Goal: Transaction & Acquisition: Book appointment/travel/reservation

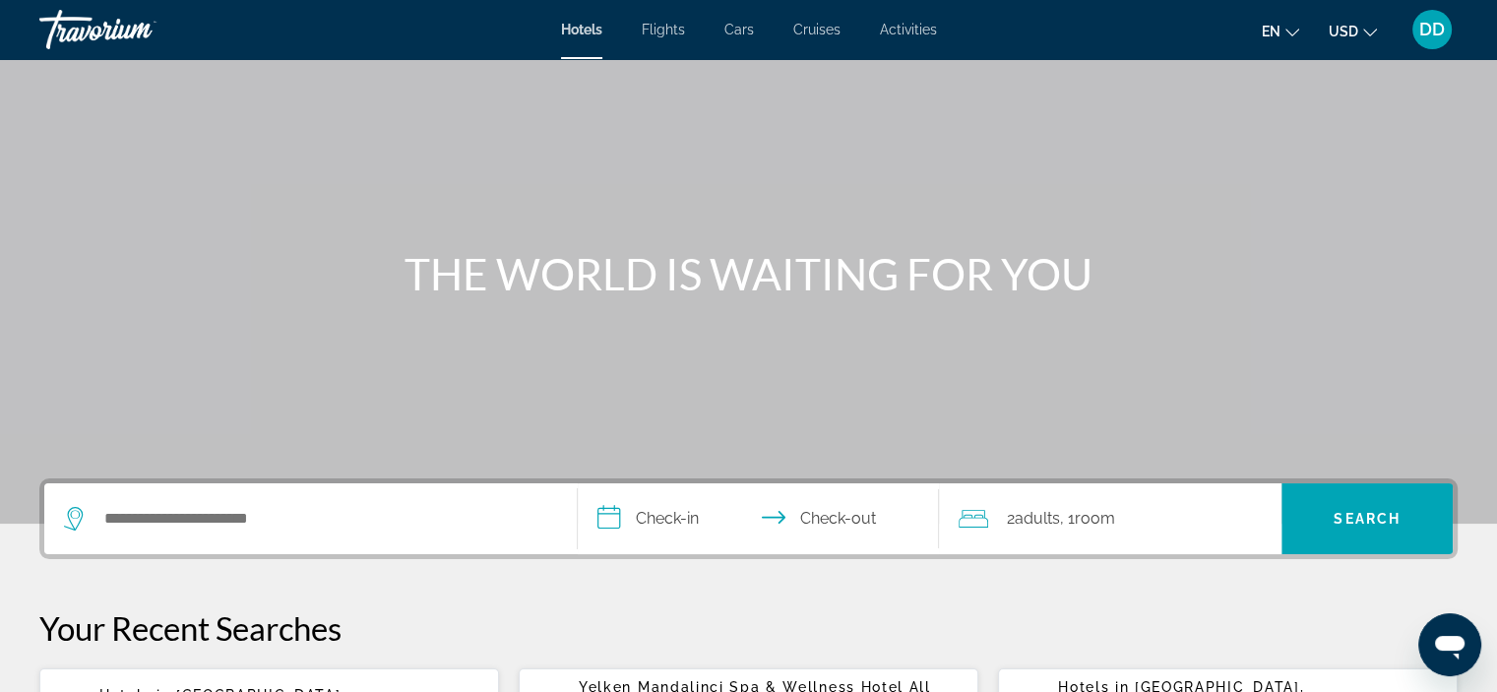
scroll to position [95, 0]
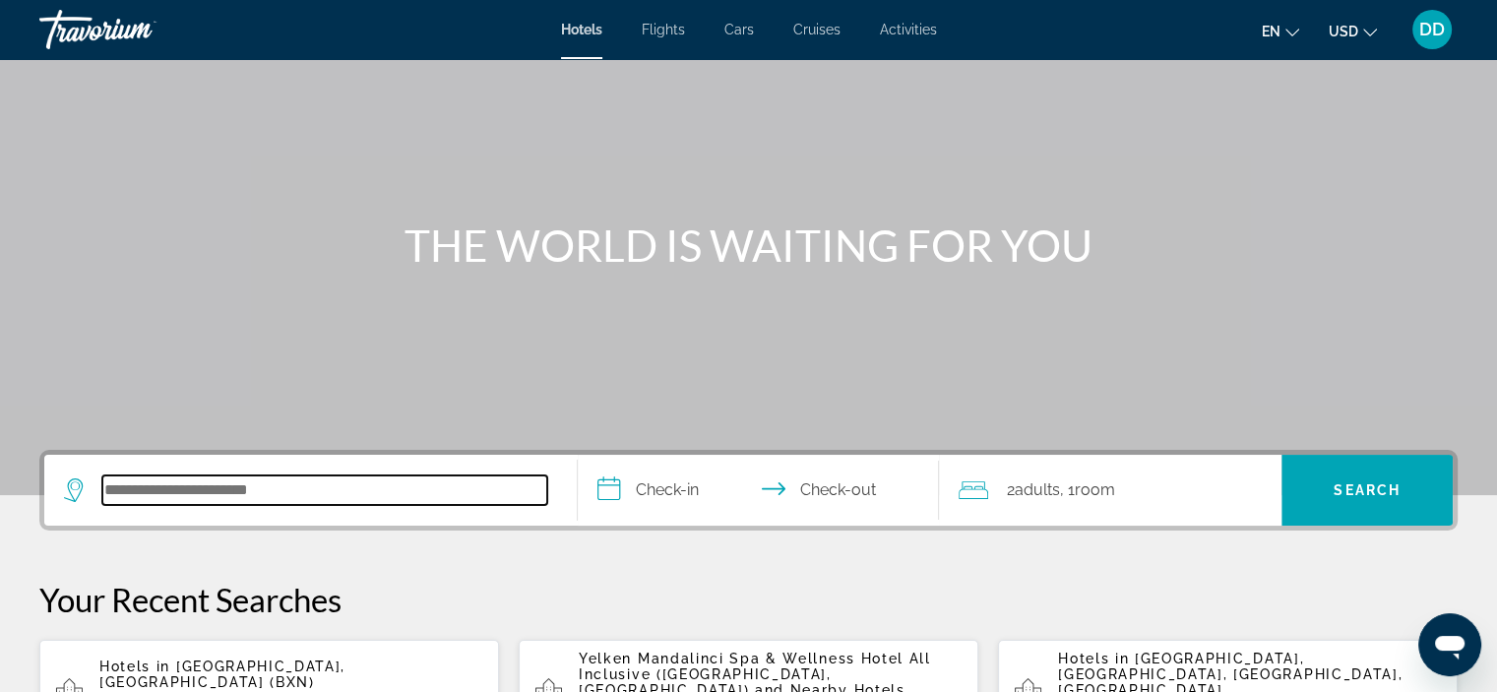
click at [193, 481] on input "Search hotel destination" at bounding box center [324, 490] width 445 height 30
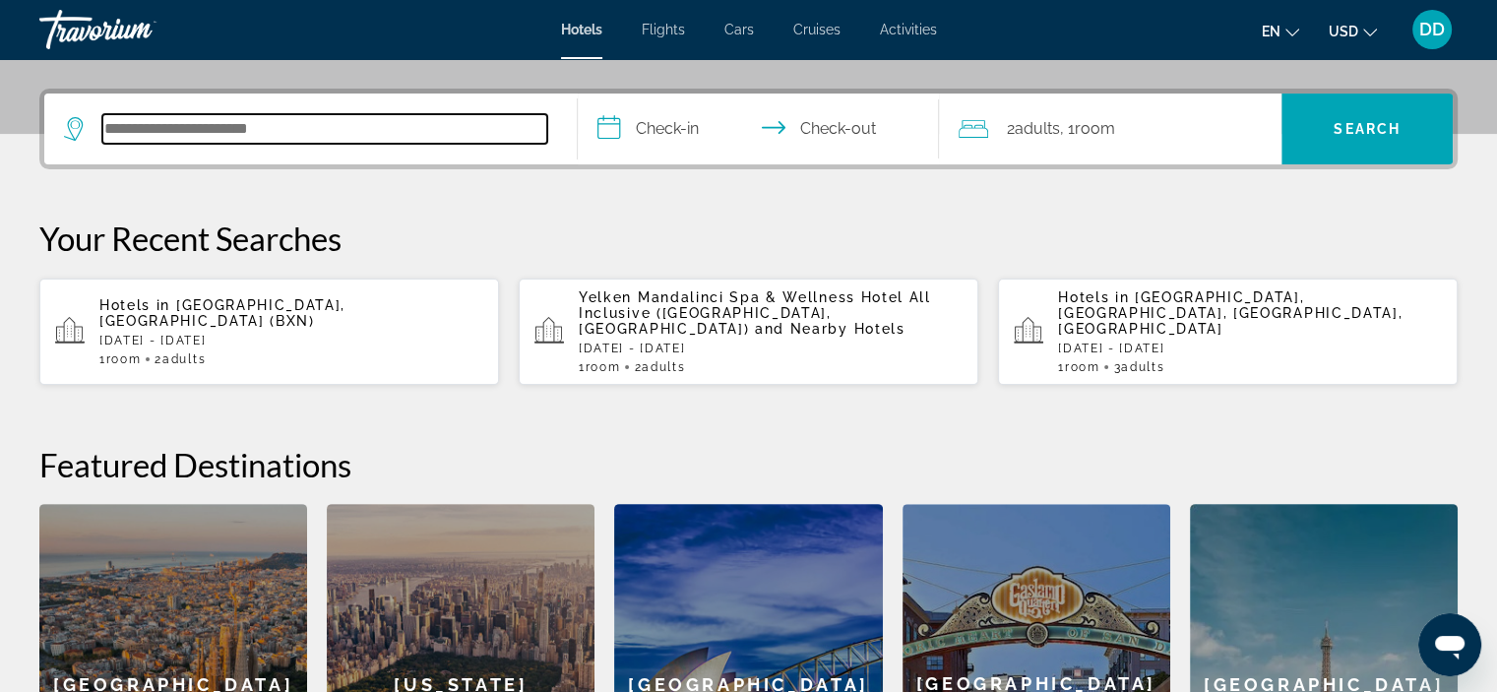
scroll to position [480, 0]
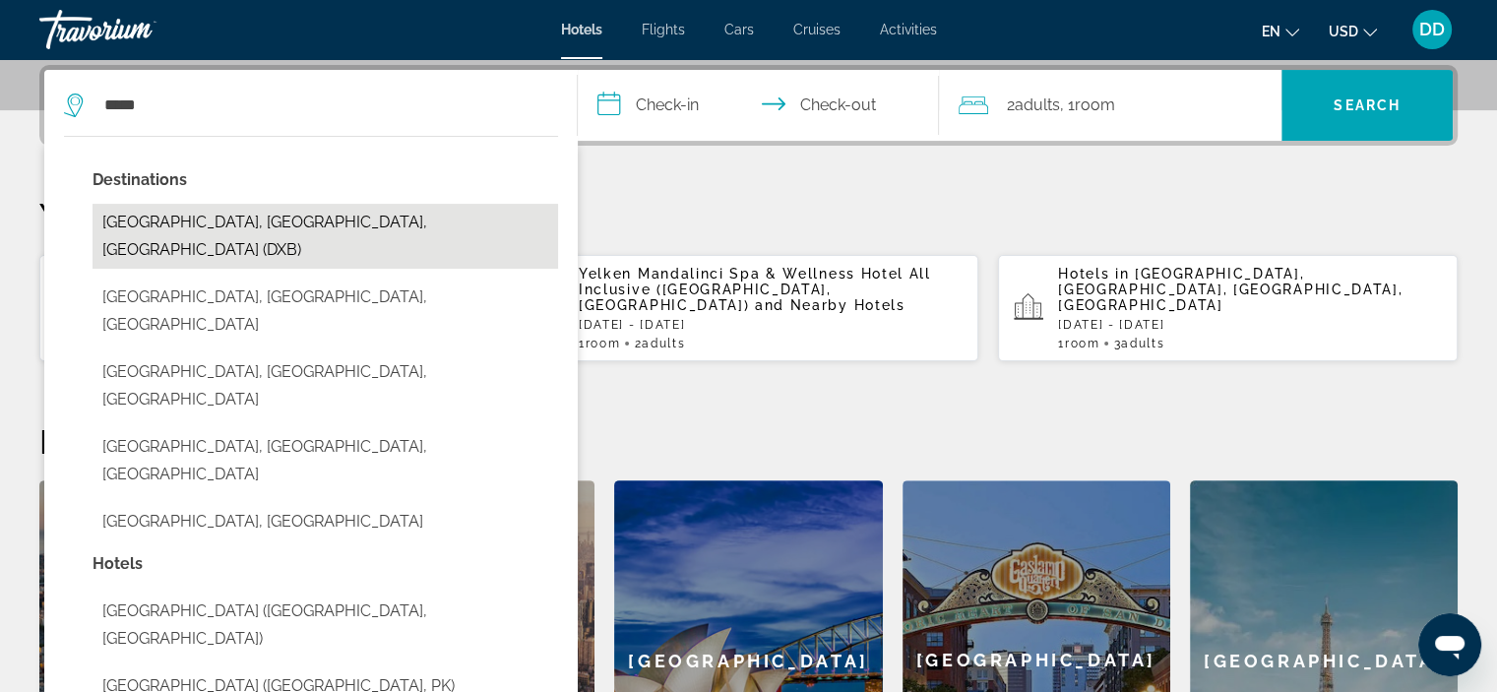
click at [356, 222] on button "[GEOGRAPHIC_DATA], [GEOGRAPHIC_DATA], [GEOGRAPHIC_DATA] (DXB)" at bounding box center [326, 236] width 466 height 65
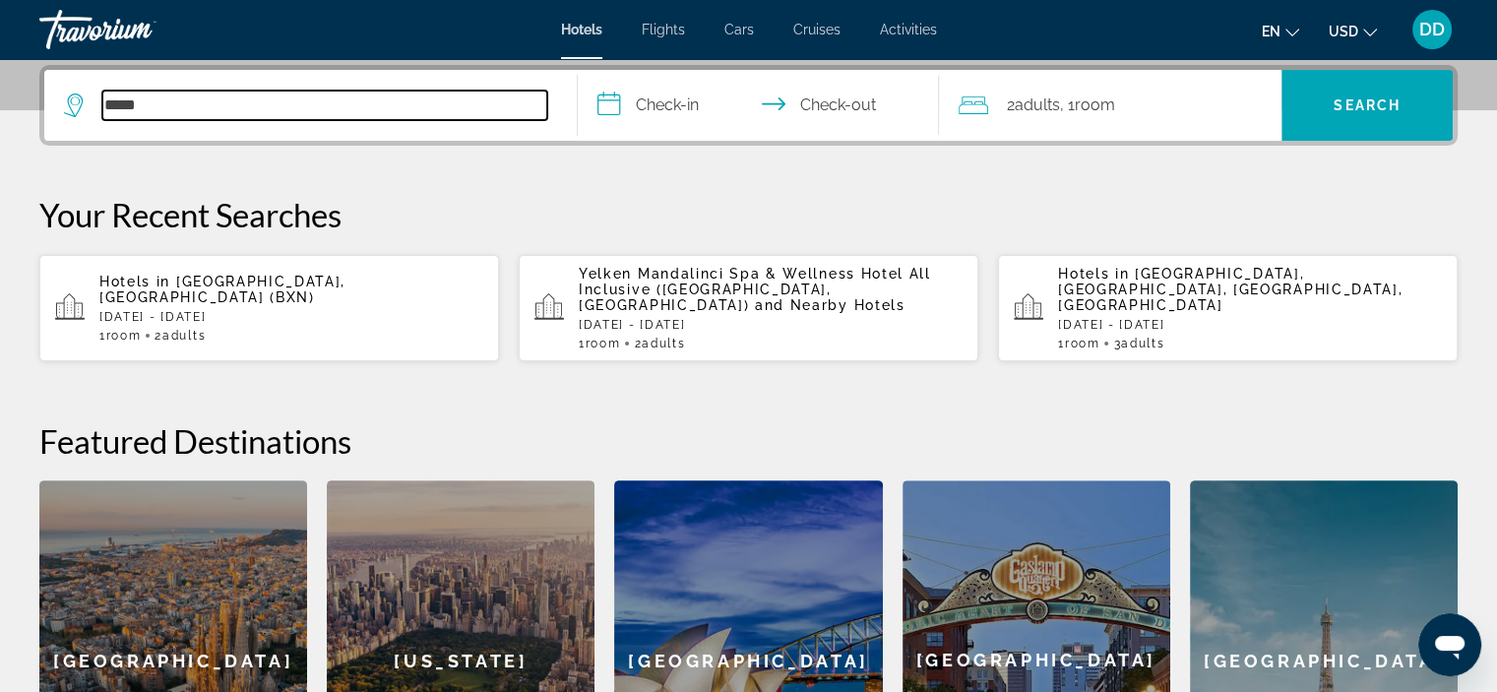
type input "**********"
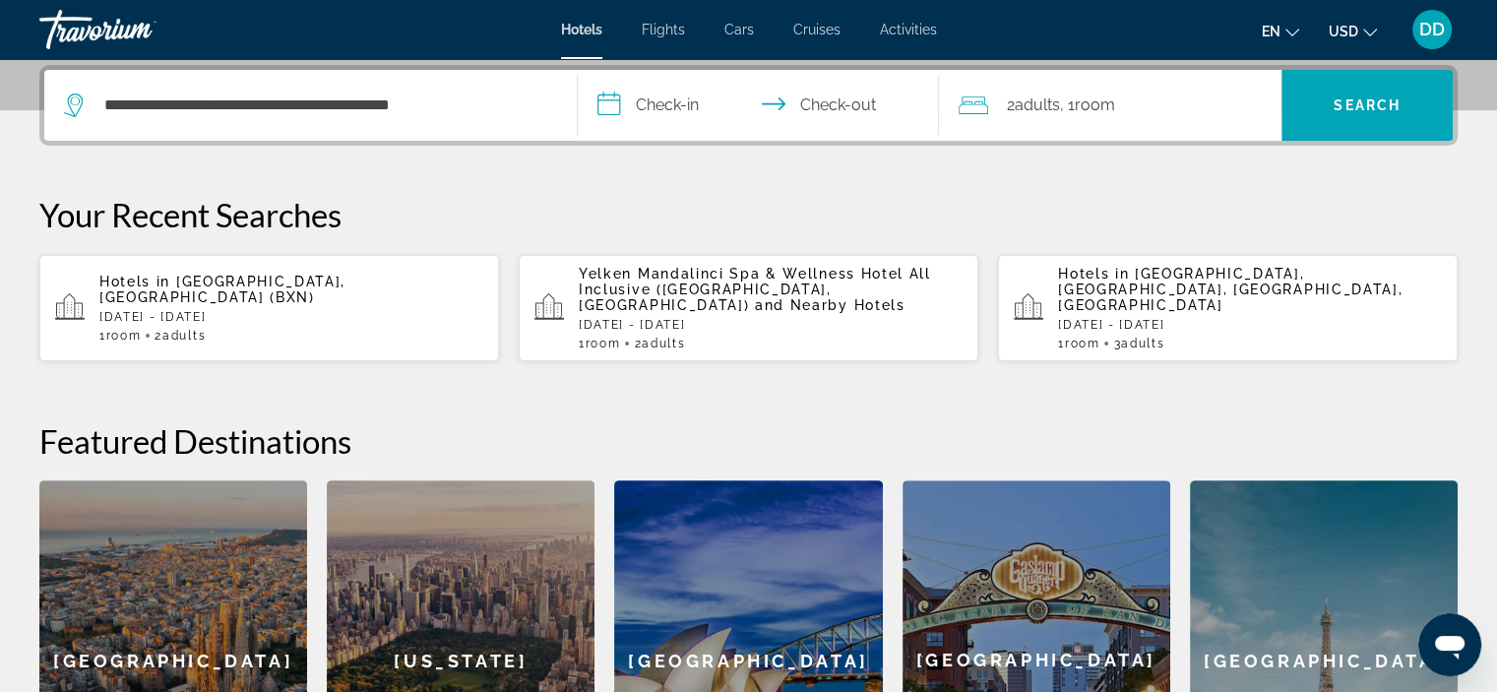
click at [798, 98] on input "**********" at bounding box center [763, 108] width 370 height 77
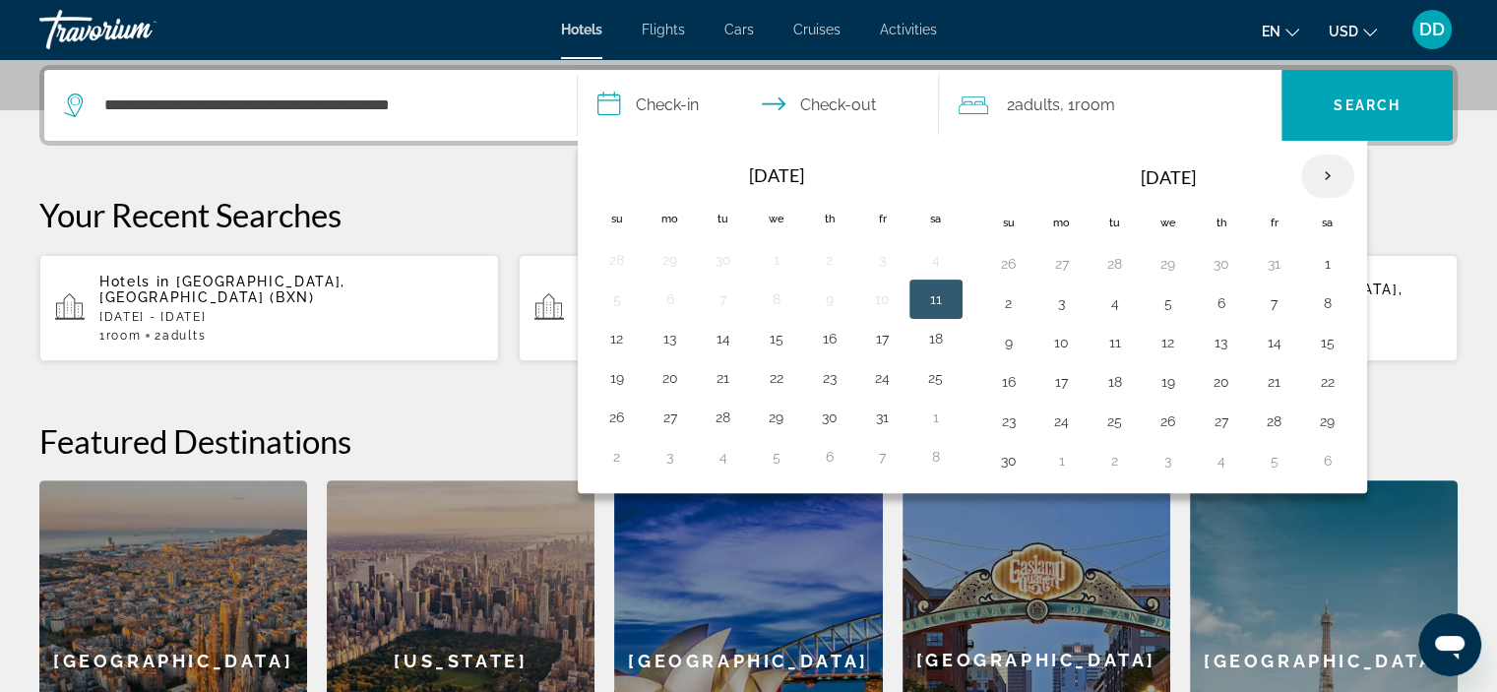
click at [1323, 176] on th "Next month" at bounding box center [1327, 176] width 53 height 43
click at [618, 164] on th "Previous month" at bounding box center [617, 176] width 53 height 43
click at [626, 346] on button "14" at bounding box center [617, 343] width 32 height 28
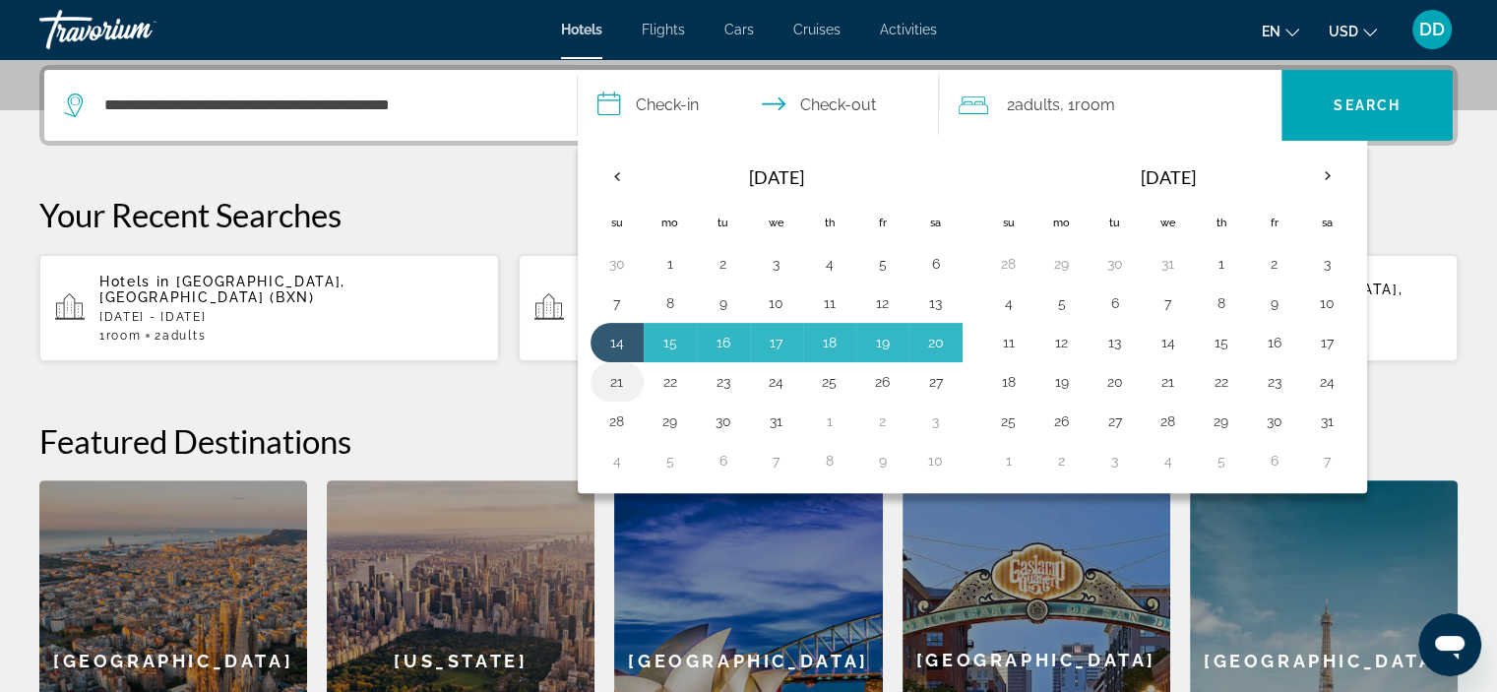
click at [615, 389] on button "21" at bounding box center [617, 382] width 32 height 28
type input "**********"
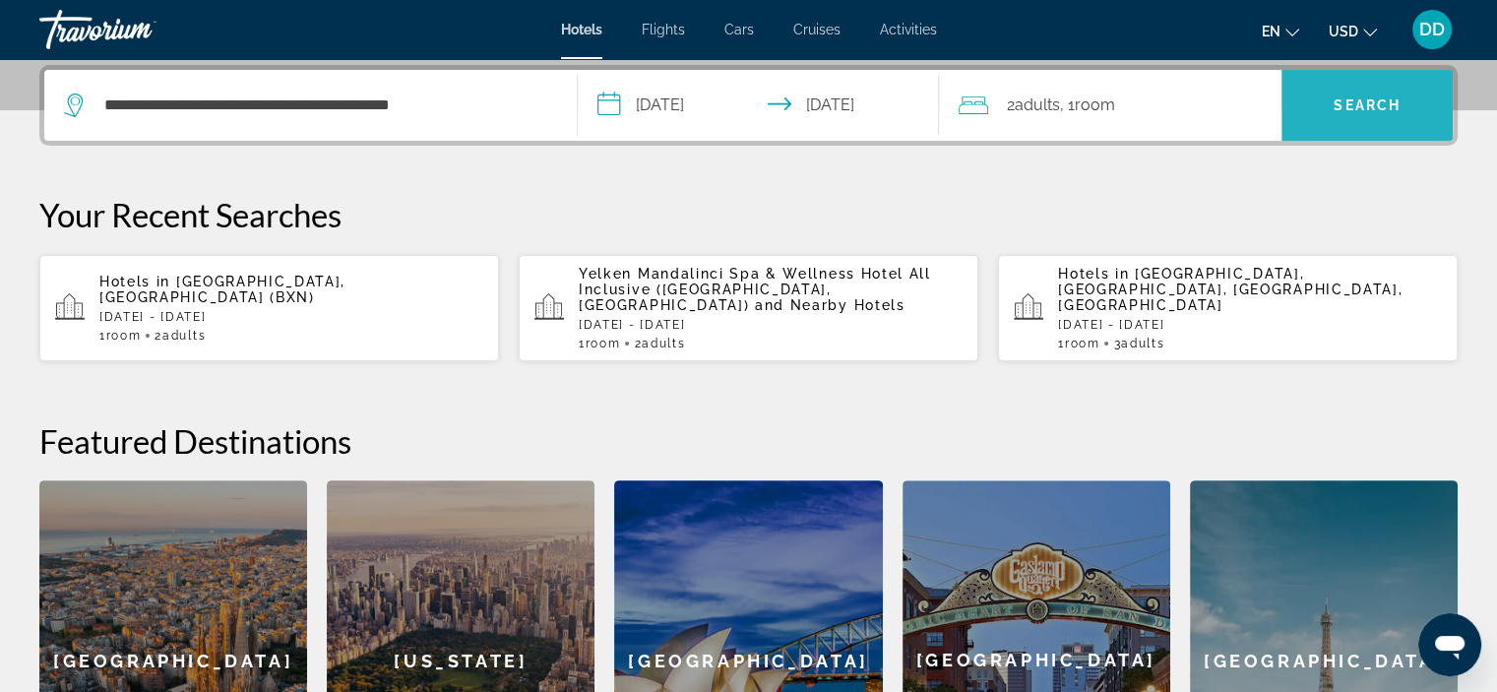
click at [1340, 97] on span "Search" at bounding box center [1367, 105] width 67 height 16
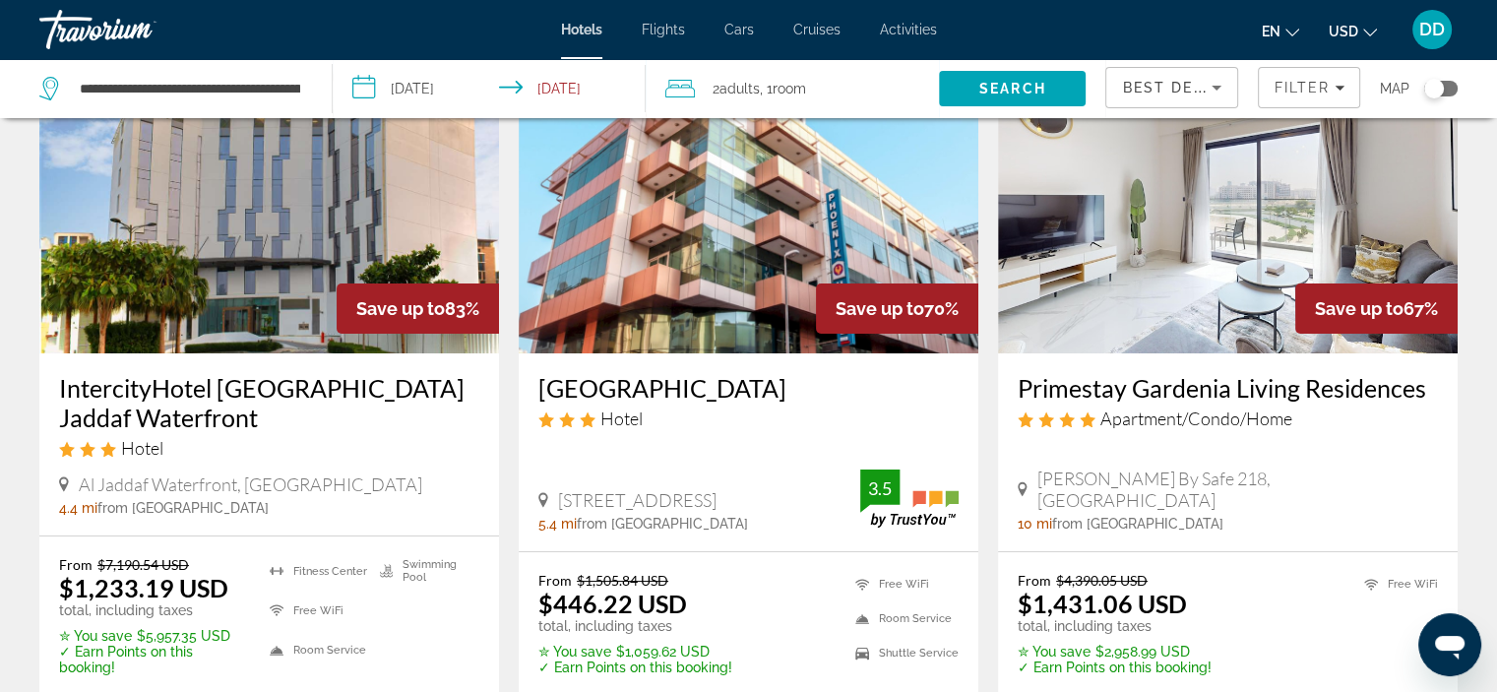
scroll to position [86, 0]
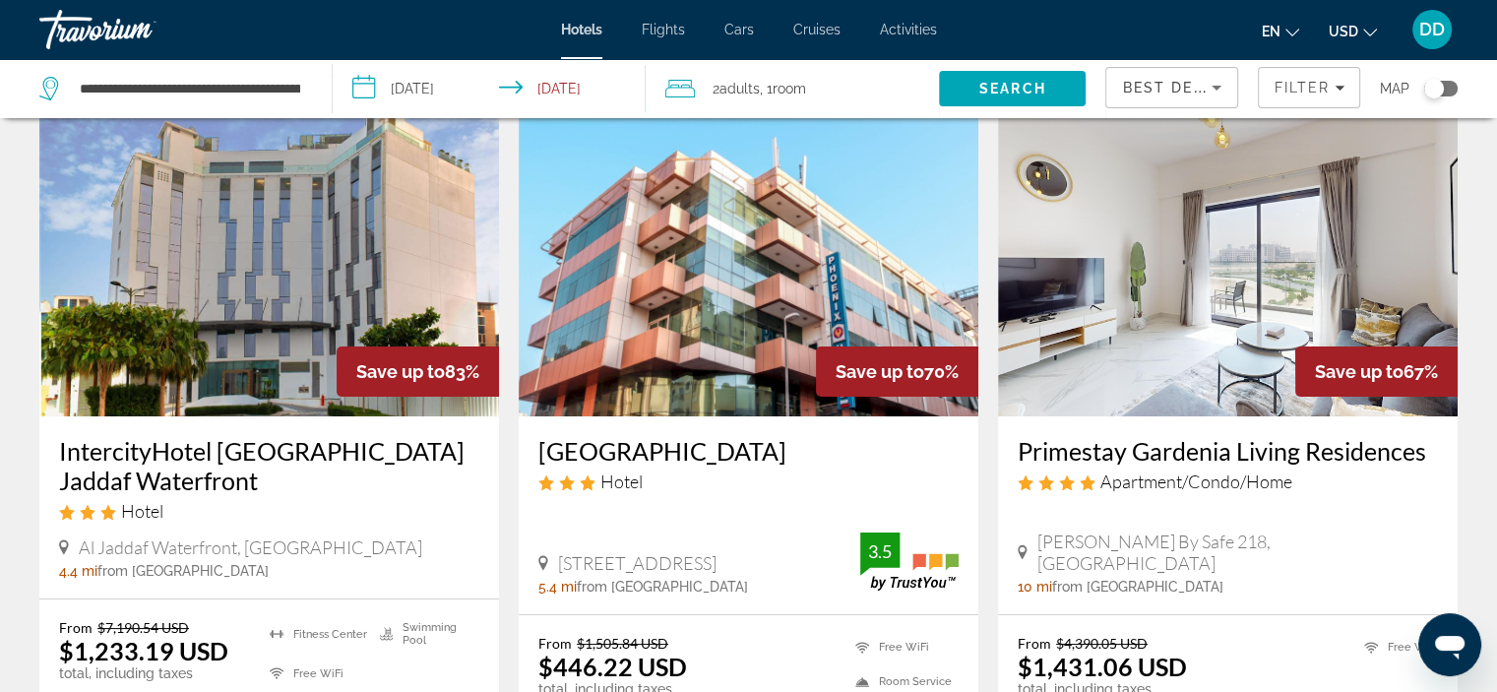
click at [168, 342] on img "Main content" at bounding box center [269, 258] width 460 height 315
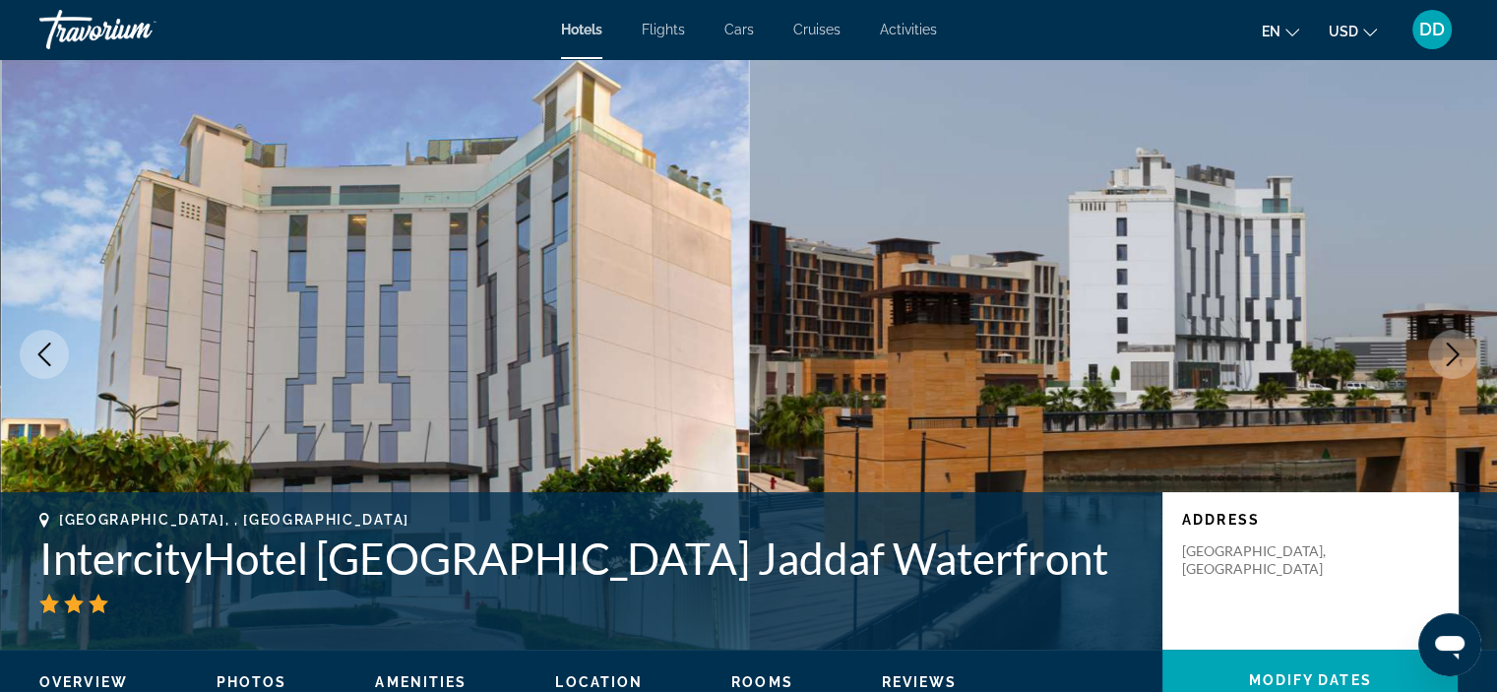
click at [1456, 357] on icon "Next image" at bounding box center [1453, 355] width 24 height 24
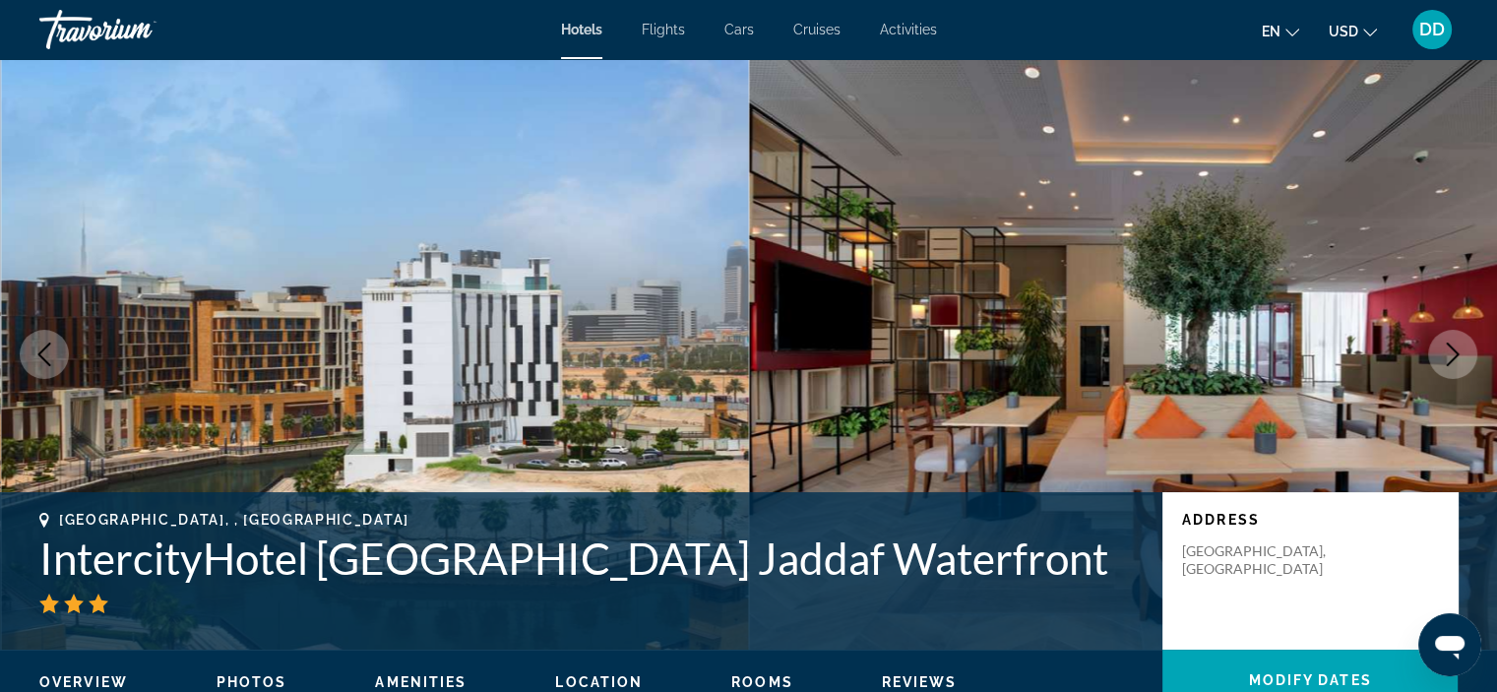
click at [1456, 357] on icon "Next image" at bounding box center [1453, 355] width 24 height 24
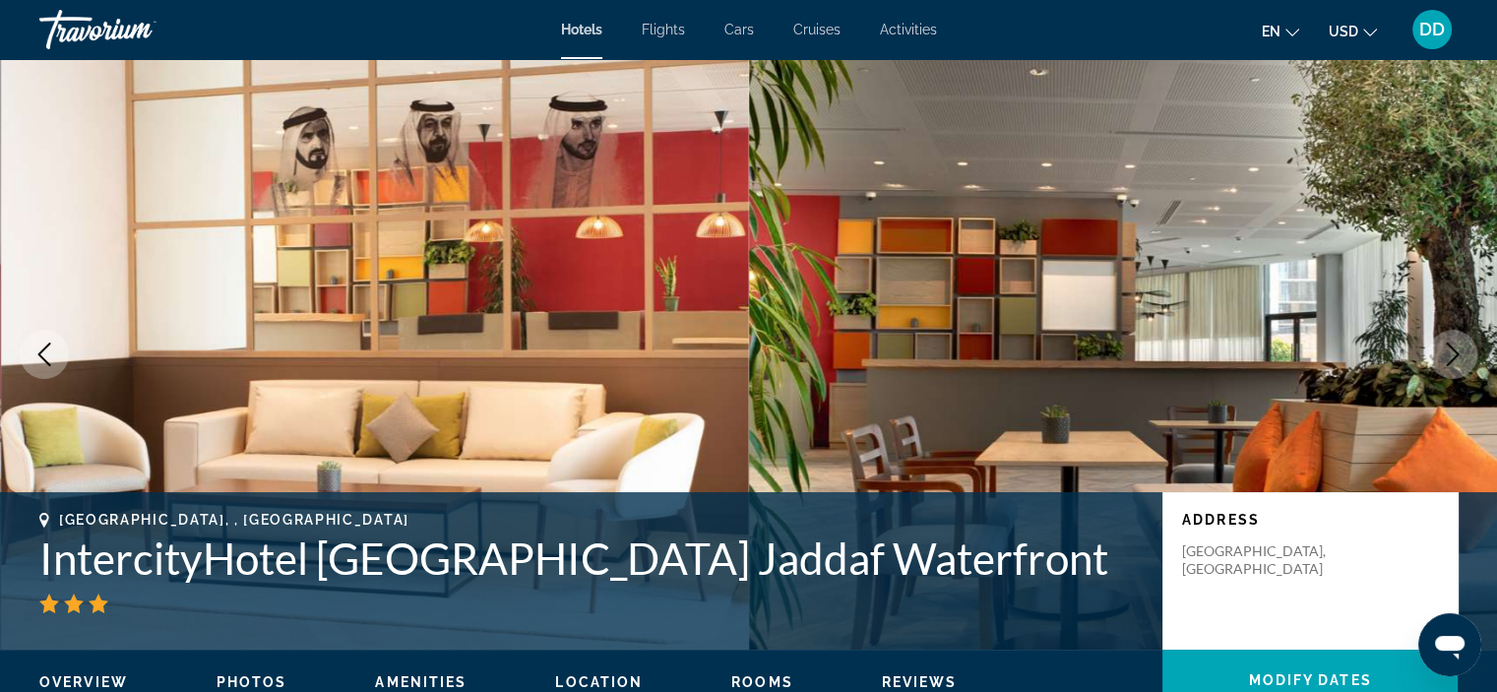
click at [1456, 357] on icon "Next image" at bounding box center [1453, 355] width 24 height 24
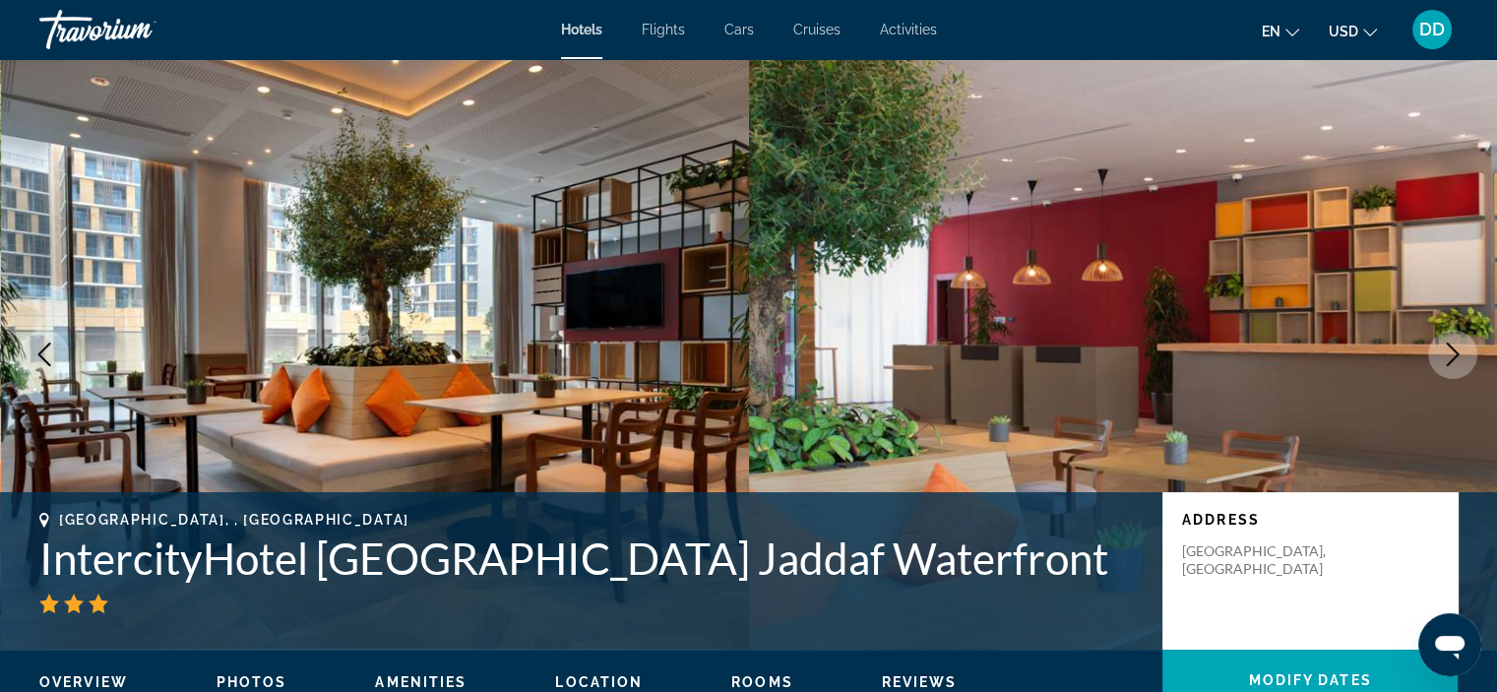
click at [1456, 357] on icon "Next image" at bounding box center [1453, 355] width 24 height 24
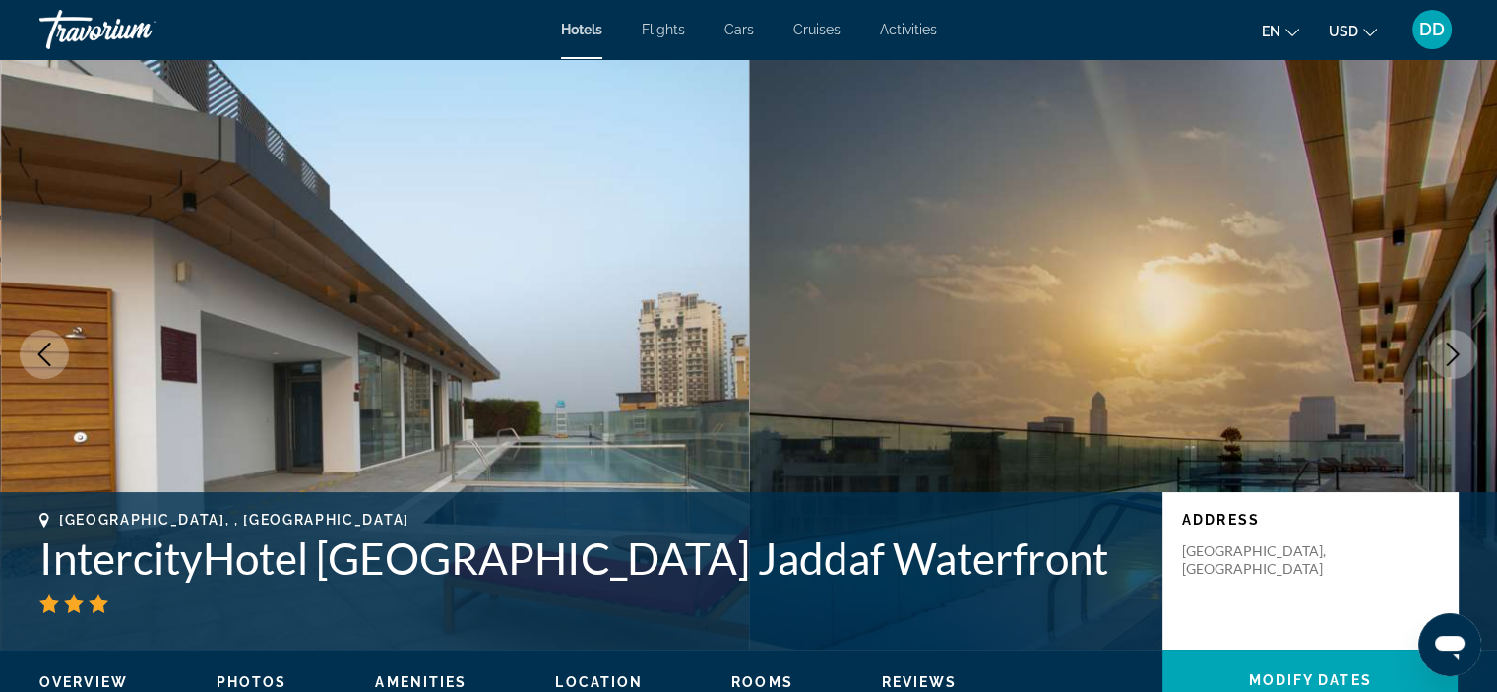
click at [1456, 357] on icon "Next image" at bounding box center [1453, 355] width 24 height 24
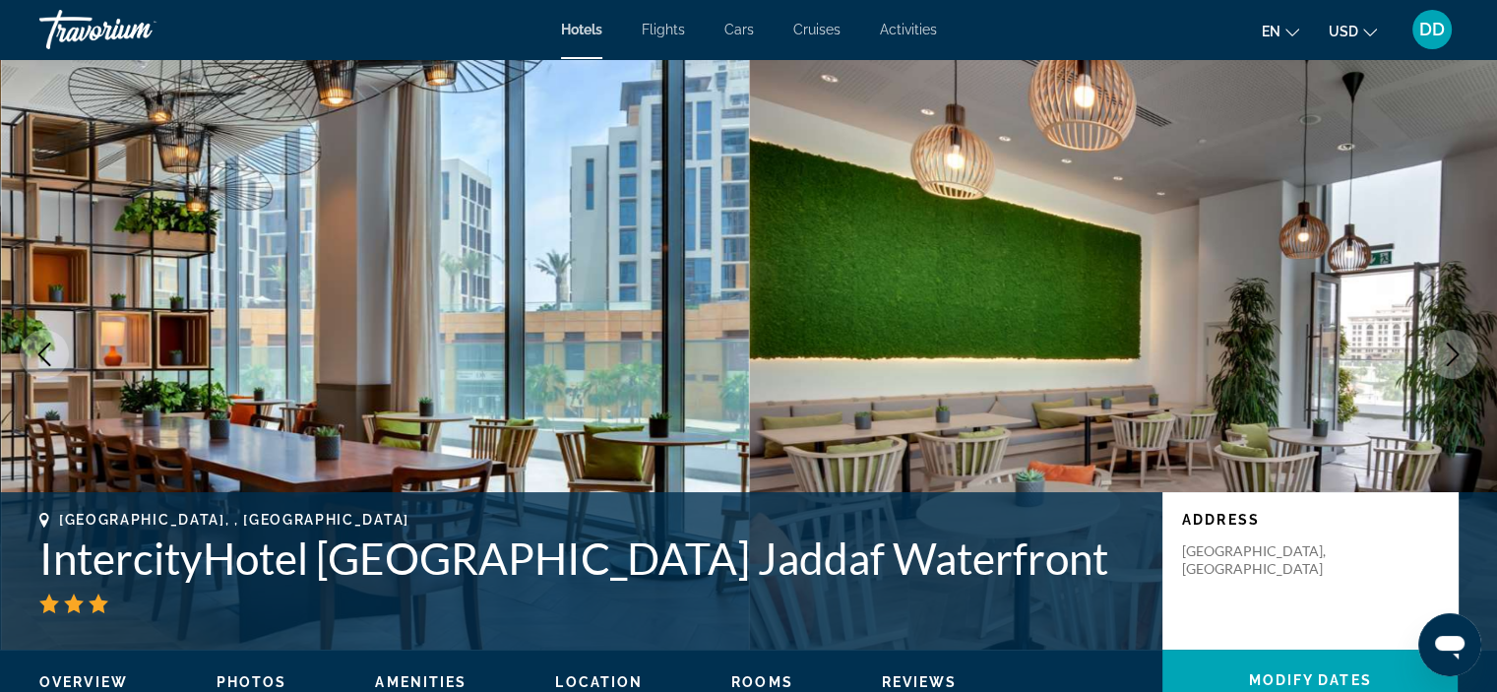
click at [1456, 357] on icon "Next image" at bounding box center [1453, 355] width 24 height 24
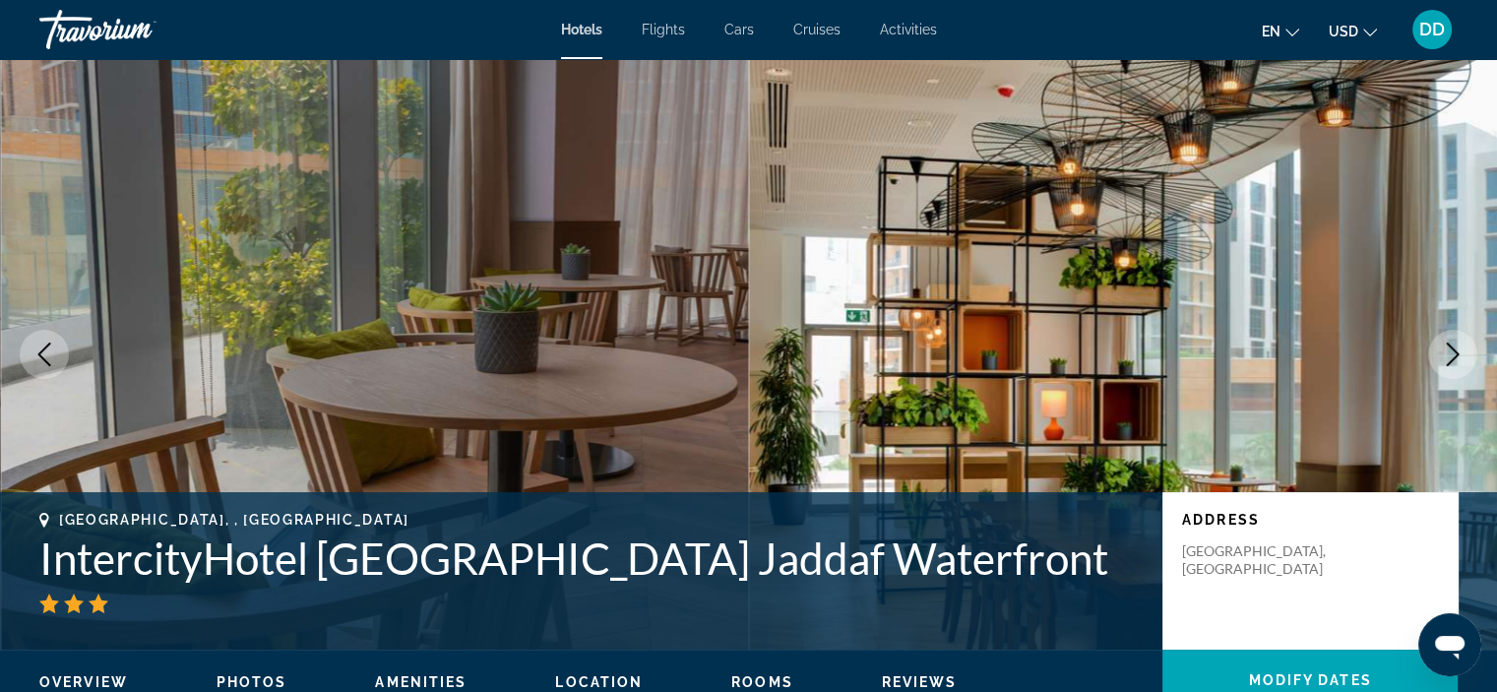
click at [1456, 357] on icon "Next image" at bounding box center [1453, 355] width 24 height 24
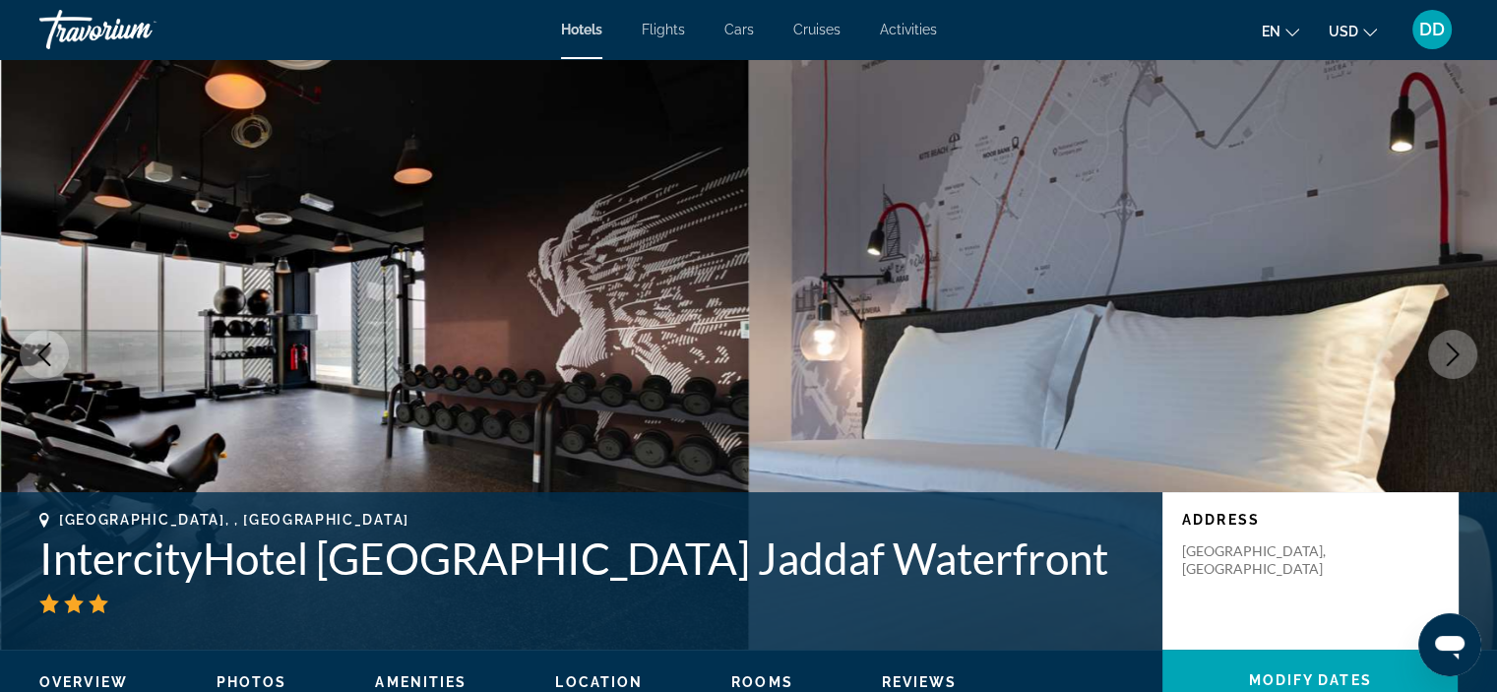
click at [1456, 357] on icon "Next image" at bounding box center [1453, 355] width 24 height 24
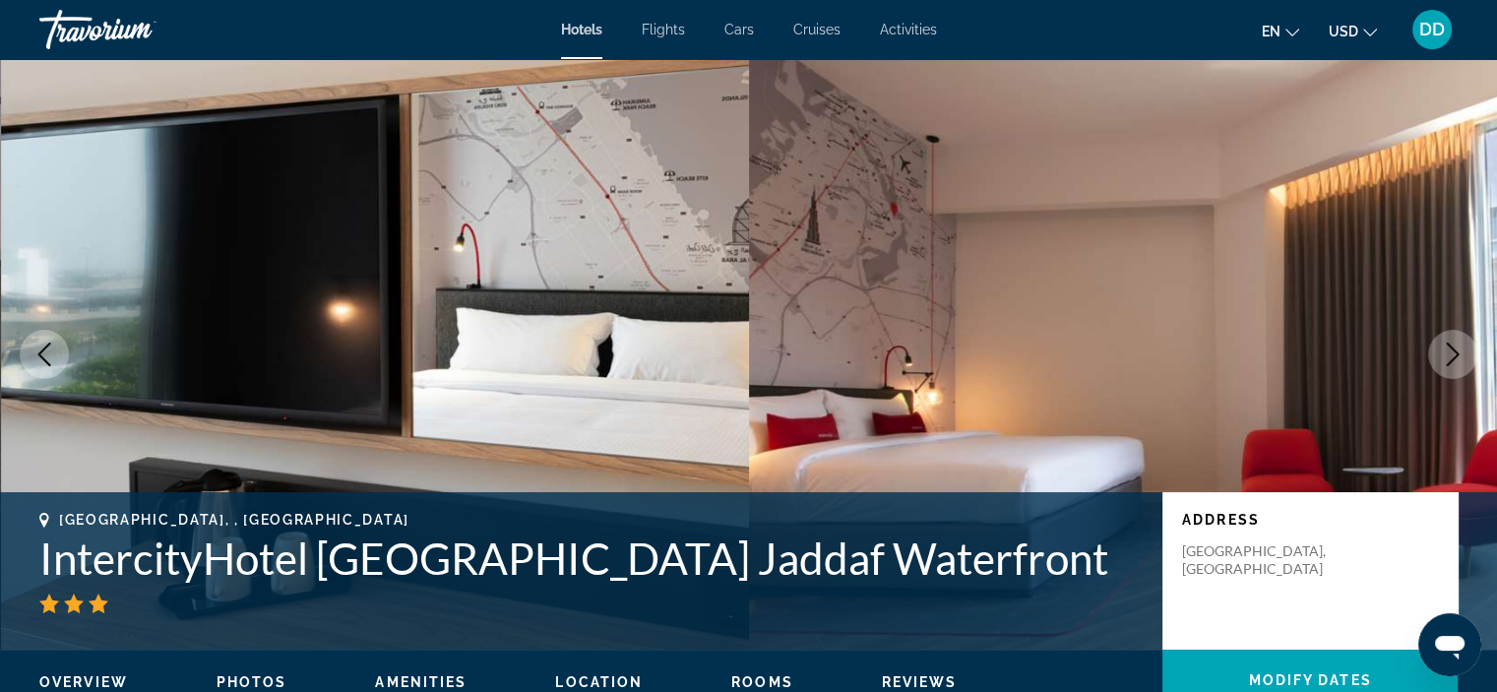
click at [1456, 357] on icon "Next image" at bounding box center [1453, 355] width 24 height 24
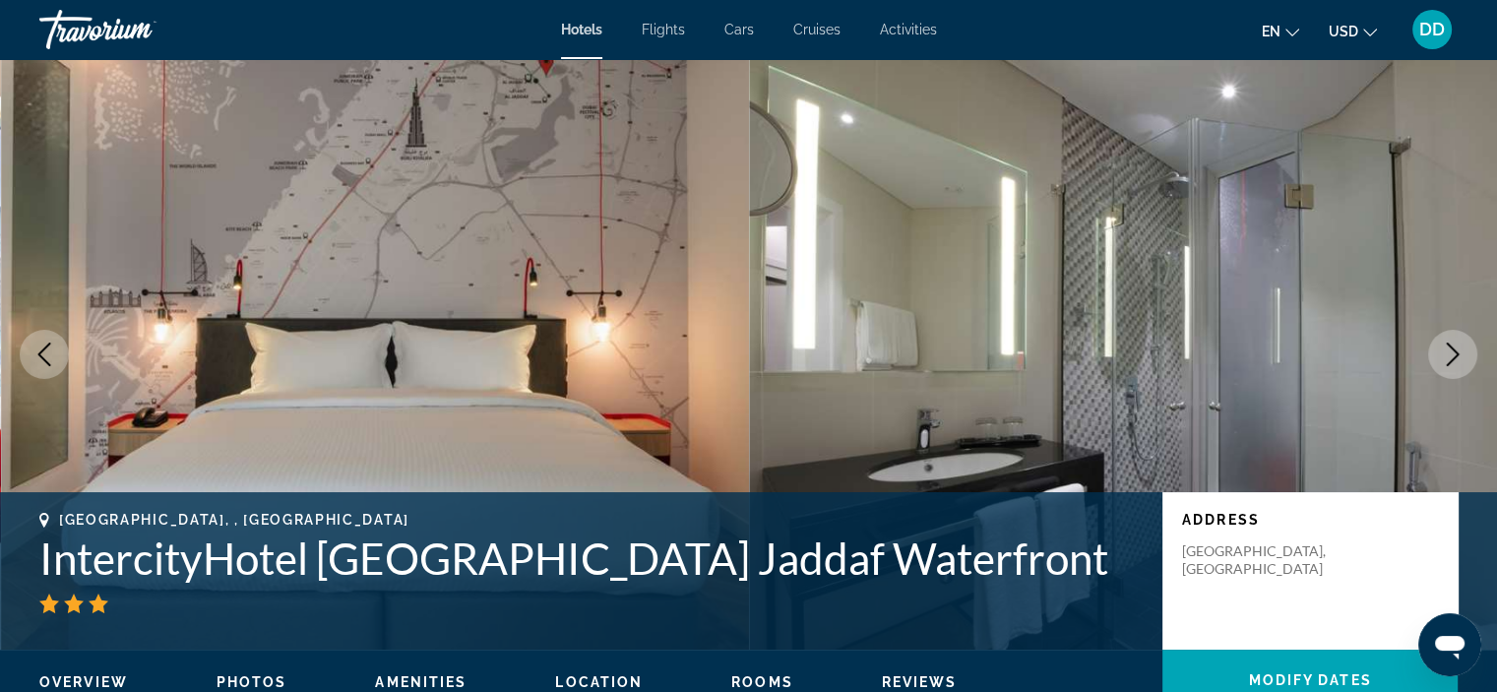
click at [1456, 357] on icon "Next image" at bounding box center [1453, 355] width 24 height 24
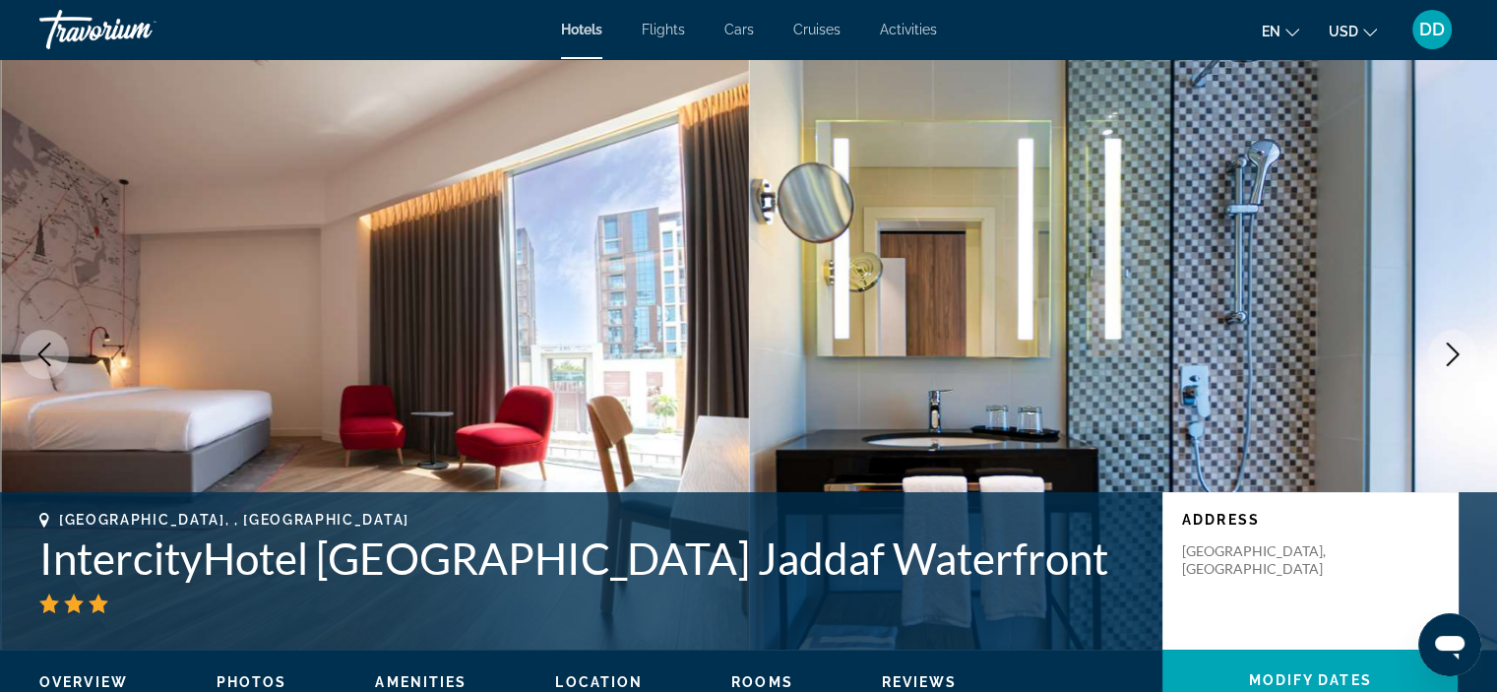
click at [1456, 357] on icon "Next image" at bounding box center [1453, 355] width 24 height 24
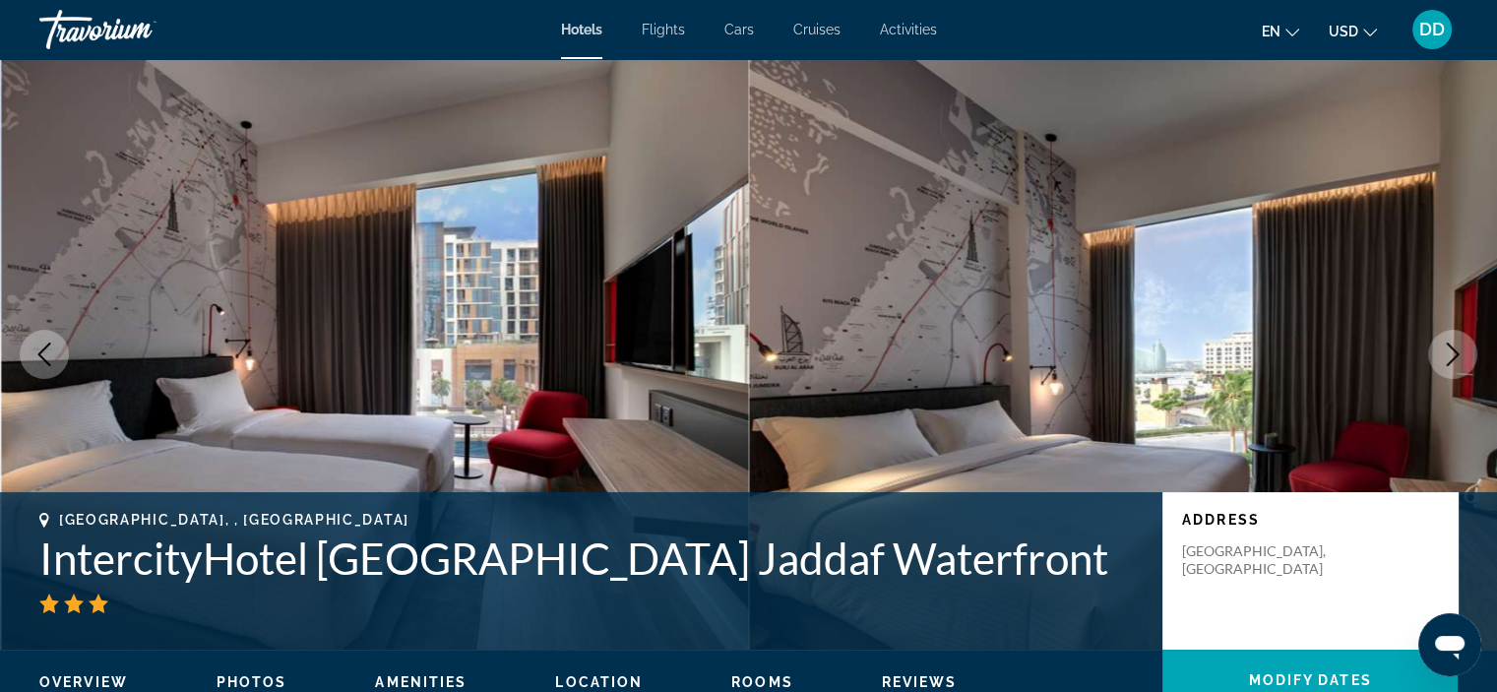
click at [1456, 357] on icon "Next image" at bounding box center [1453, 355] width 24 height 24
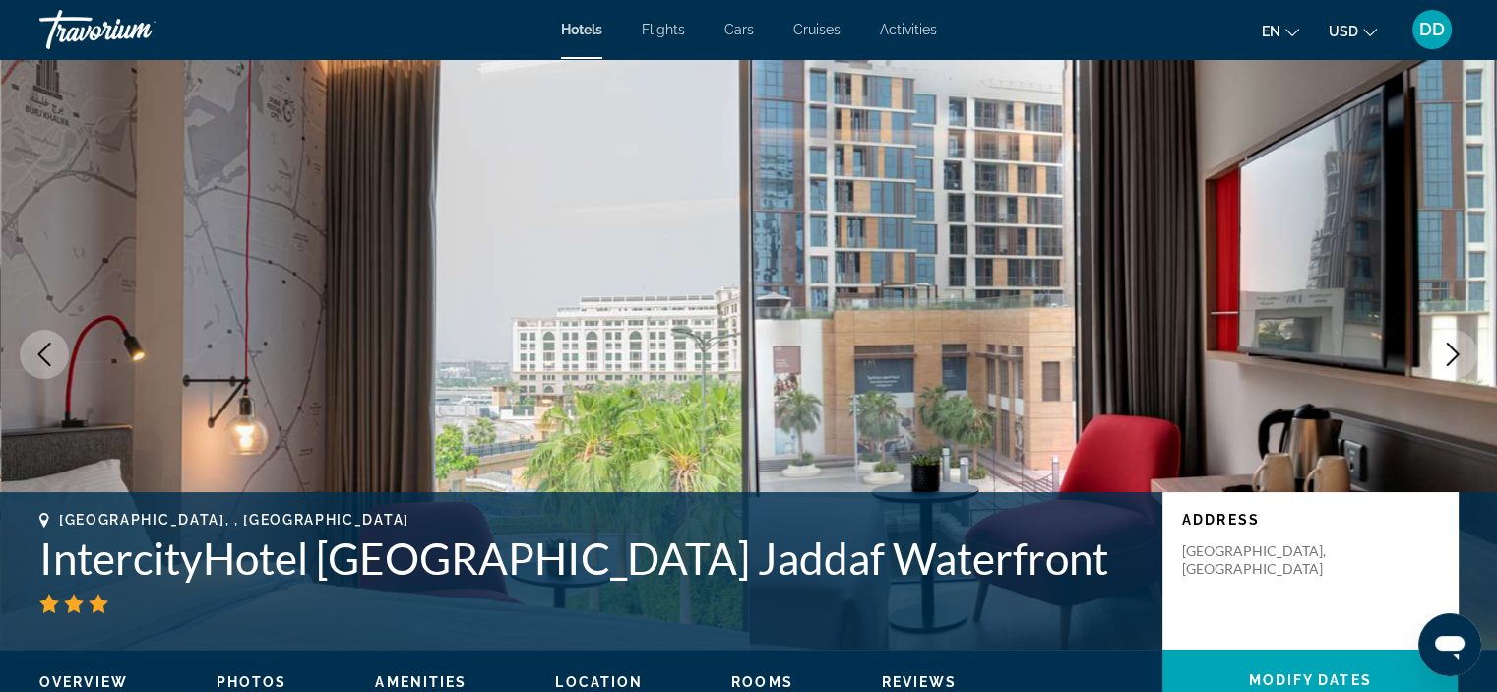
click at [1456, 357] on icon "Next image" at bounding box center [1453, 355] width 24 height 24
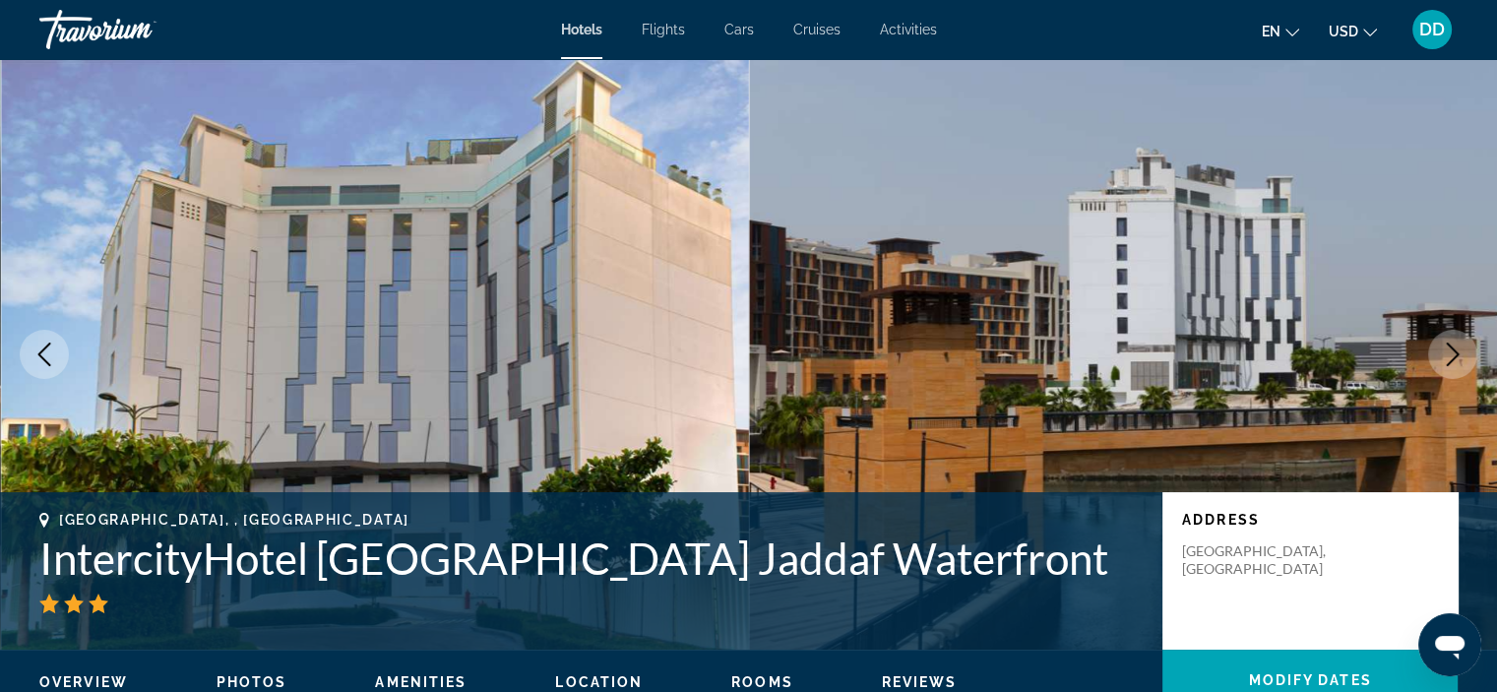
click at [1456, 357] on icon "Next image" at bounding box center [1453, 355] width 24 height 24
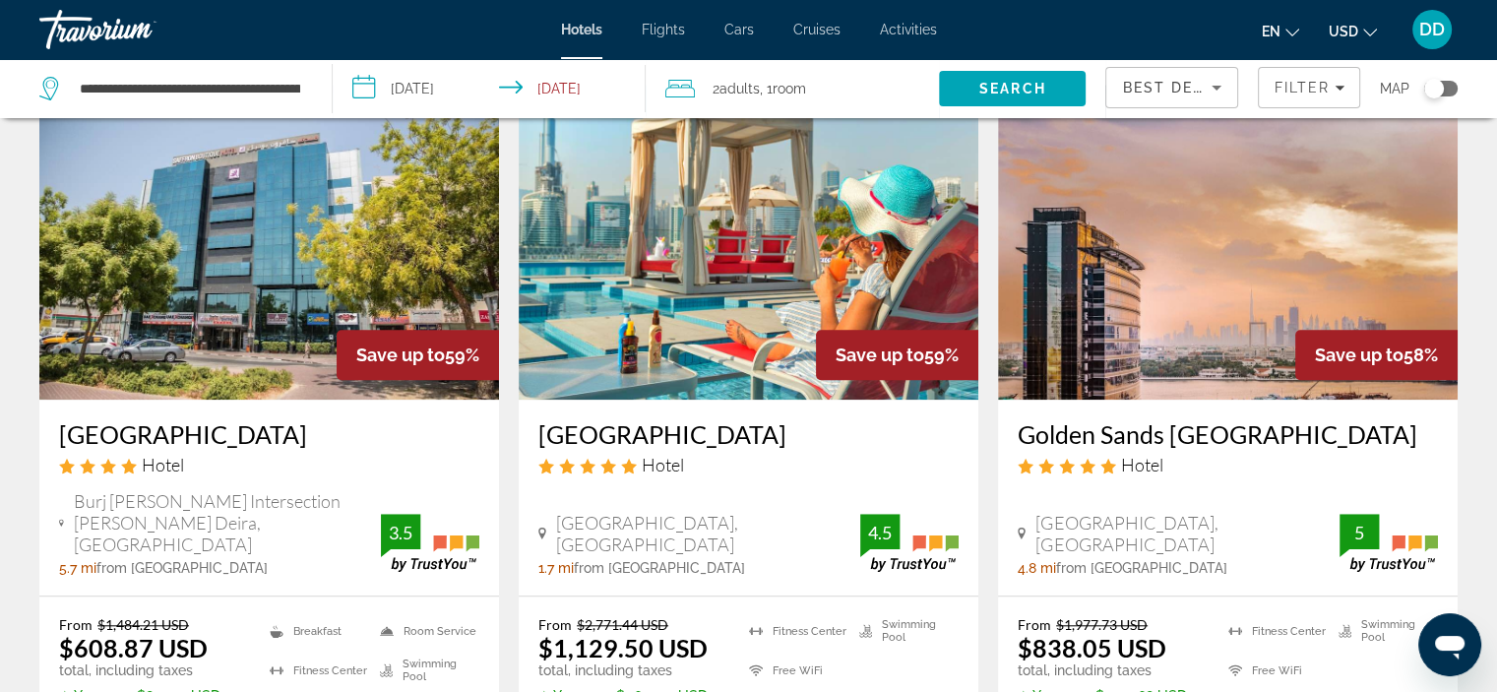
scroll to position [1661, 0]
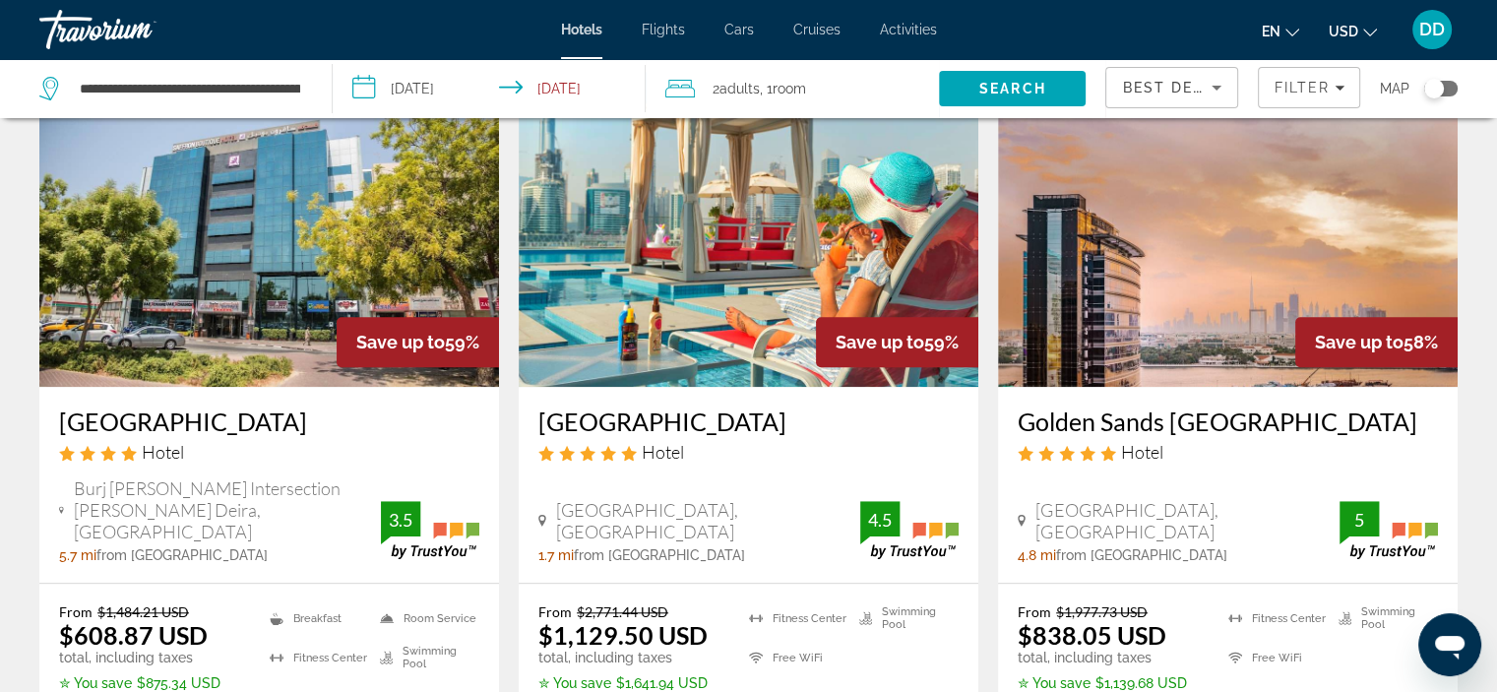
click at [1216, 205] on img "Main content" at bounding box center [1228, 229] width 460 height 315
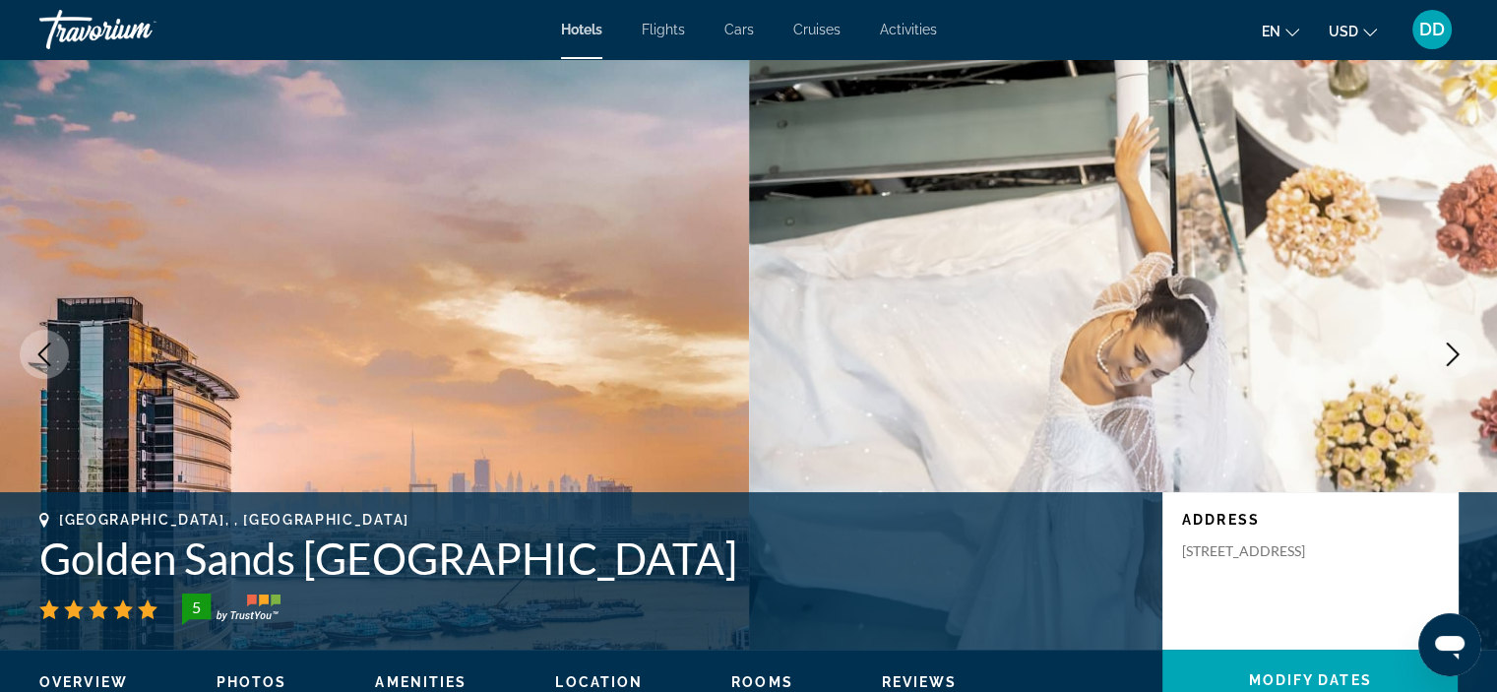
click at [1453, 353] on icon "Next image" at bounding box center [1453, 355] width 24 height 24
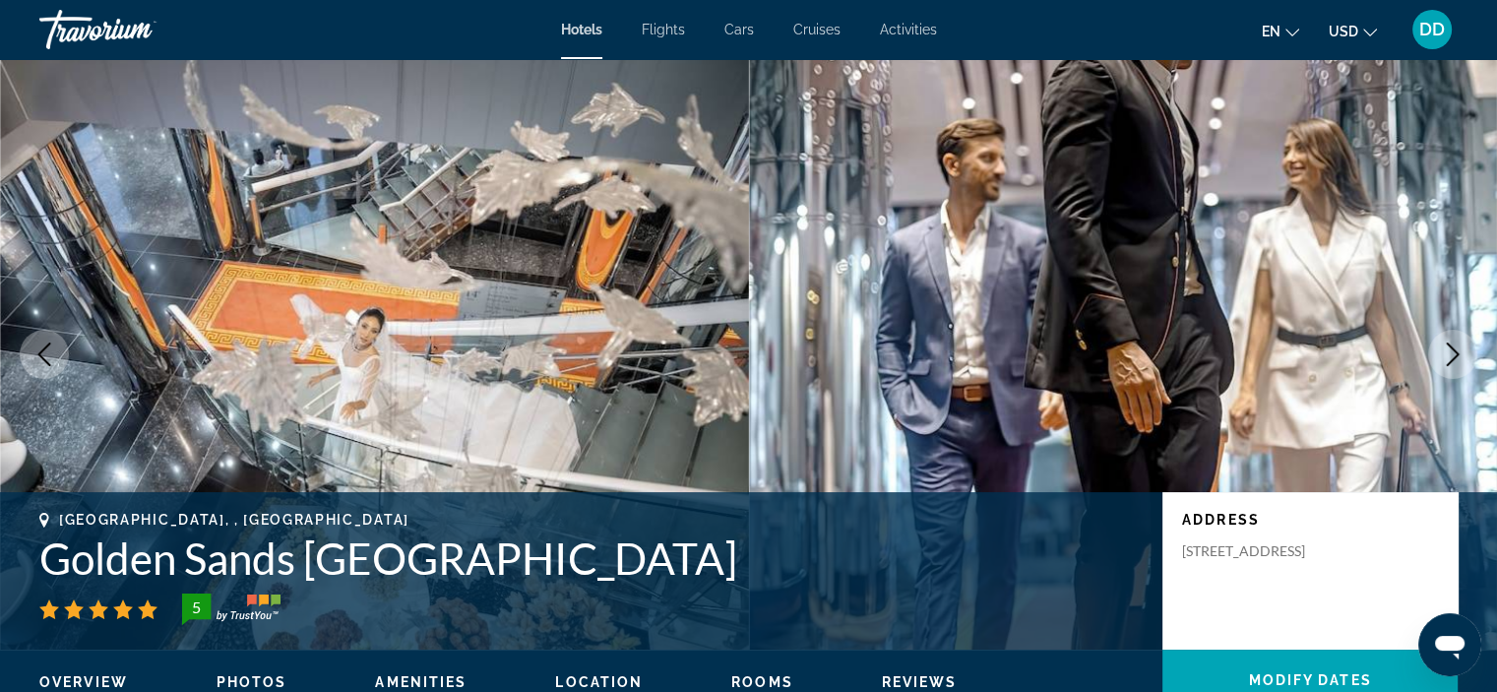
click at [1453, 353] on icon "Next image" at bounding box center [1453, 355] width 24 height 24
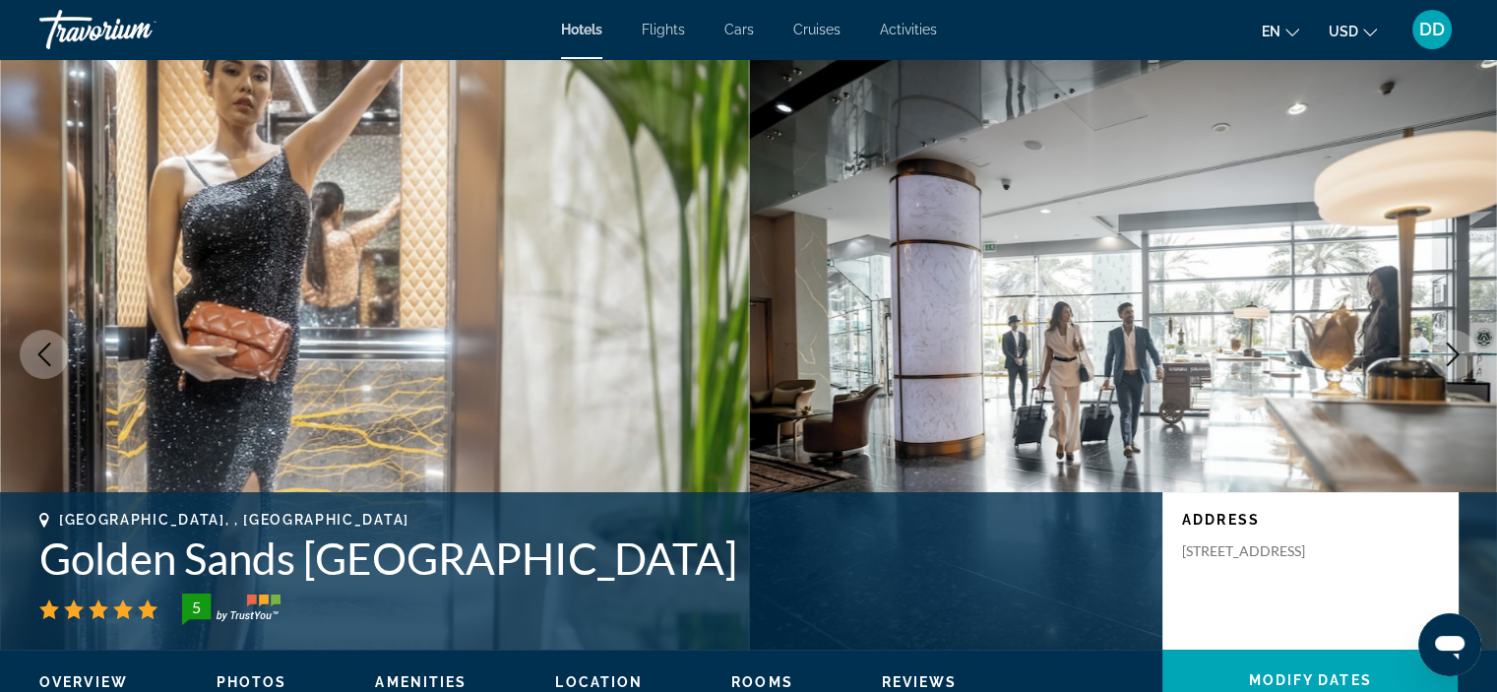
click at [1453, 353] on icon "Next image" at bounding box center [1453, 355] width 24 height 24
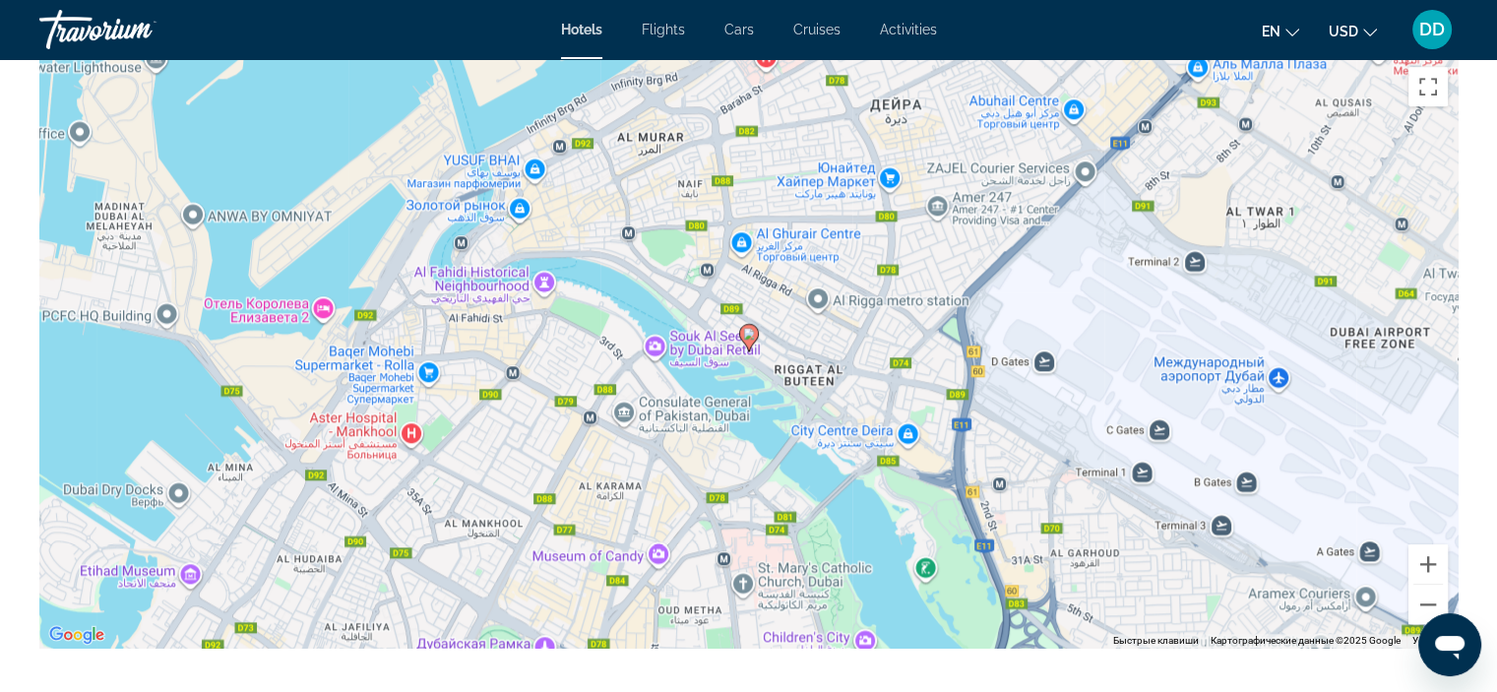
scroll to position [2004, 0]
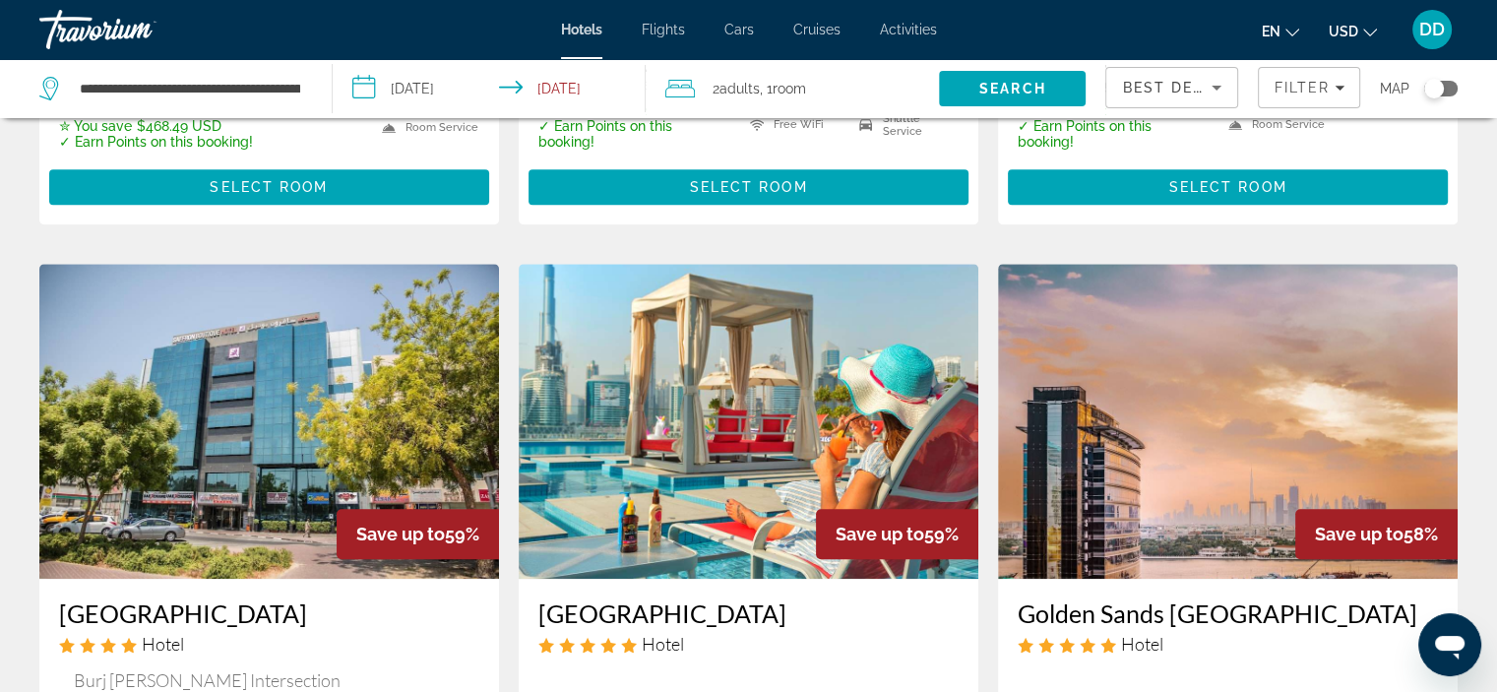
scroll to position [1533, 0]
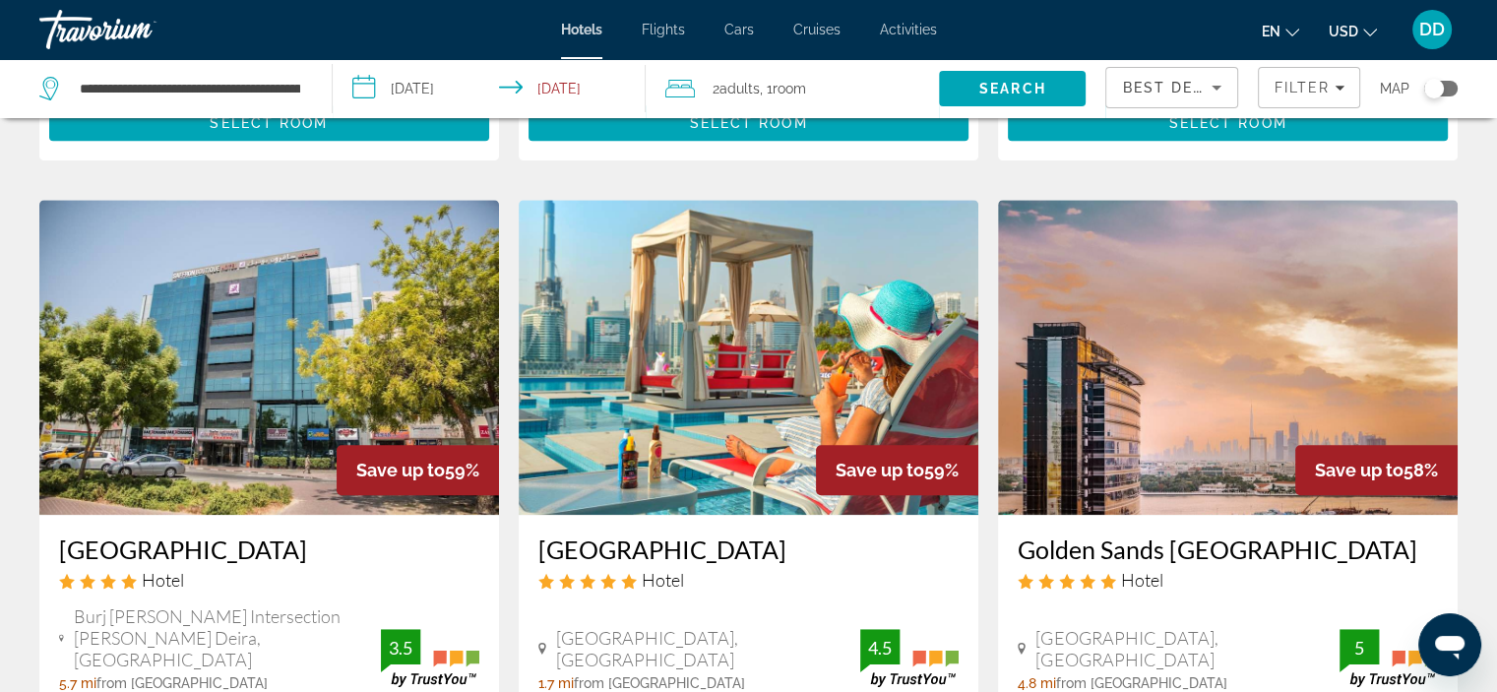
click at [791, 371] on img "Main content" at bounding box center [749, 357] width 460 height 315
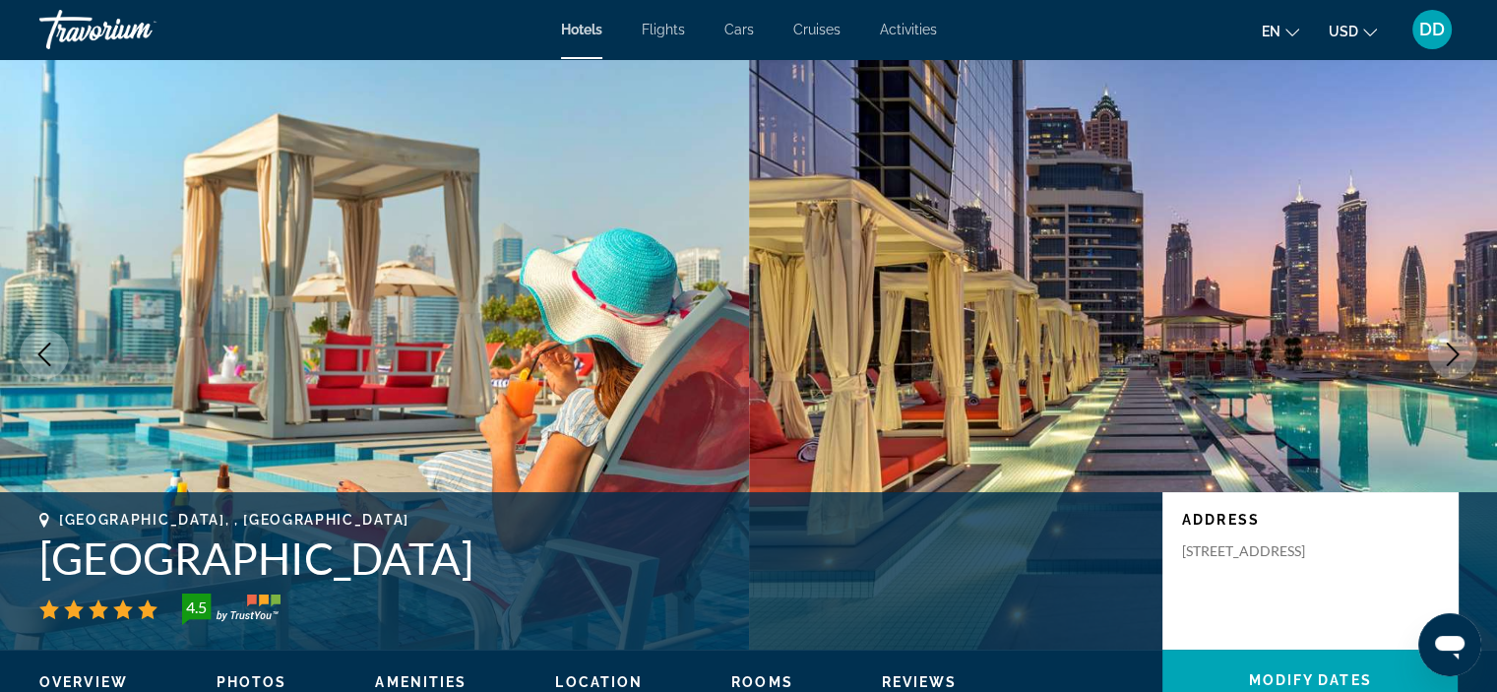
click at [1456, 353] on icon "Next image" at bounding box center [1453, 355] width 13 height 24
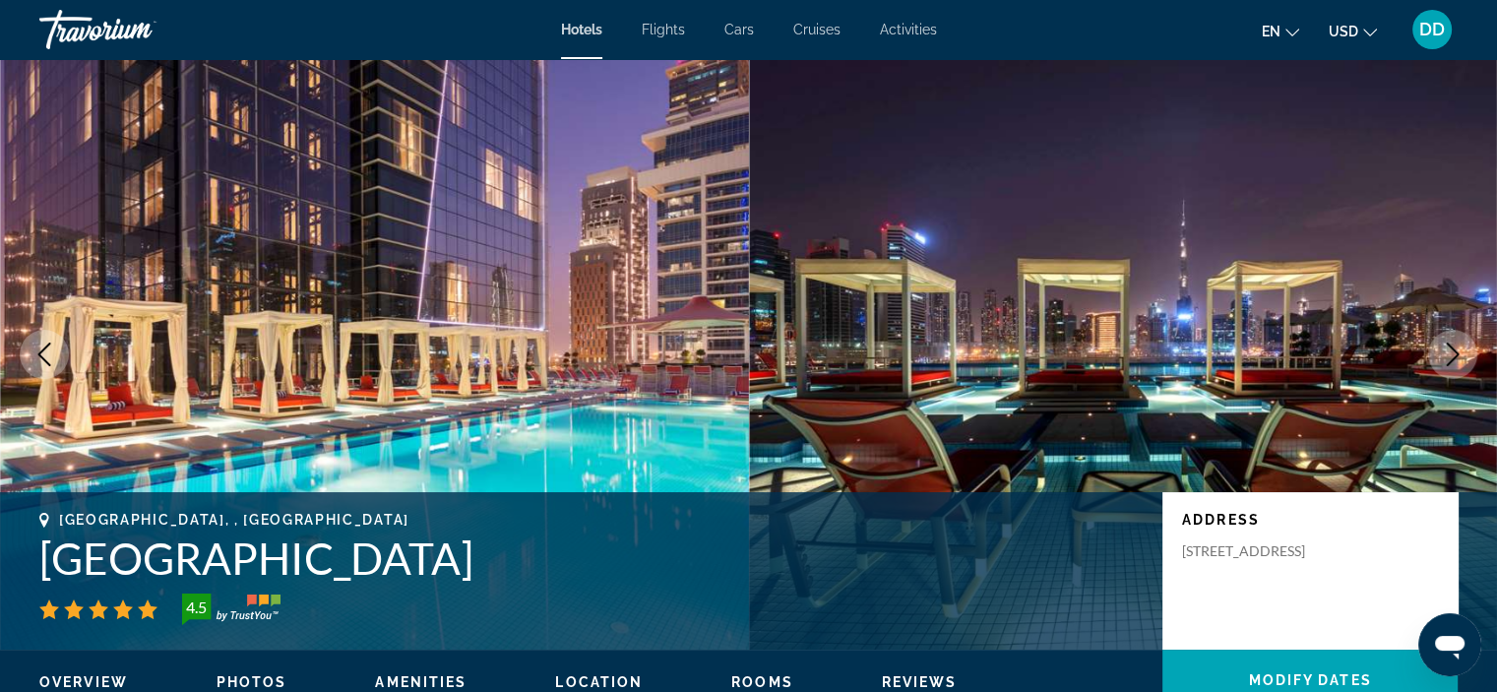
click at [1461, 352] on icon "Next image" at bounding box center [1453, 355] width 24 height 24
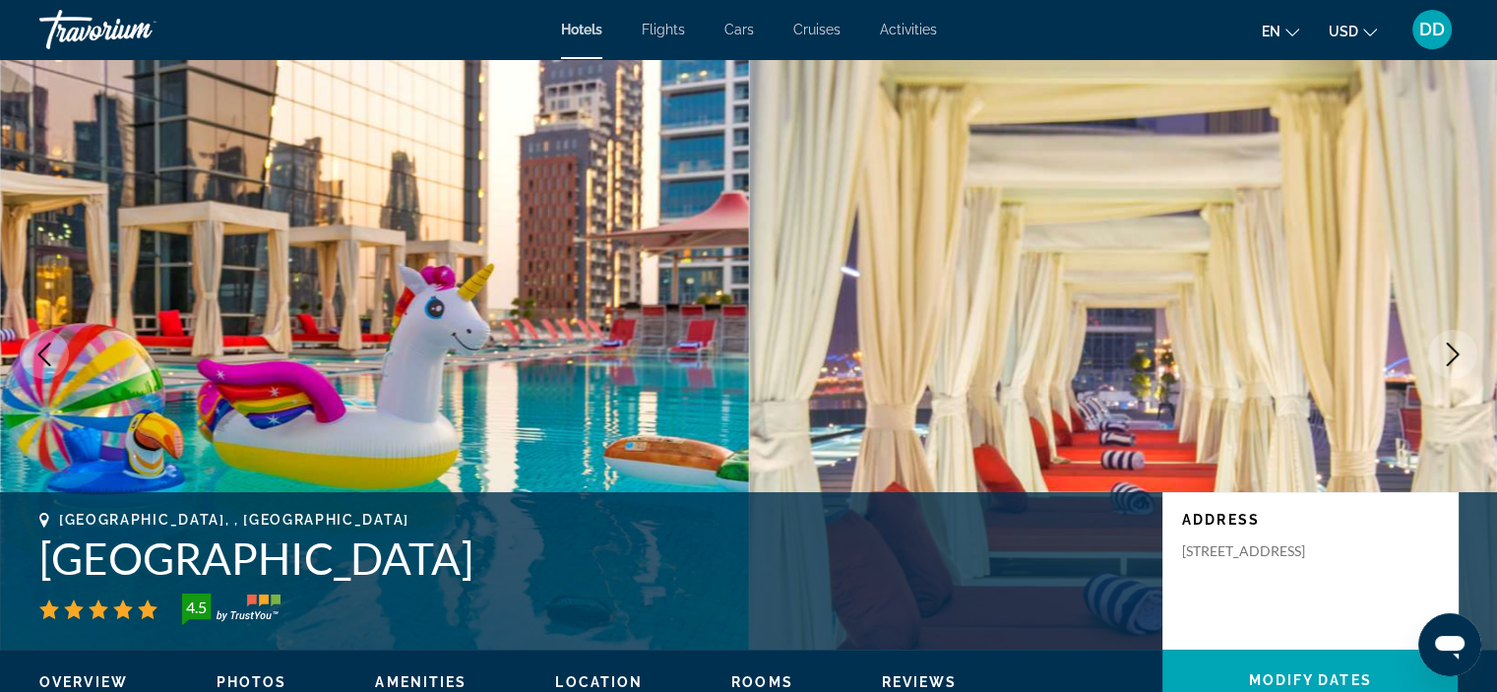
click at [1461, 352] on icon "Next image" at bounding box center [1453, 355] width 24 height 24
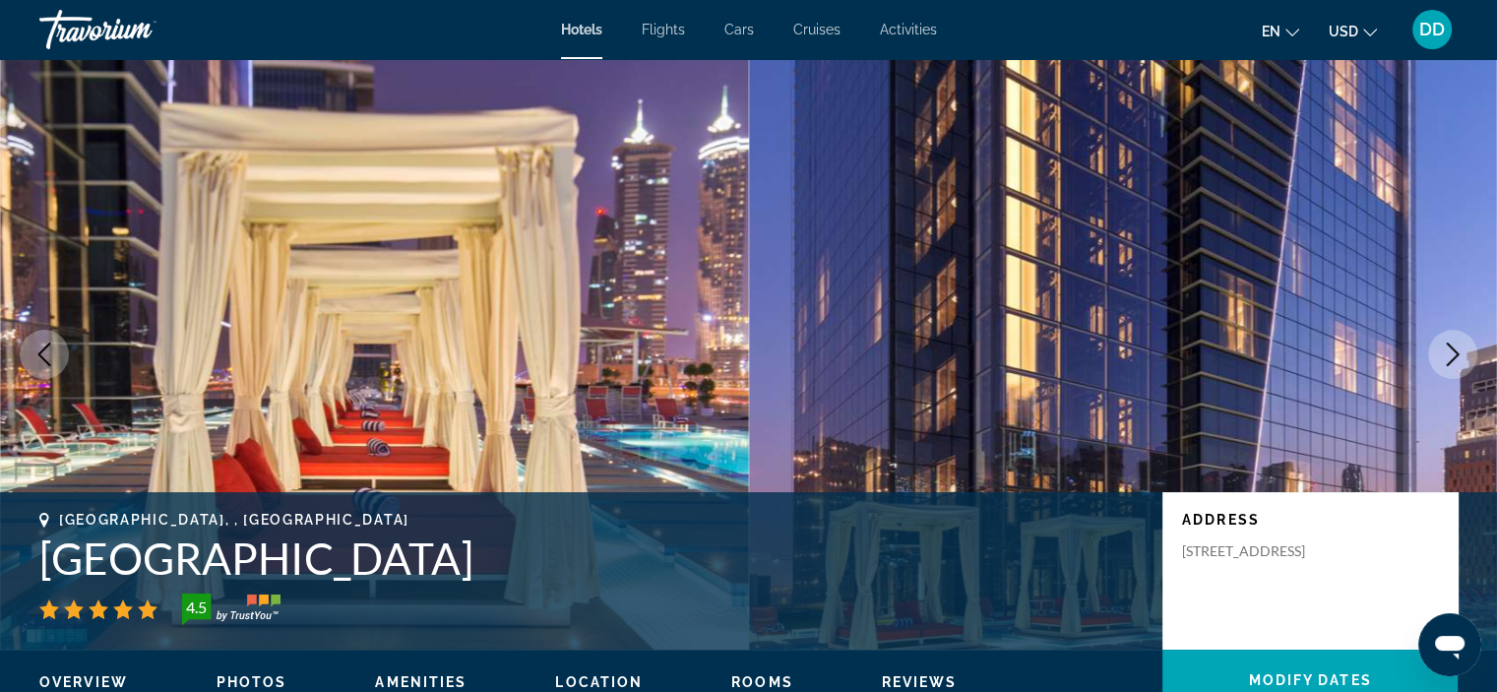
click at [1461, 352] on icon "Next image" at bounding box center [1453, 355] width 24 height 24
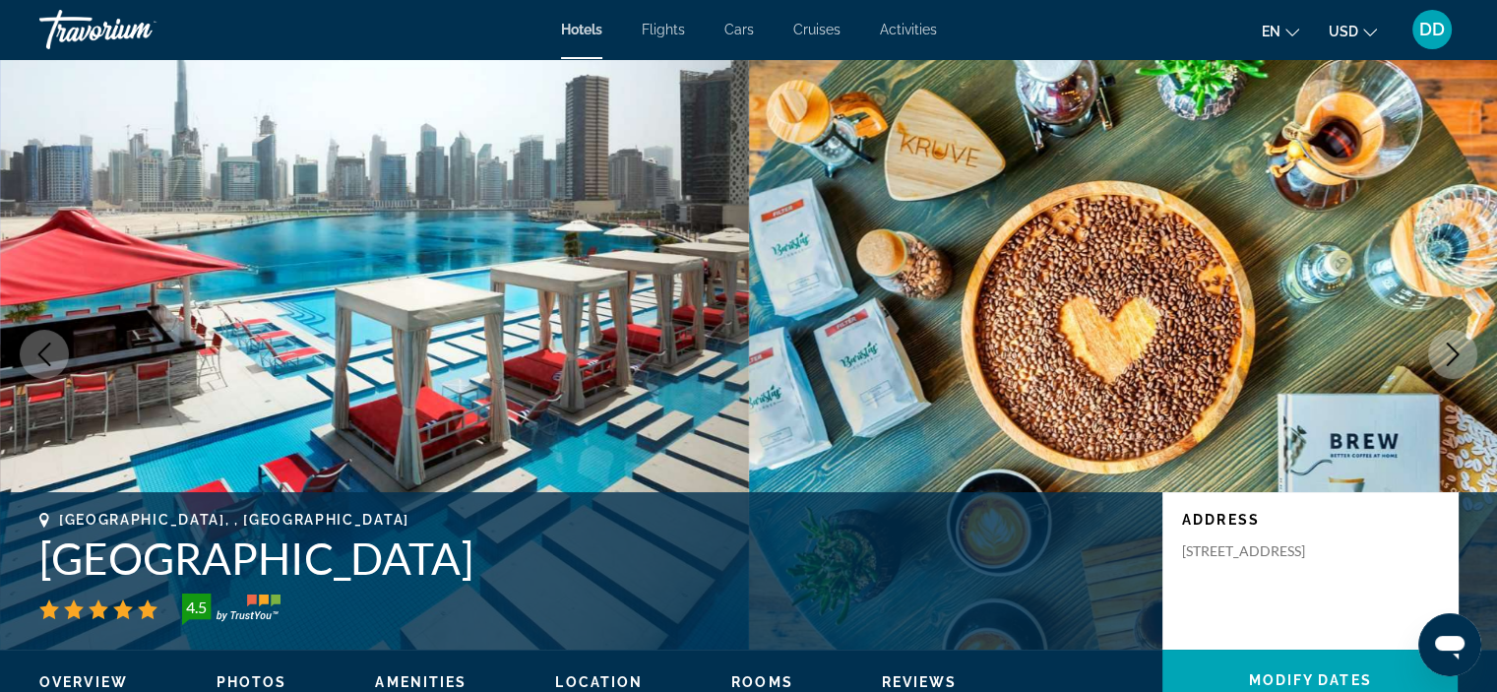
click at [1461, 352] on icon "Next image" at bounding box center [1453, 355] width 24 height 24
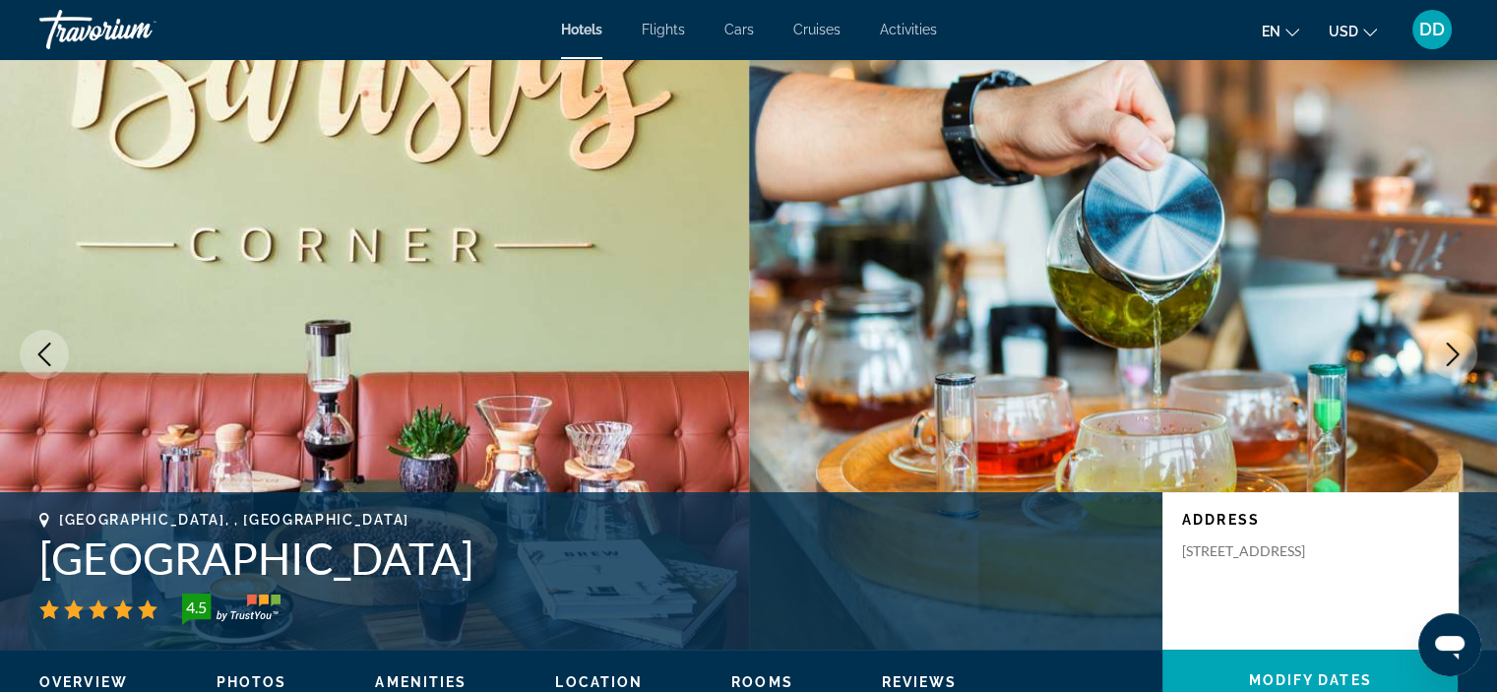
click at [1461, 352] on icon "Next image" at bounding box center [1453, 355] width 24 height 24
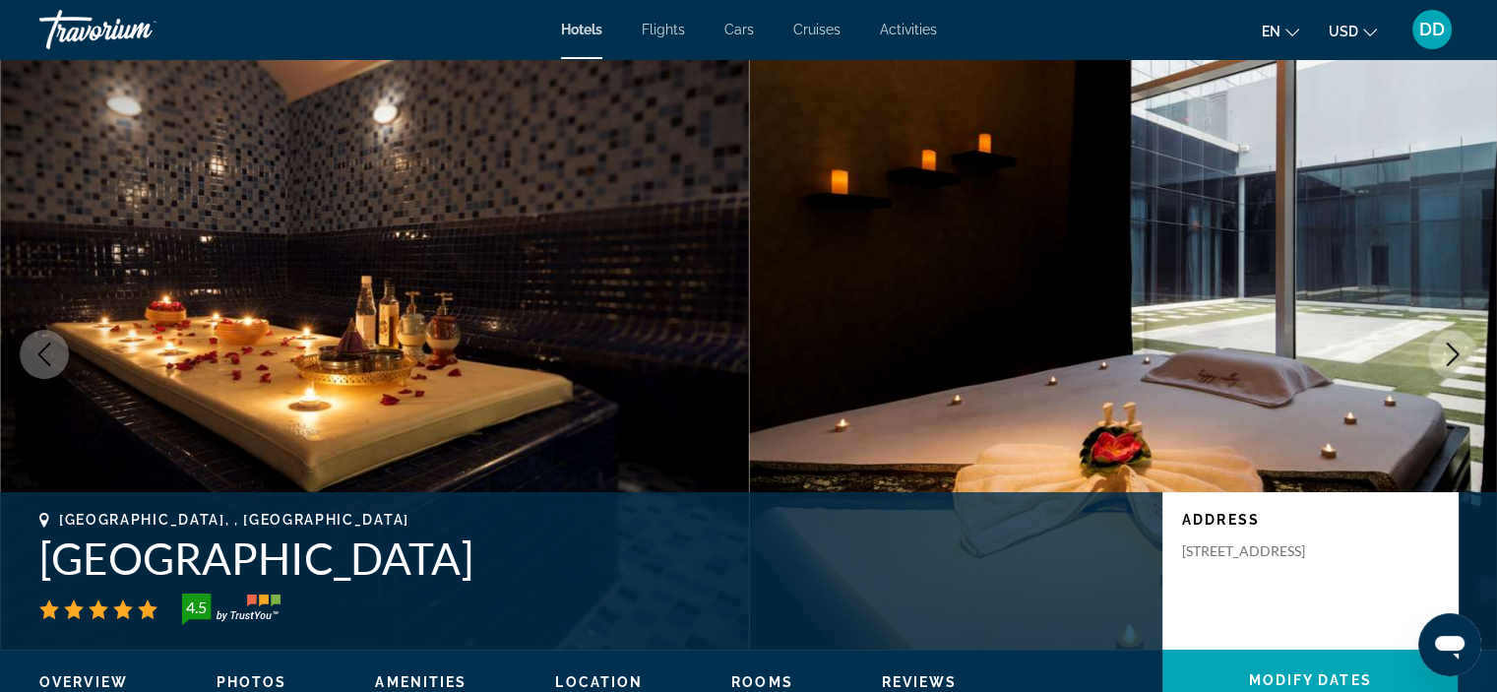
click at [1461, 352] on icon "Next image" at bounding box center [1453, 355] width 24 height 24
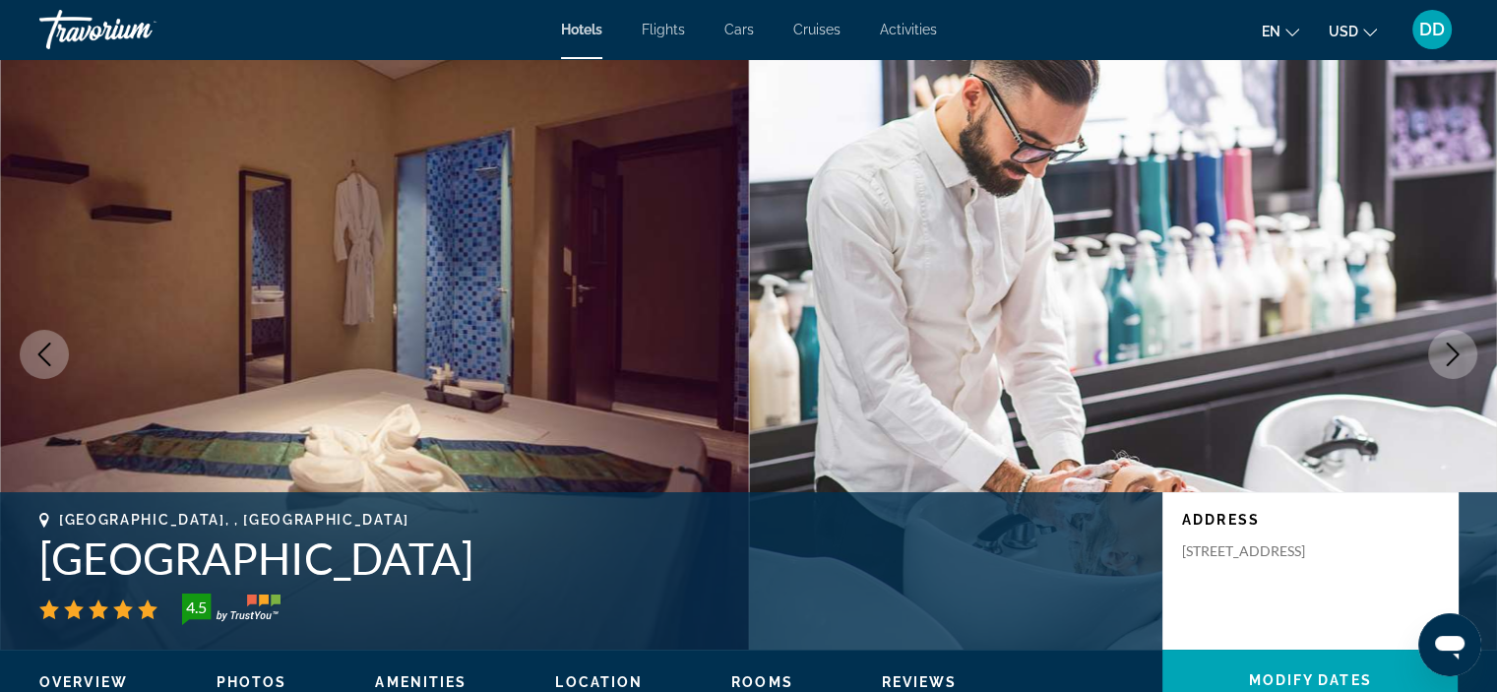
click at [1461, 352] on icon "Next image" at bounding box center [1453, 355] width 24 height 24
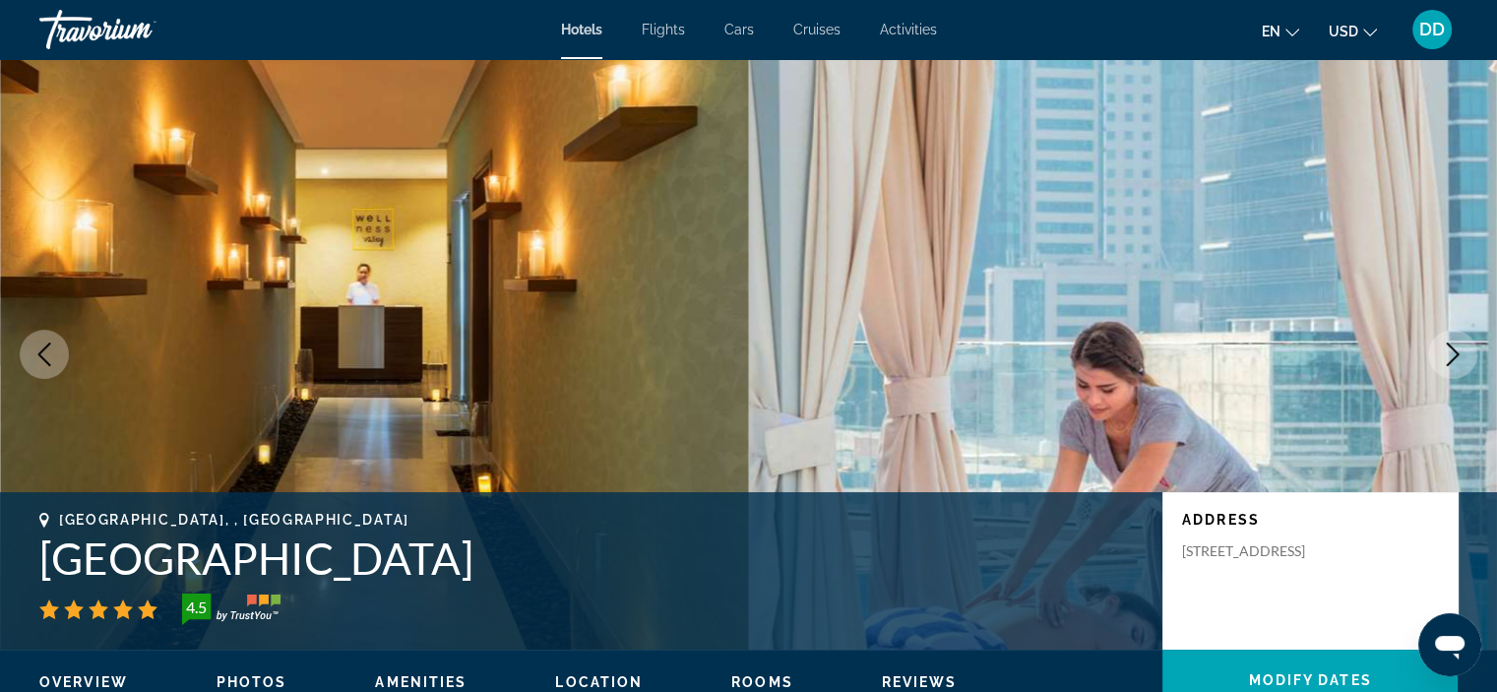
click at [1461, 352] on icon "Next image" at bounding box center [1453, 355] width 24 height 24
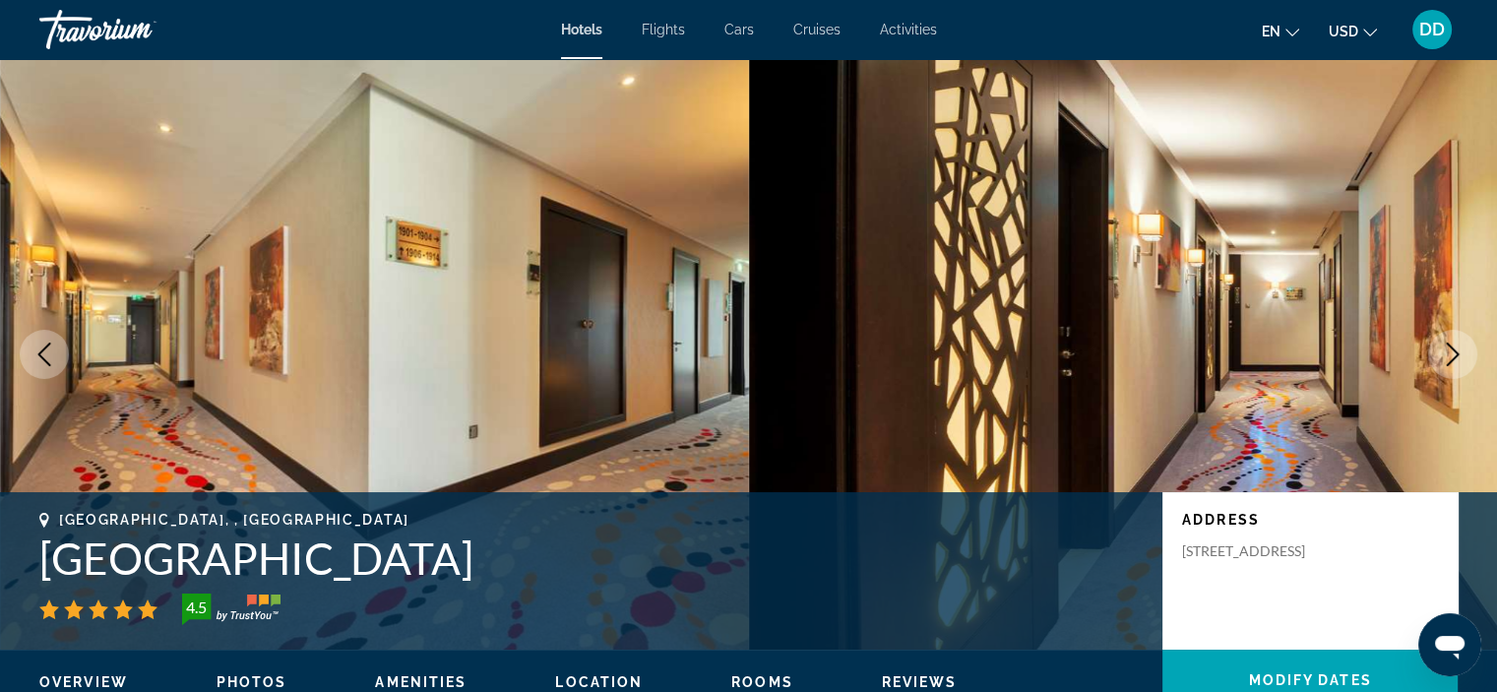
click at [1461, 352] on icon "Next image" at bounding box center [1453, 355] width 24 height 24
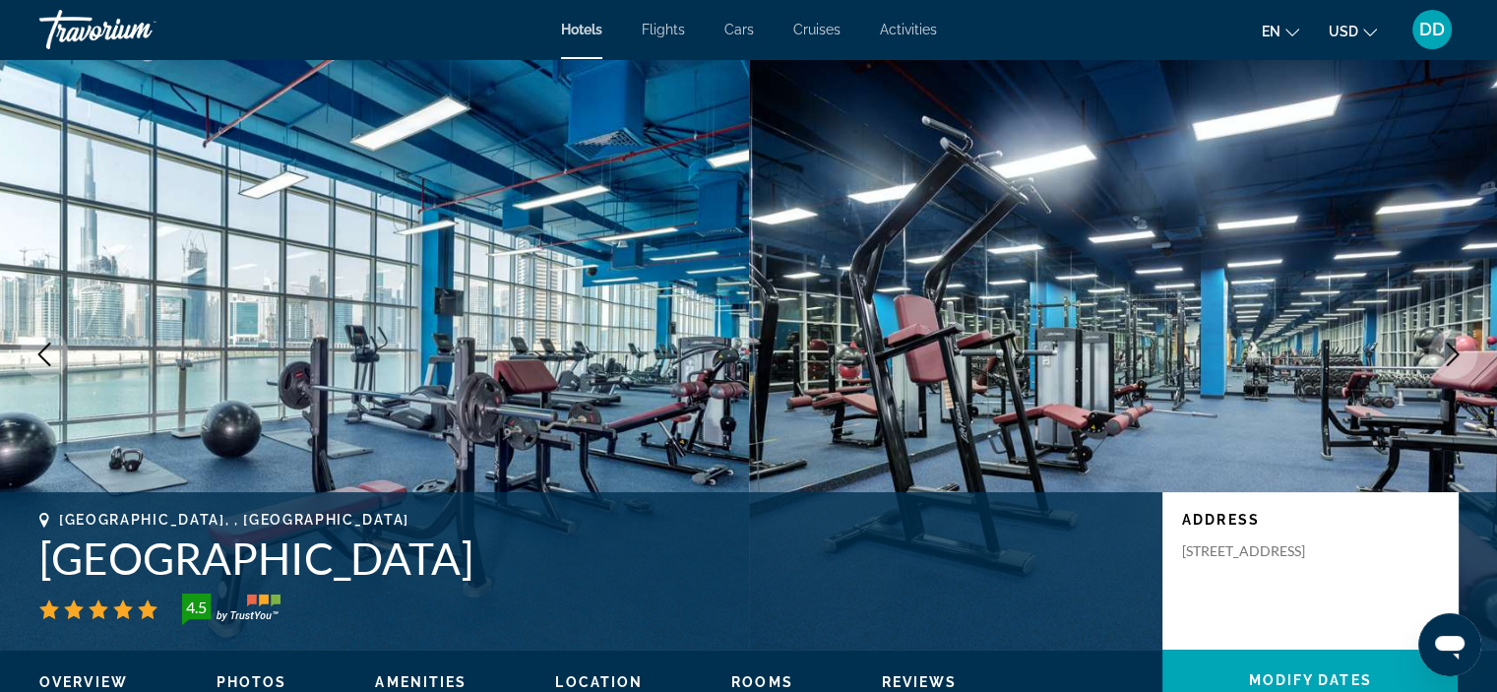
click at [1460, 352] on icon "Next image" at bounding box center [1453, 355] width 24 height 24
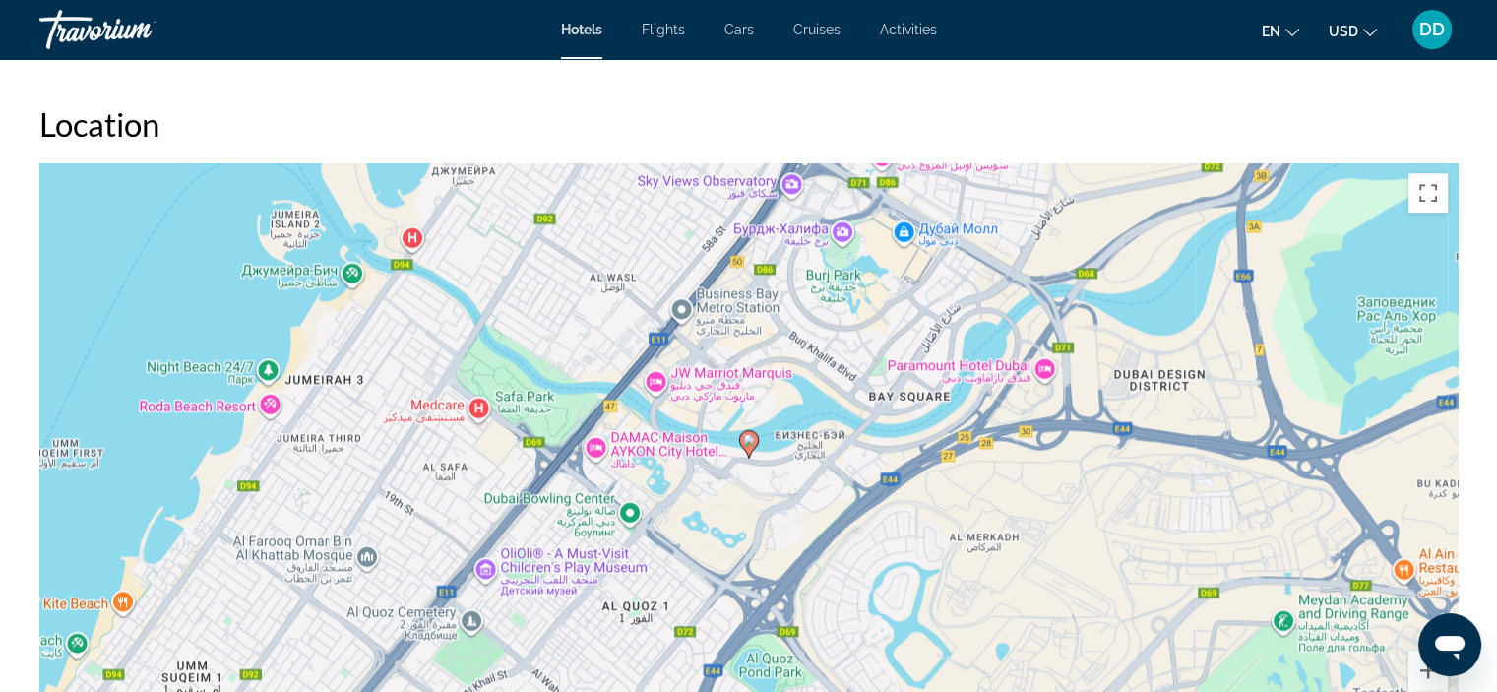
scroll to position [1926, 0]
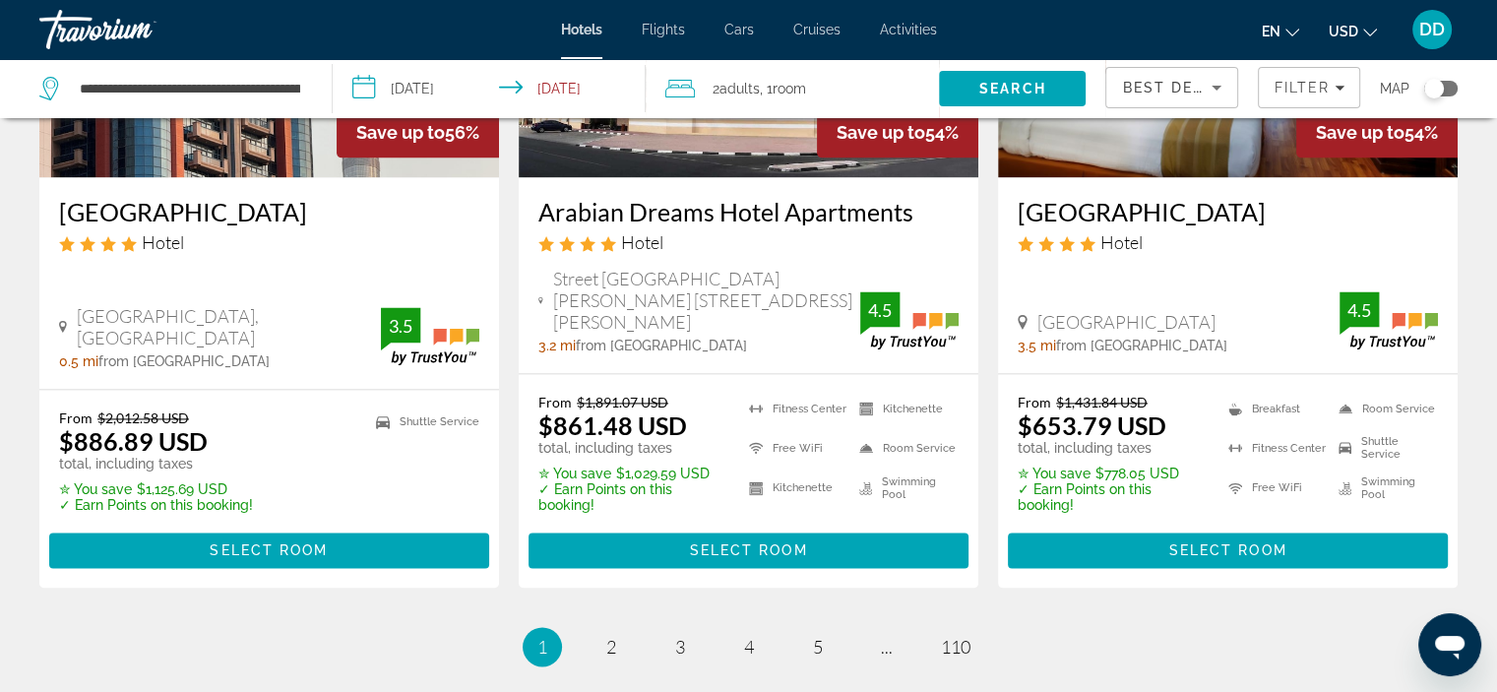
scroll to position [2823, 0]
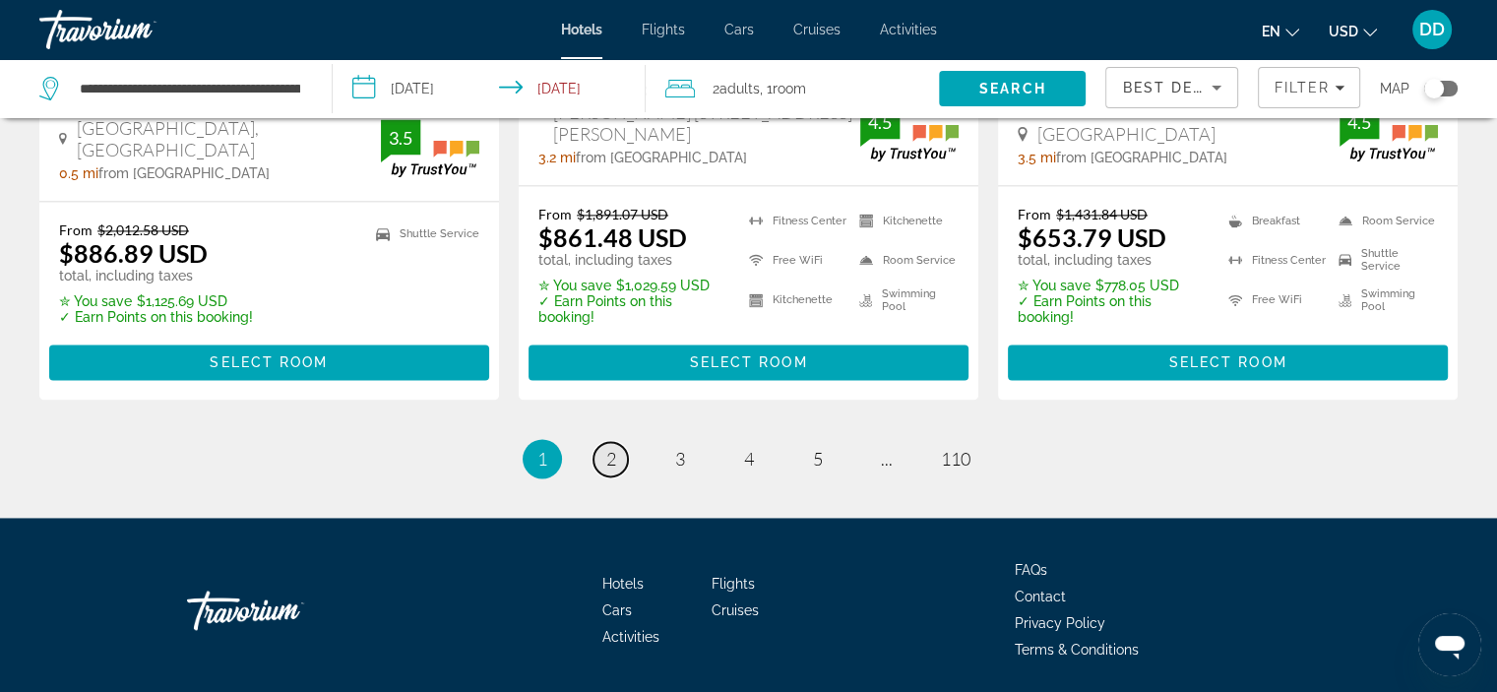
click at [614, 448] on span "2" at bounding box center [611, 459] width 10 height 22
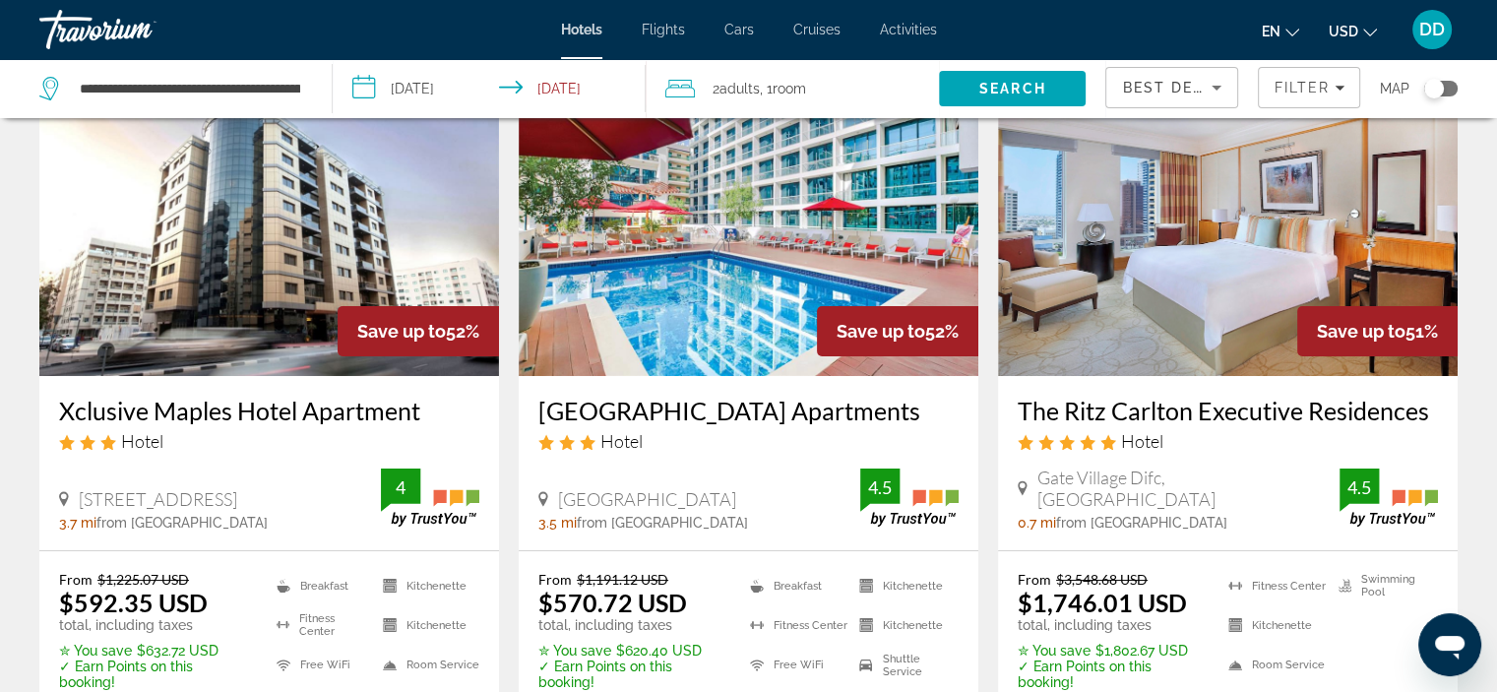
scroll to position [118, 0]
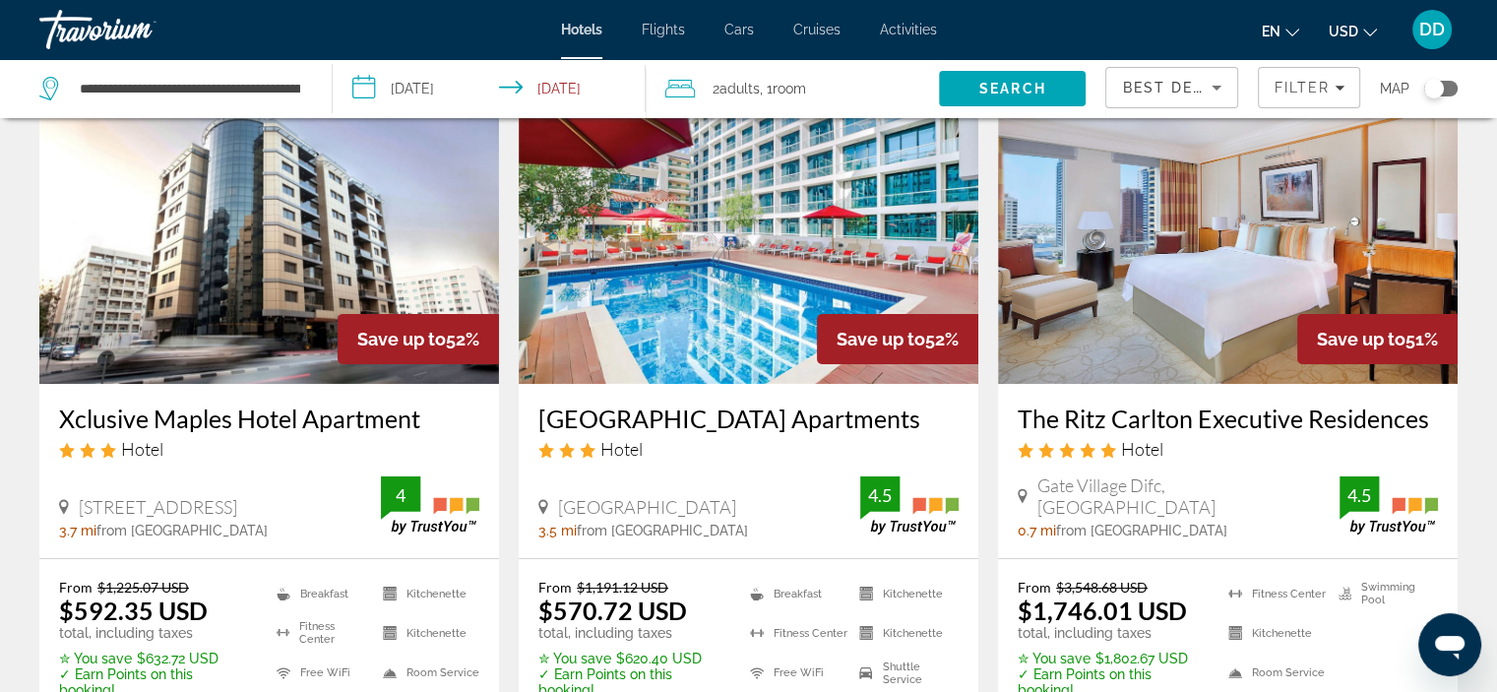
click at [1340, 250] on img "Main content" at bounding box center [1228, 226] width 460 height 315
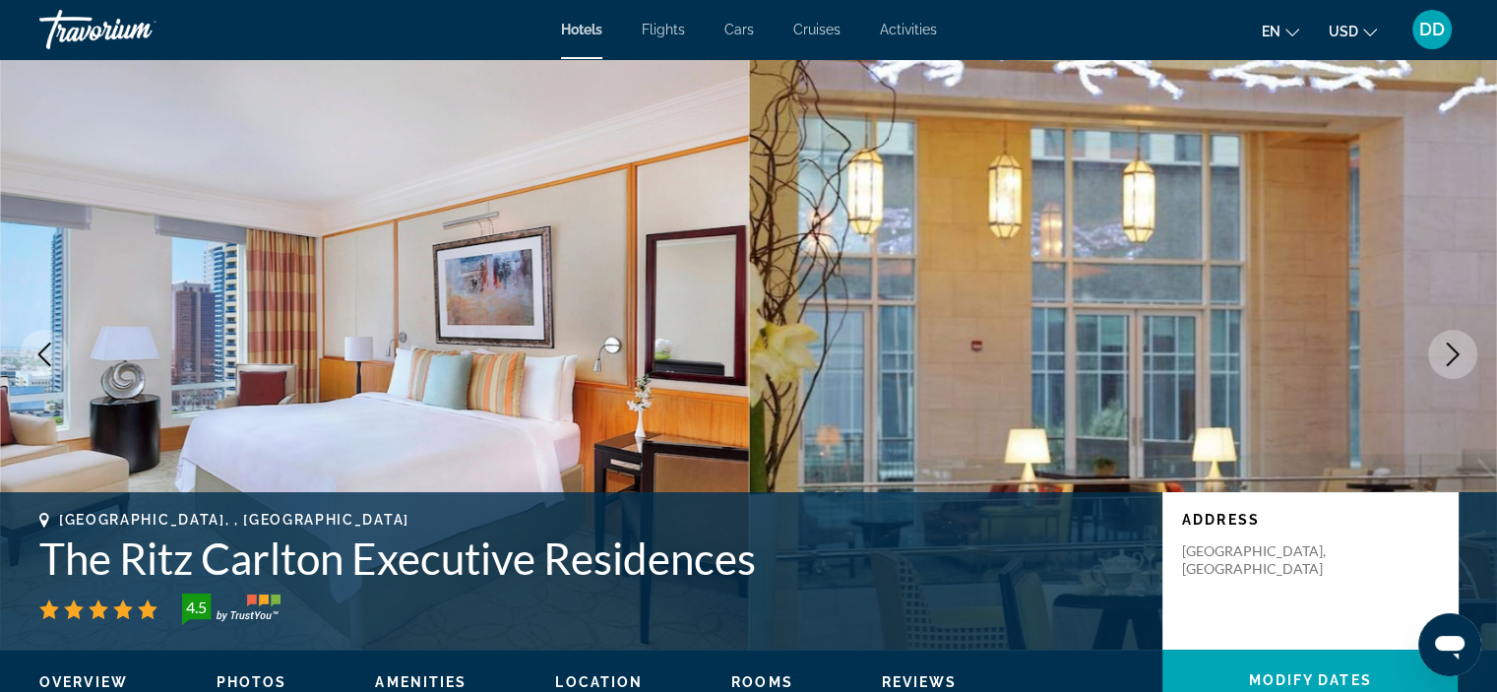
click at [1461, 357] on icon "Next image" at bounding box center [1453, 355] width 24 height 24
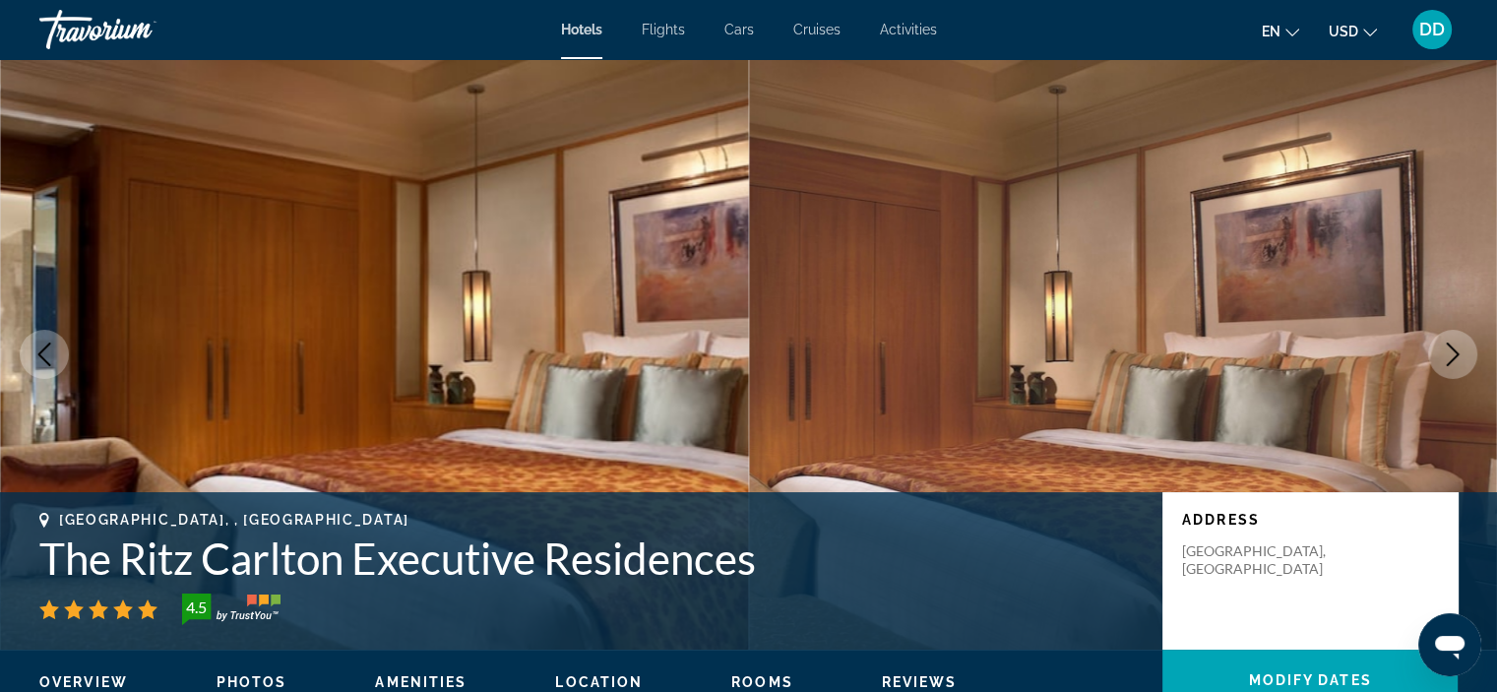
click at [1460, 359] on icon "Next image" at bounding box center [1453, 355] width 24 height 24
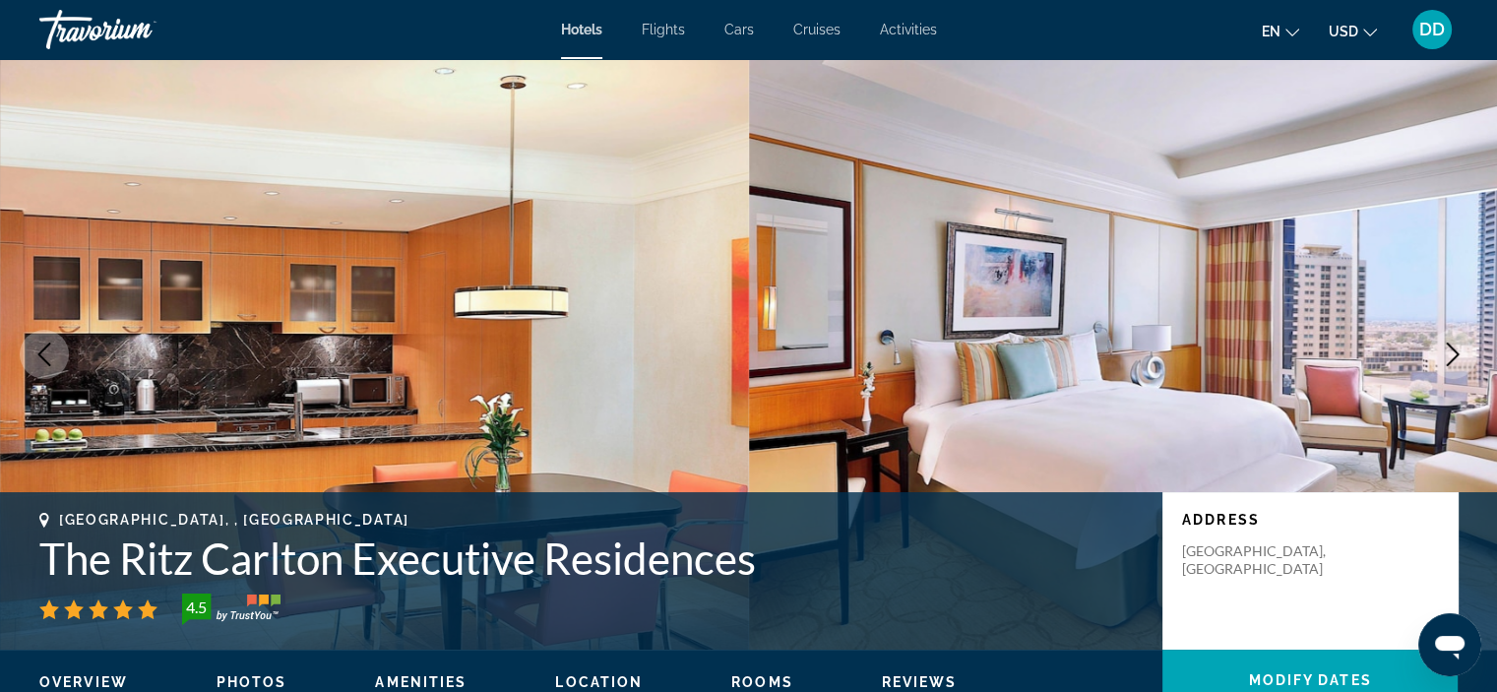
click at [1462, 364] on icon "Next image" at bounding box center [1453, 355] width 24 height 24
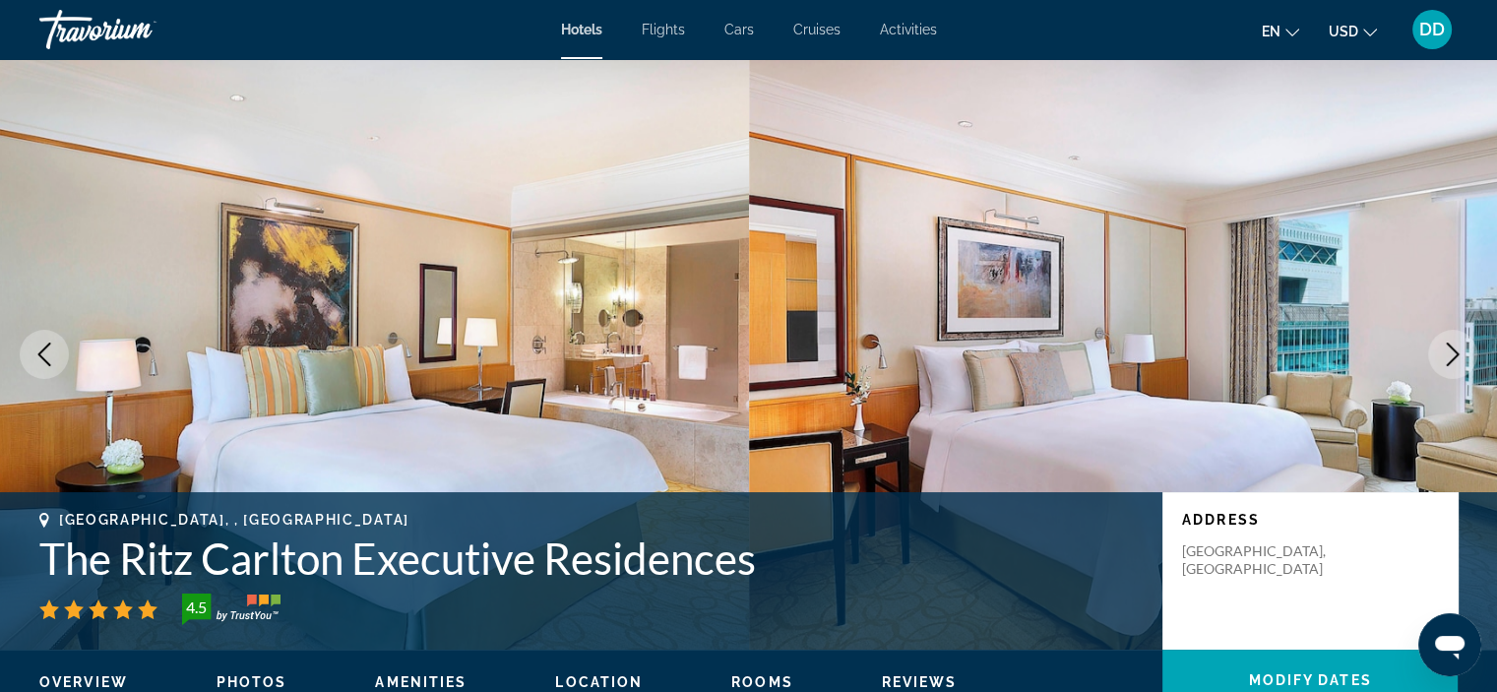
click at [1462, 364] on icon "Next image" at bounding box center [1453, 355] width 24 height 24
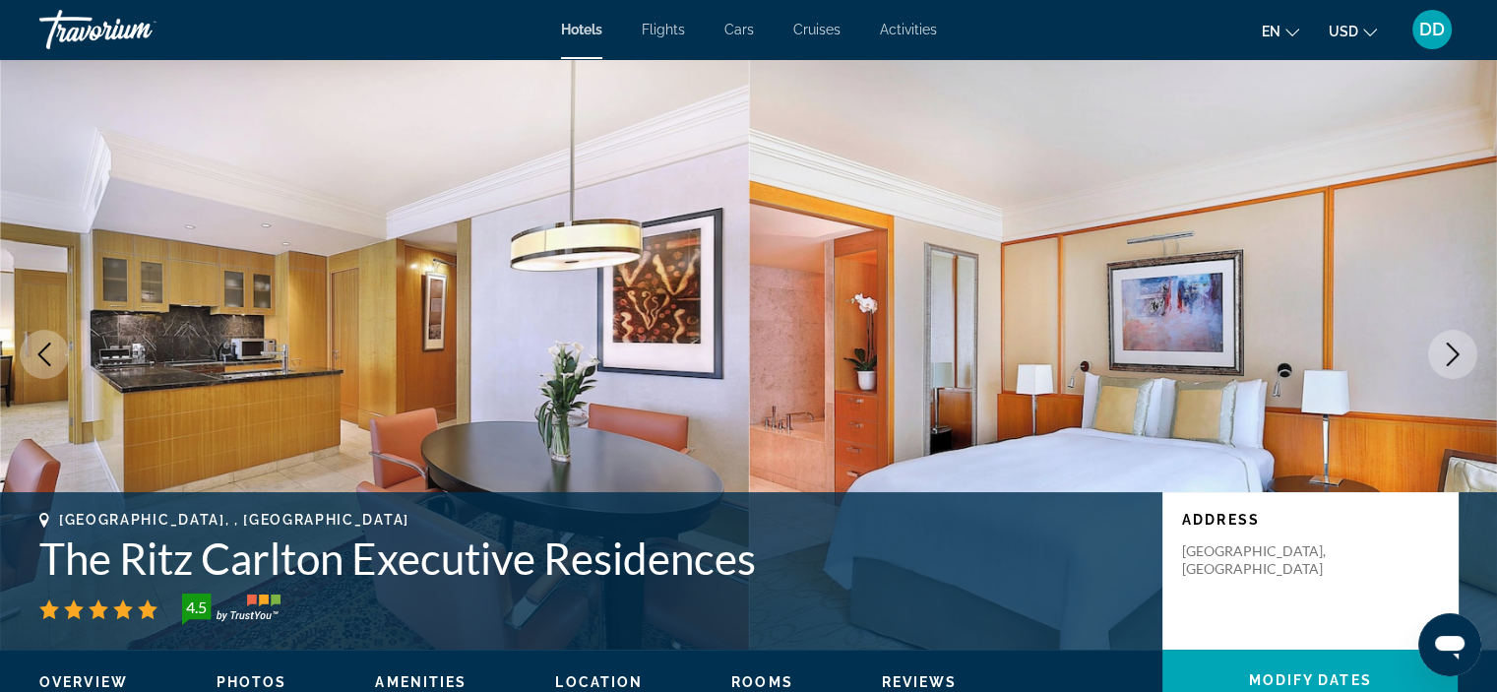
click at [1462, 364] on icon "Next image" at bounding box center [1453, 355] width 24 height 24
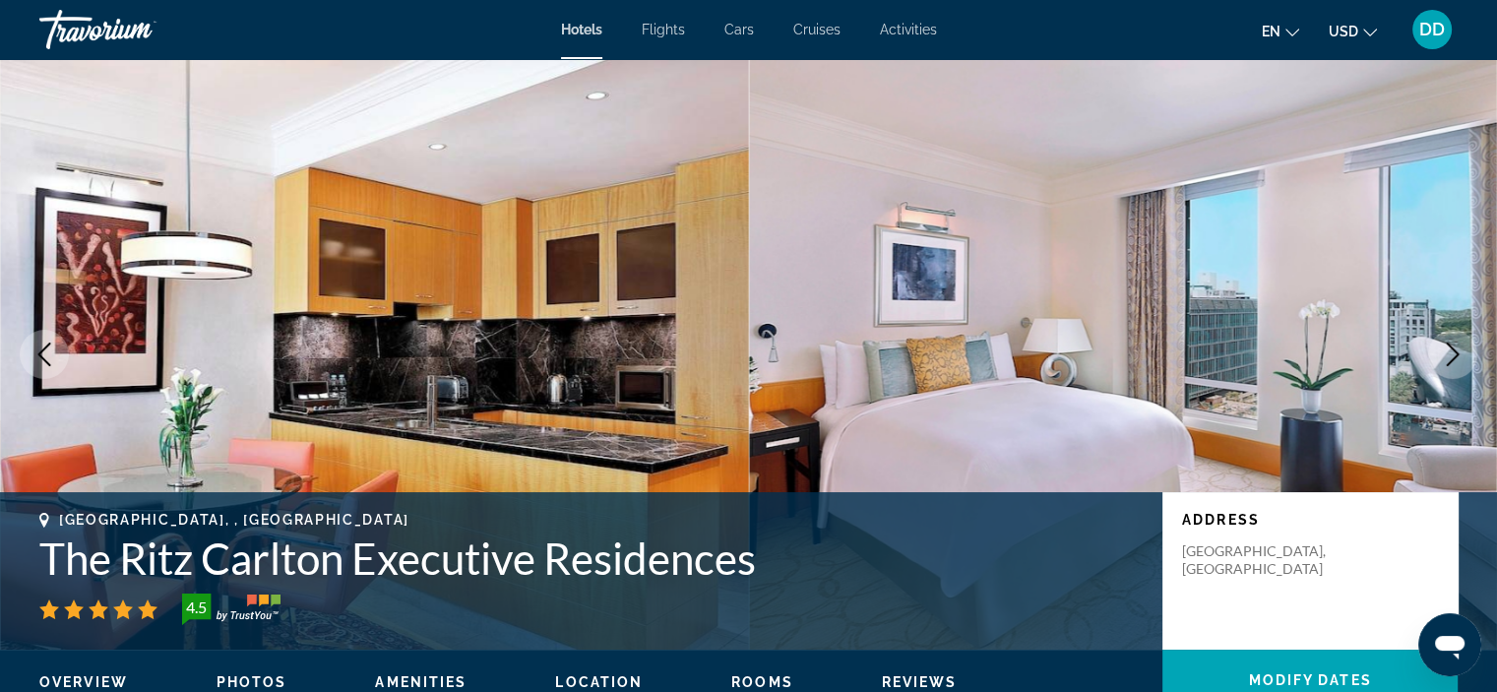
click at [1462, 364] on icon "Next image" at bounding box center [1453, 355] width 24 height 24
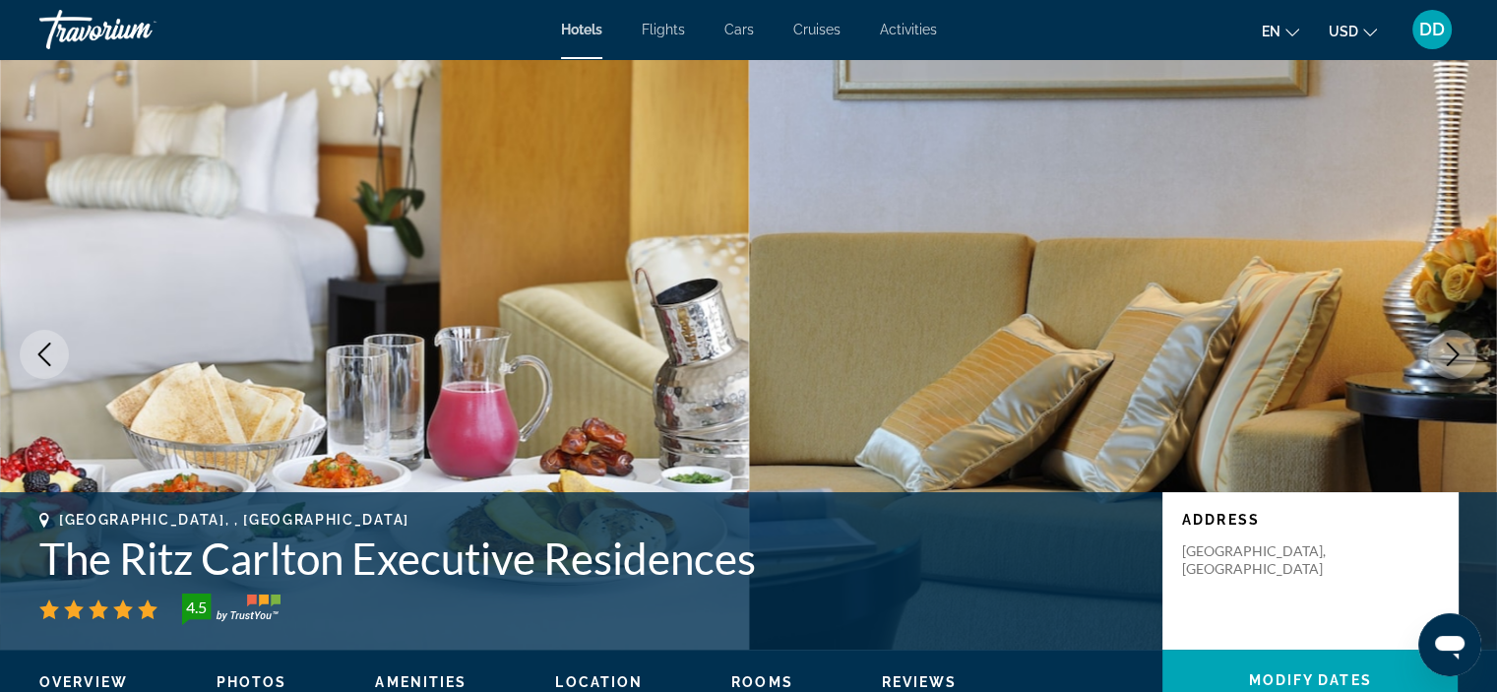
click at [1462, 364] on icon "Next image" at bounding box center [1453, 355] width 24 height 24
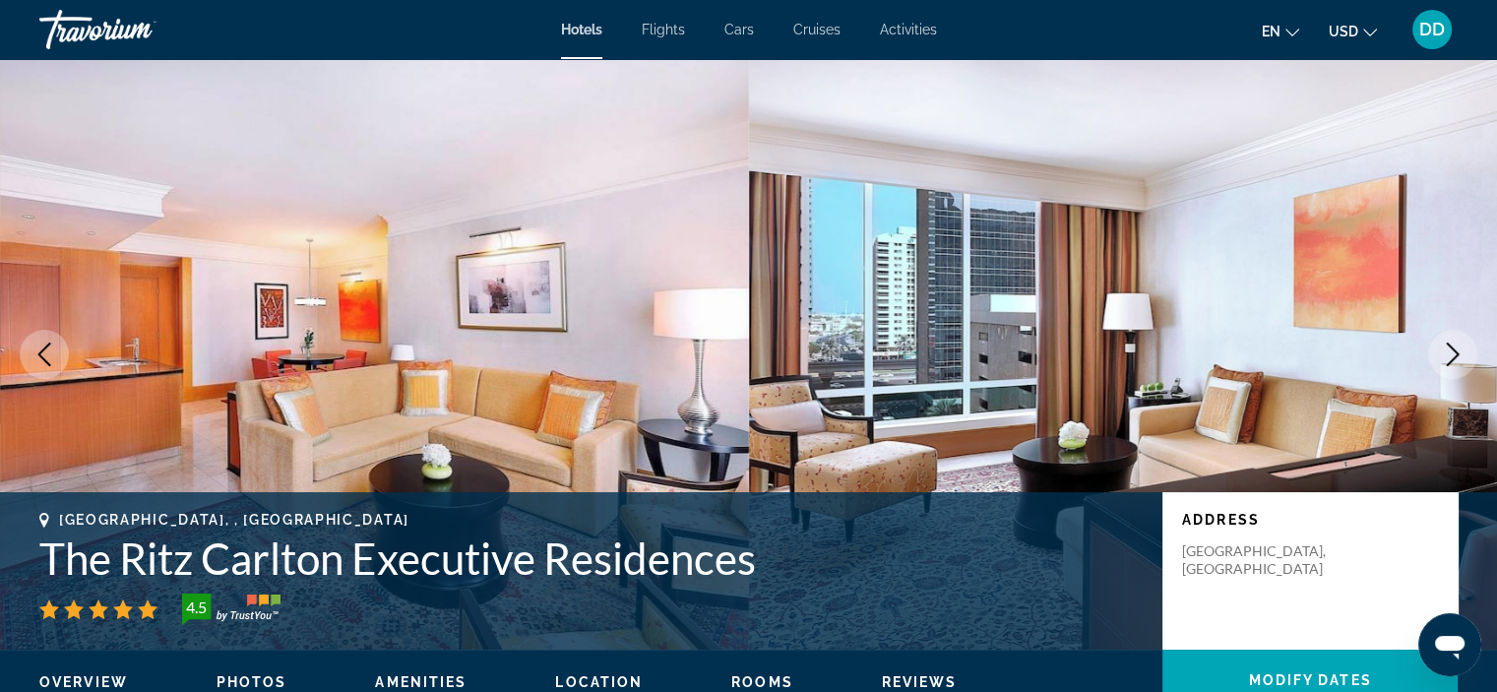
click at [1462, 364] on icon "Next image" at bounding box center [1453, 355] width 24 height 24
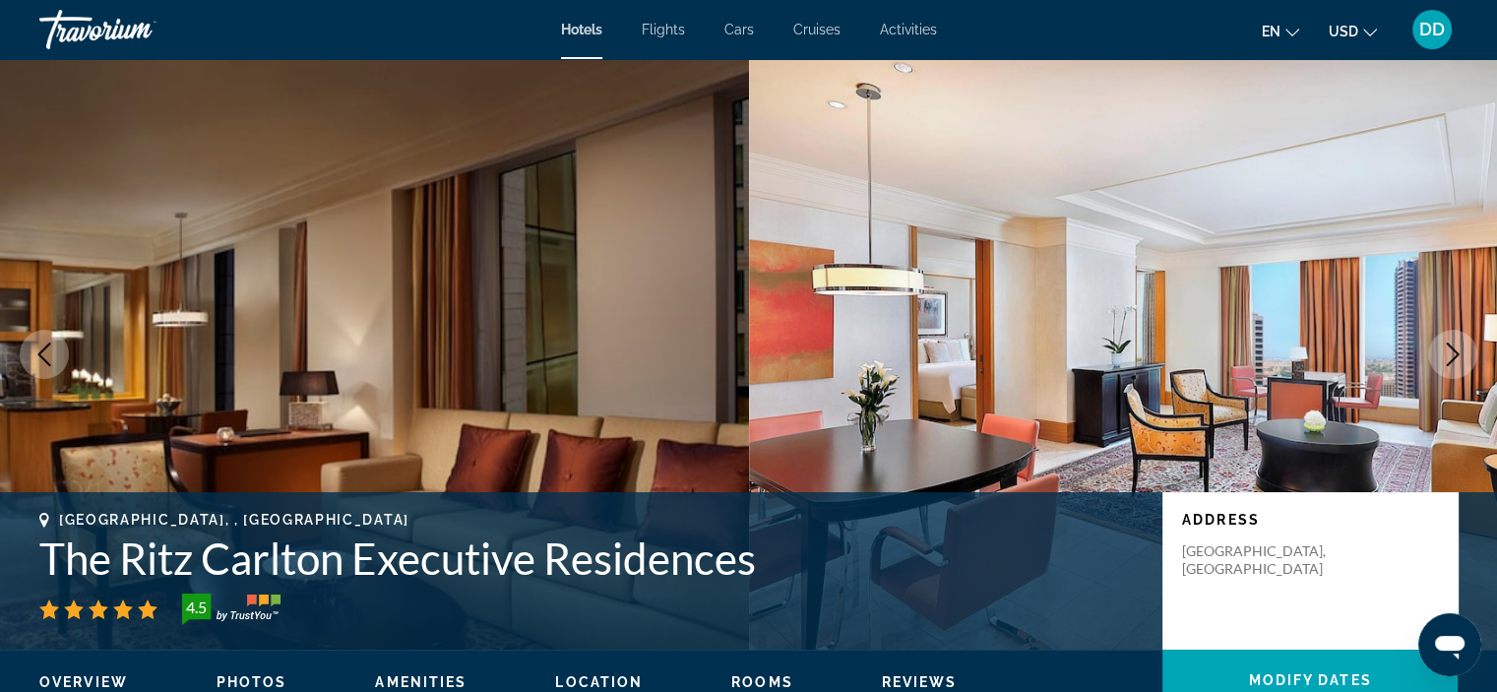
click at [1462, 364] on icon "Next image" at bounding box center [1453, 355] width 24 height 24
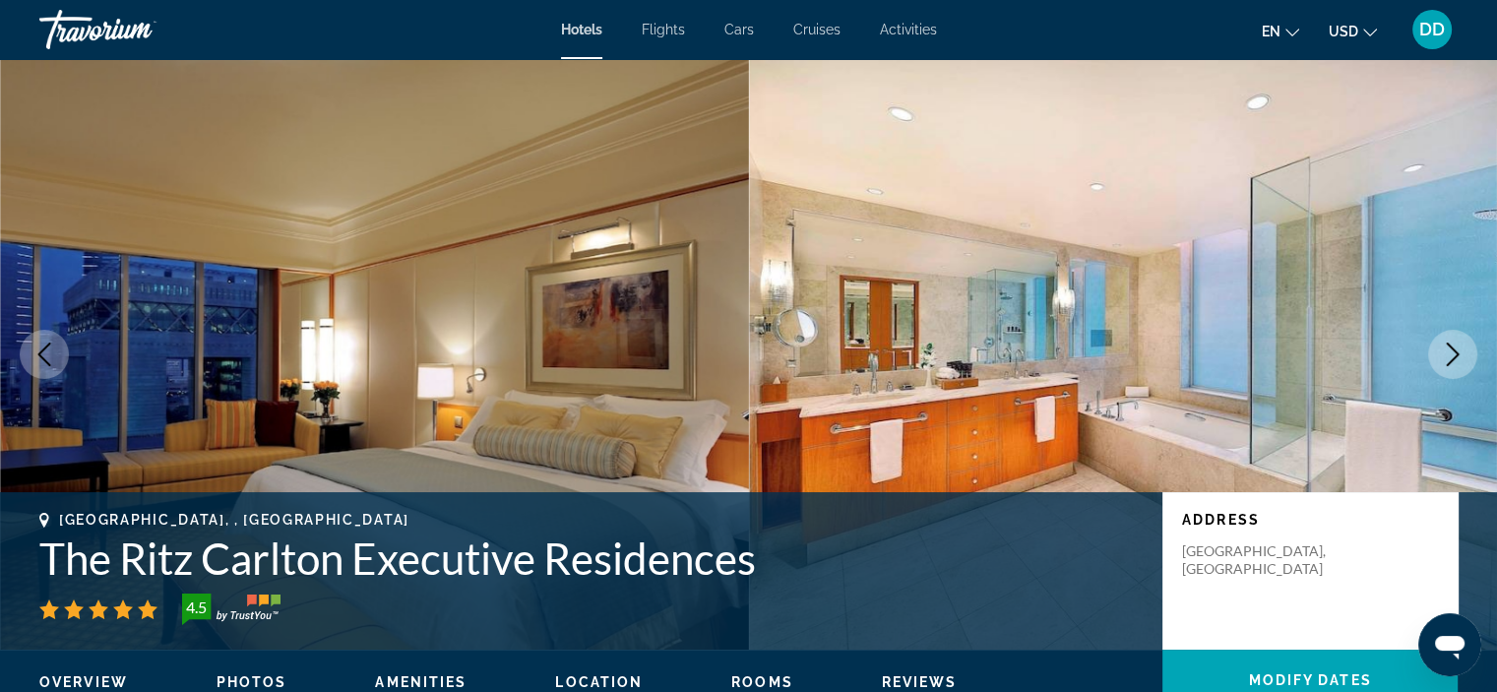
click at [1462, 364] on icon "Next image" at bounding box center [1453, 355] width 24 height 24
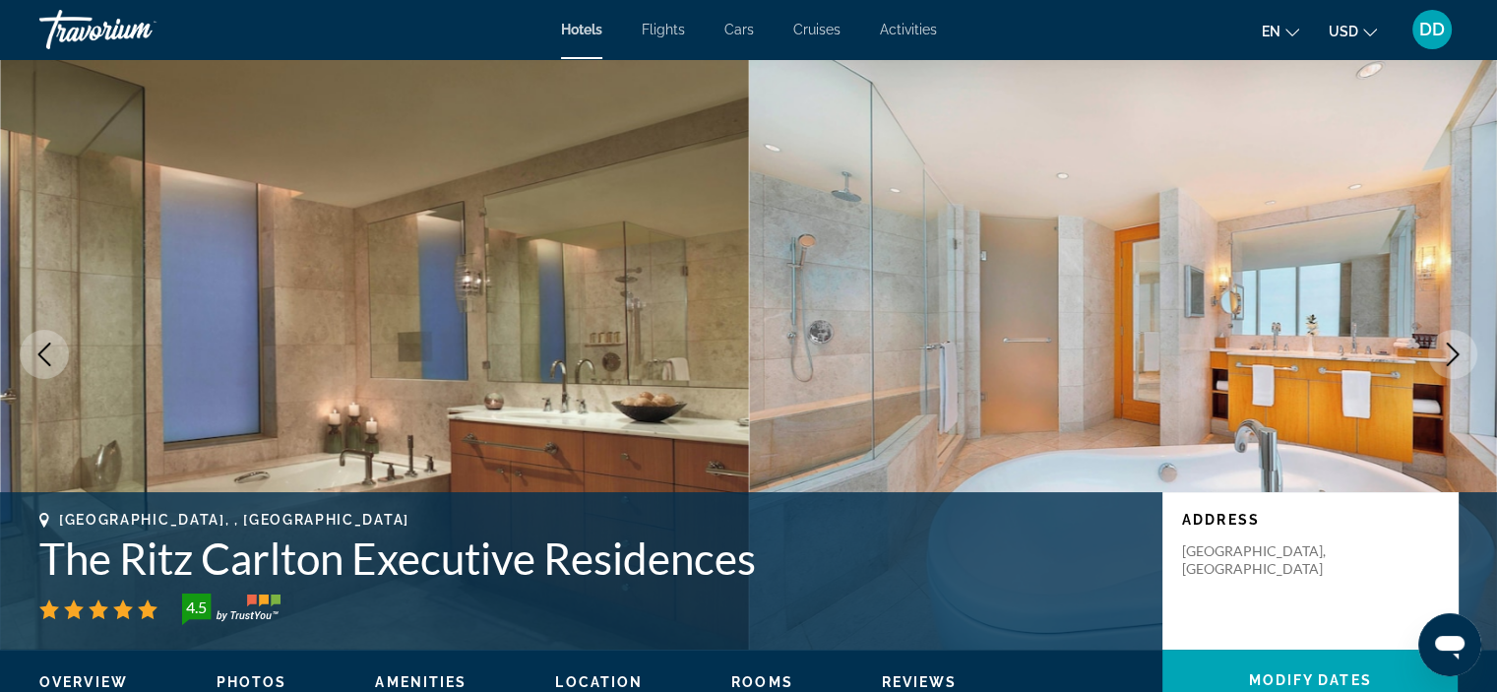
click at [1462, 364] on icon "Next image" at bounding box center [1453, 355] width 24 height 24
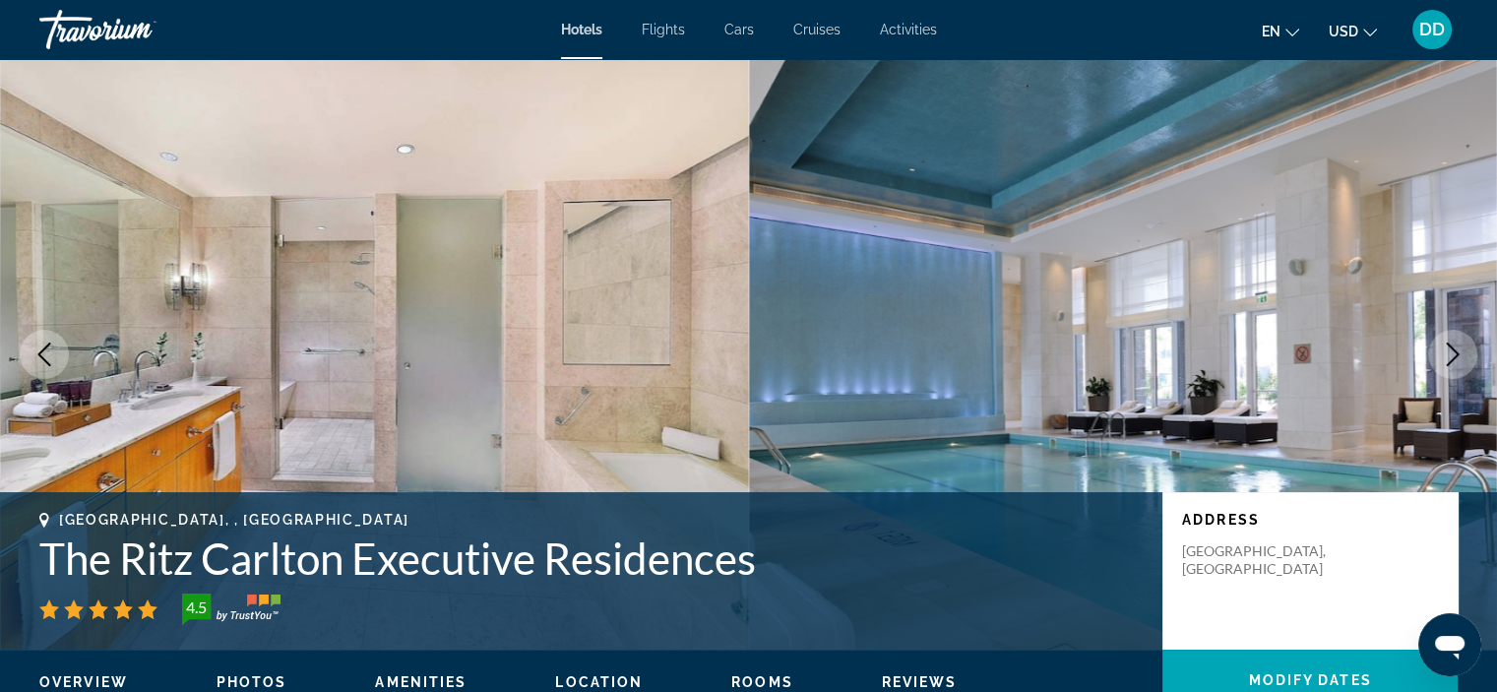
click at [1462, 364] on icon "Next image" at bounding box center [1453, 355] width 24 height 24
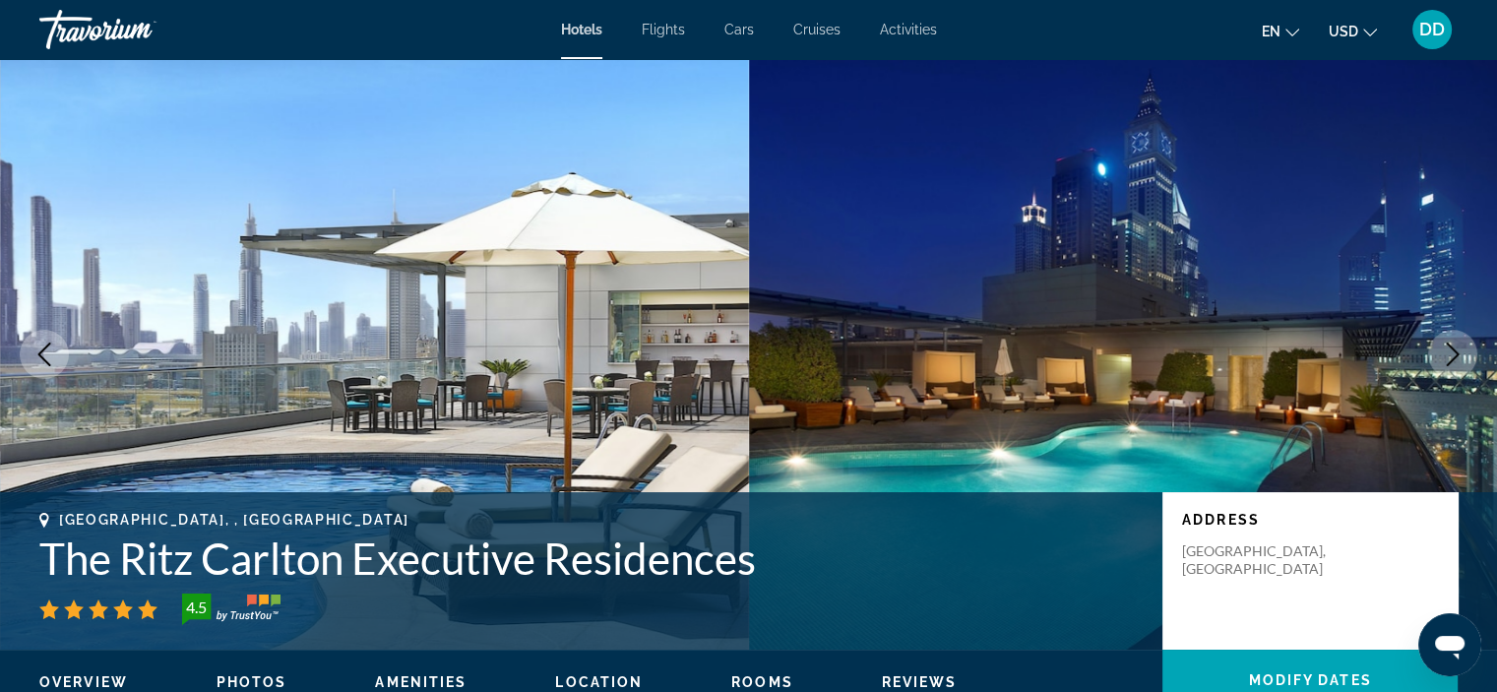
click at [1462, 364] on icon "Next image" at bounding box center [1453, 355] width 24 height 24
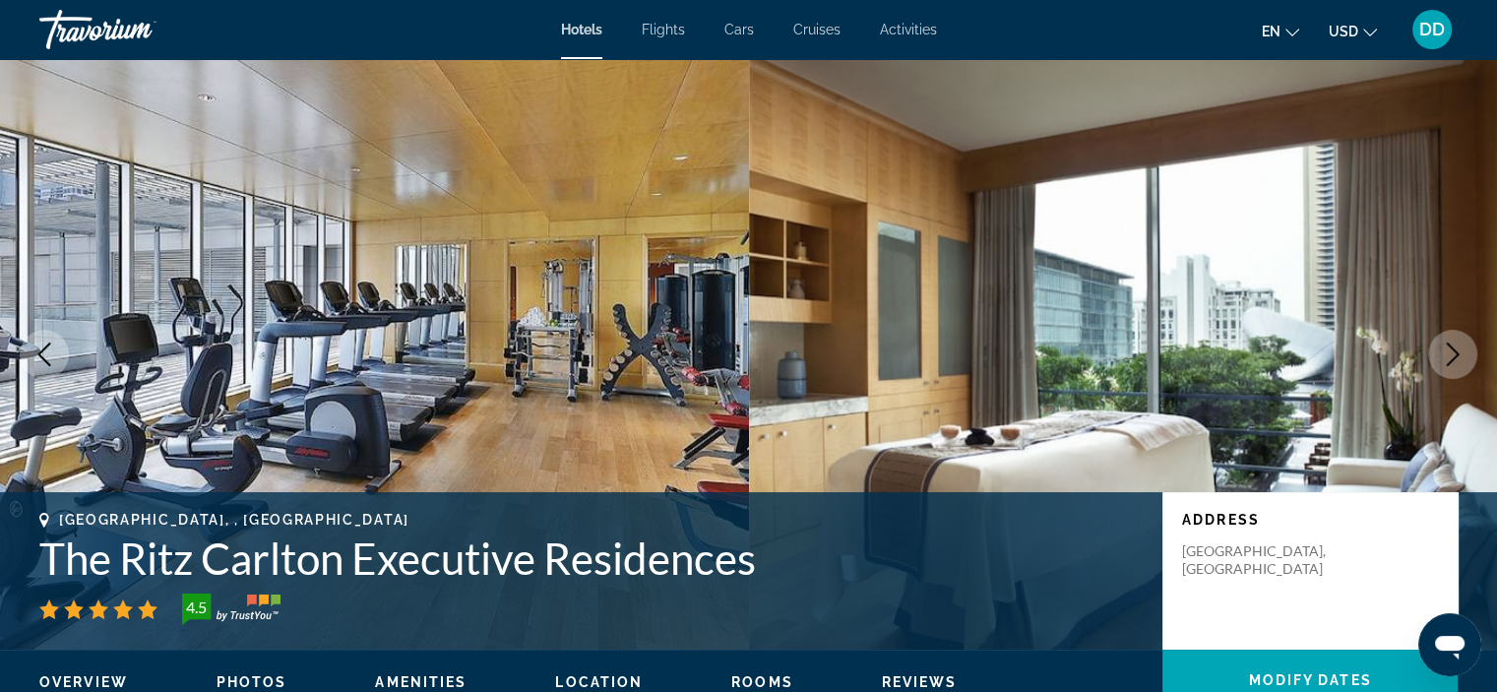
click at [1462, 366] on button "Next image" at bounding box center [1452, 354] width 49 height 49
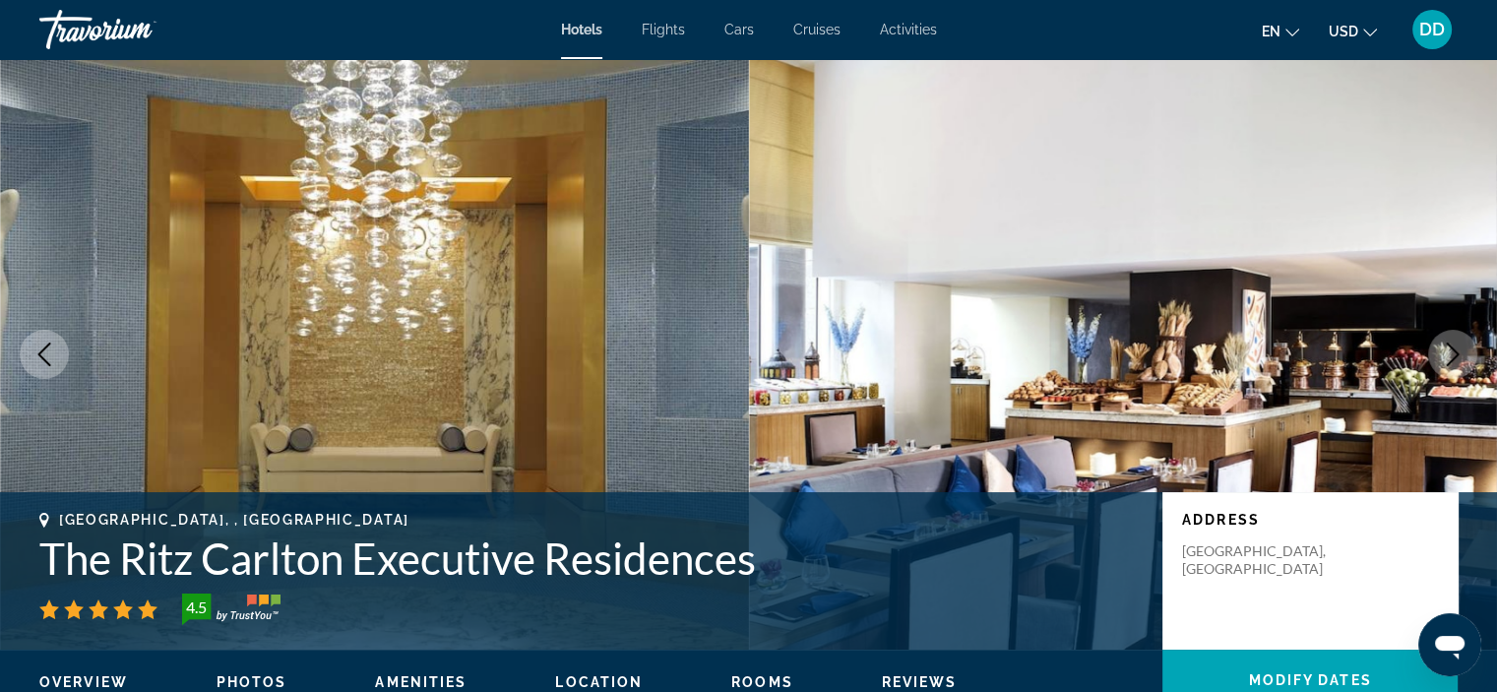
click at [1462, 366] on button "Next image" at bounding box center [1452, 354] width 49 height 49
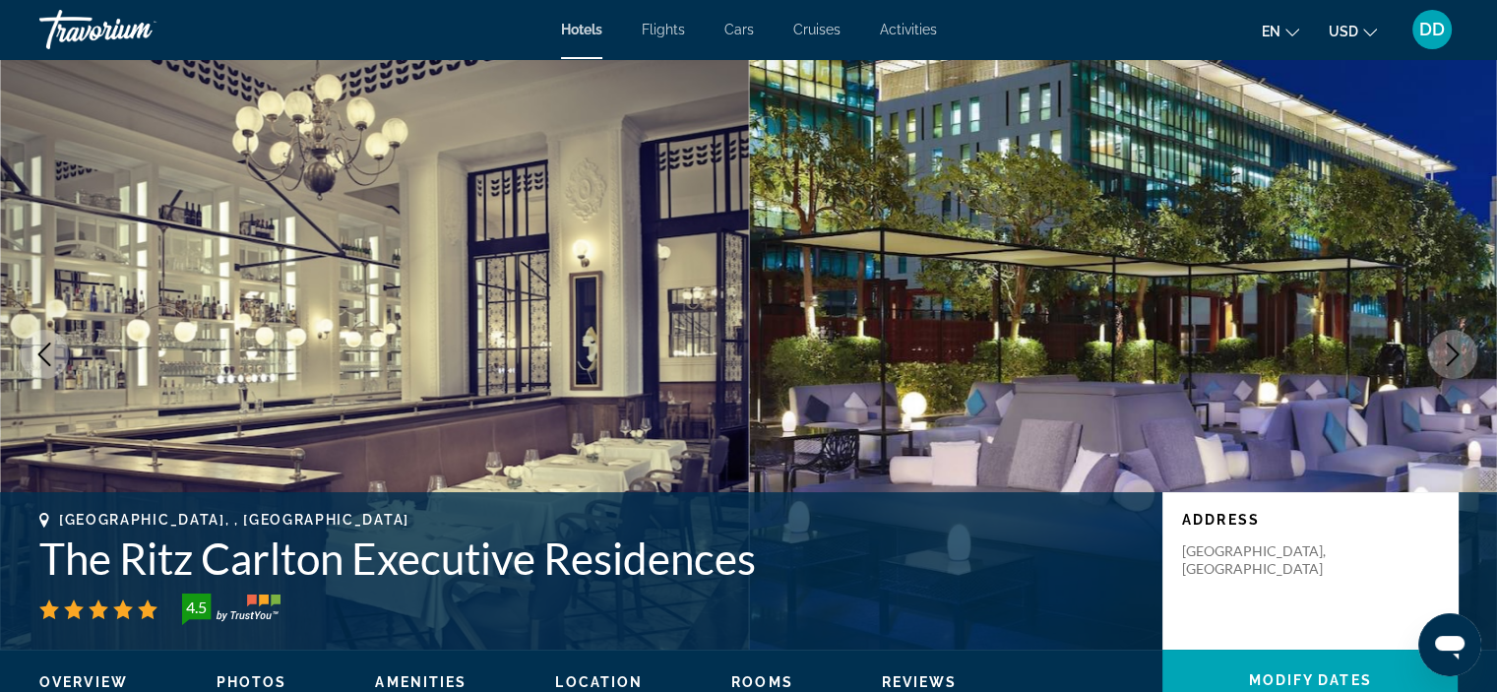
click at [1462, 369] on button "Next image" at bounding box center [1452, 354] width 49 height 49
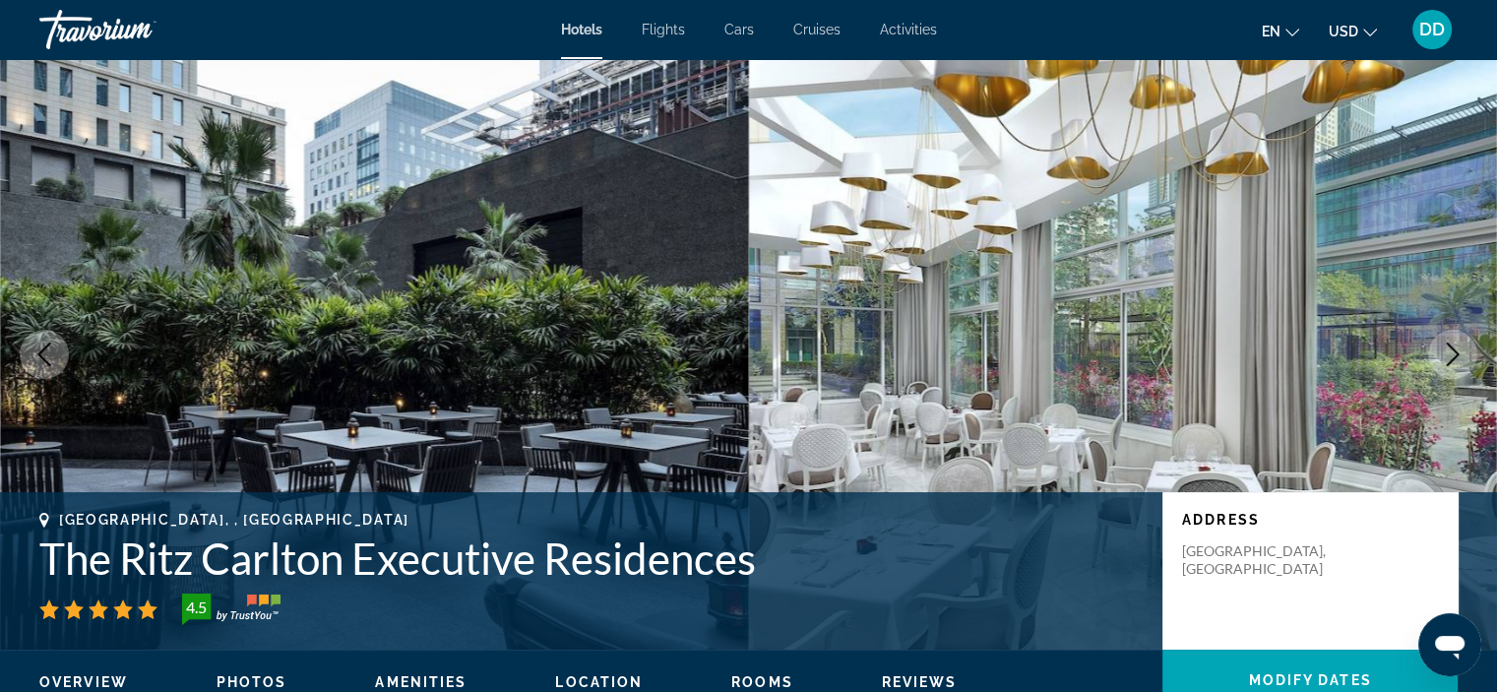
click at [1462, 371] on button "Next image" at bounding box center [1452, 354] width 49 height 49
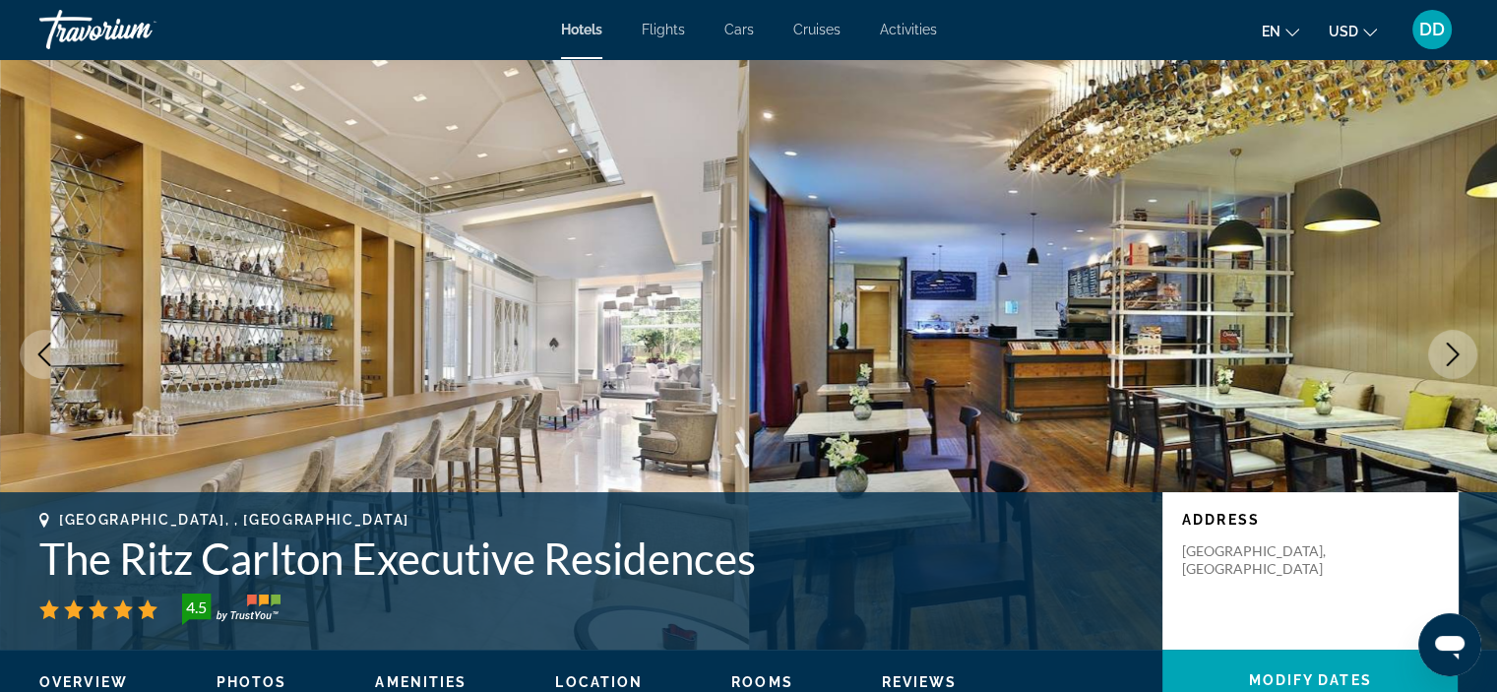
click at [1462, 371] on button "Next image" at bounding box center [1452, 354] width 49 height 49
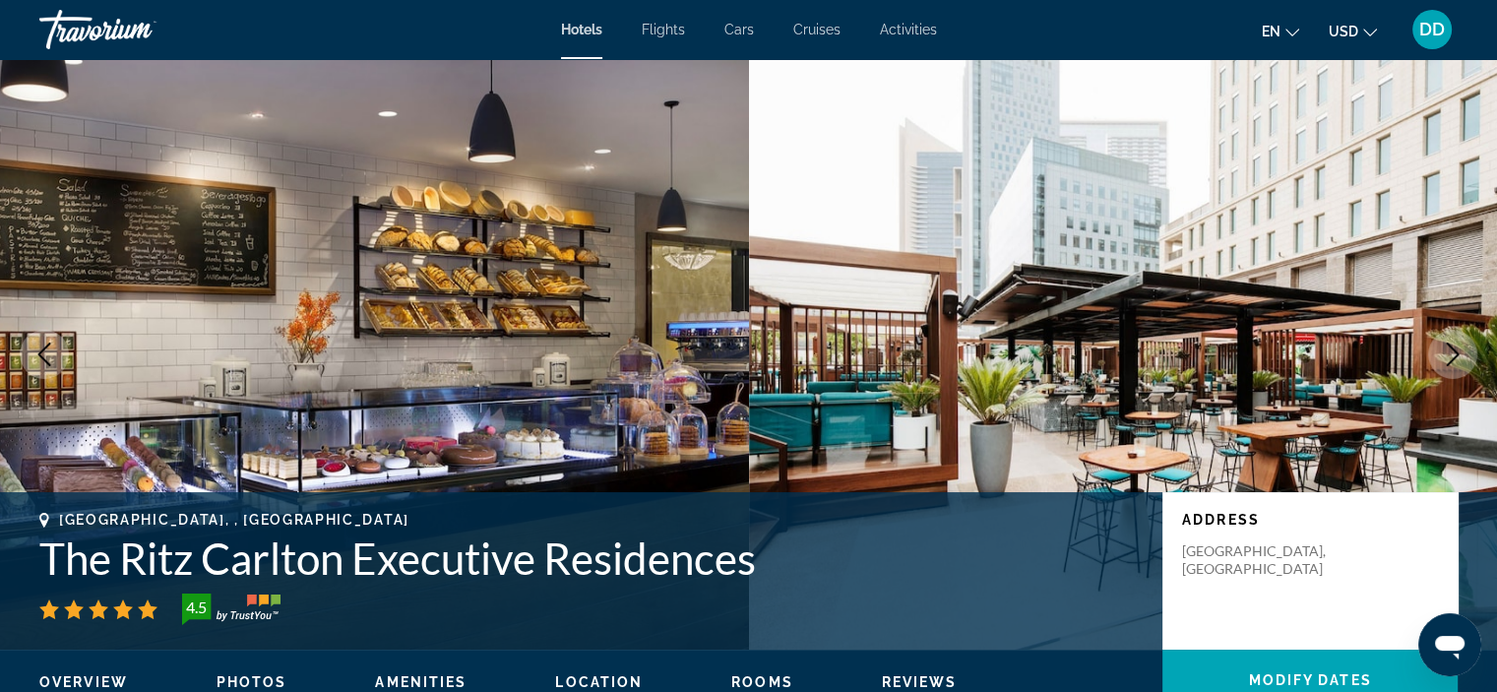
click at [1462, 371] on button "Next image" at bounding box center [1452, 354] width 49 height 49
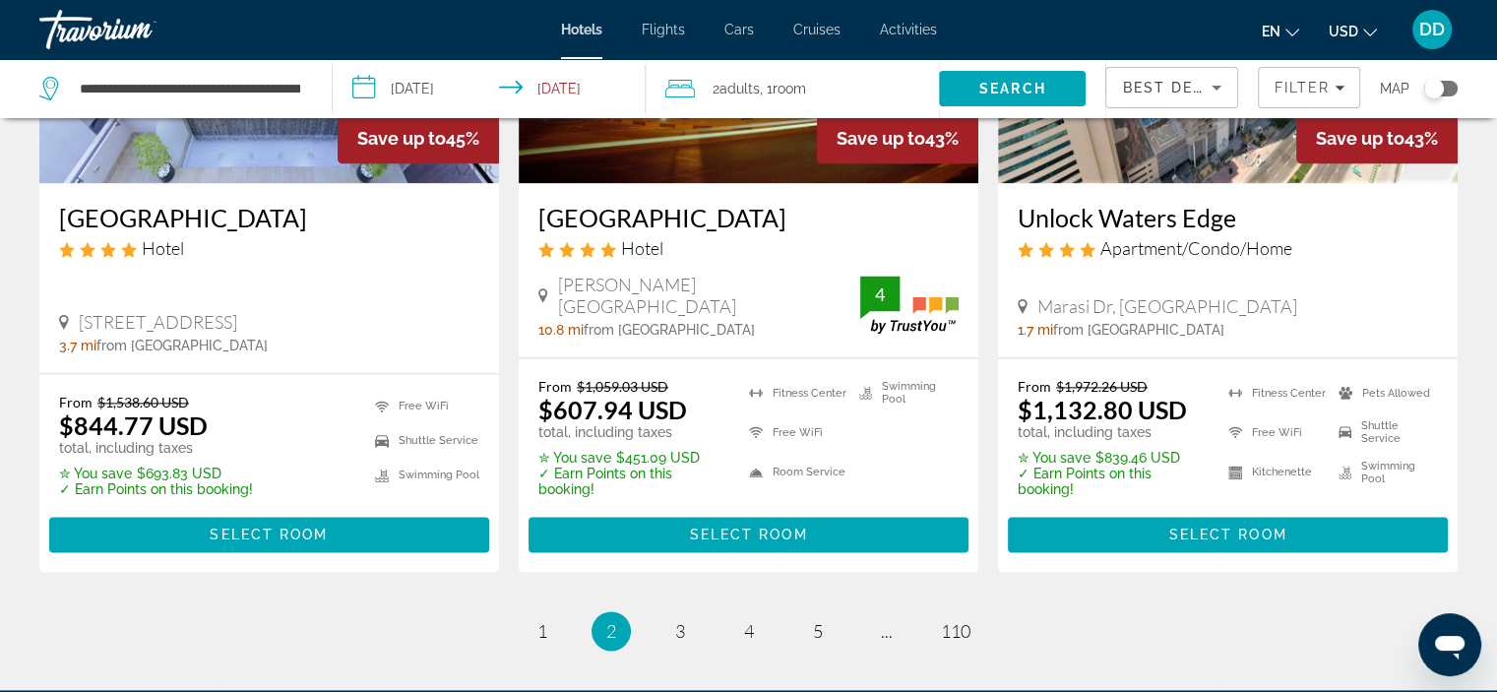
scroll to position [2583, 0]
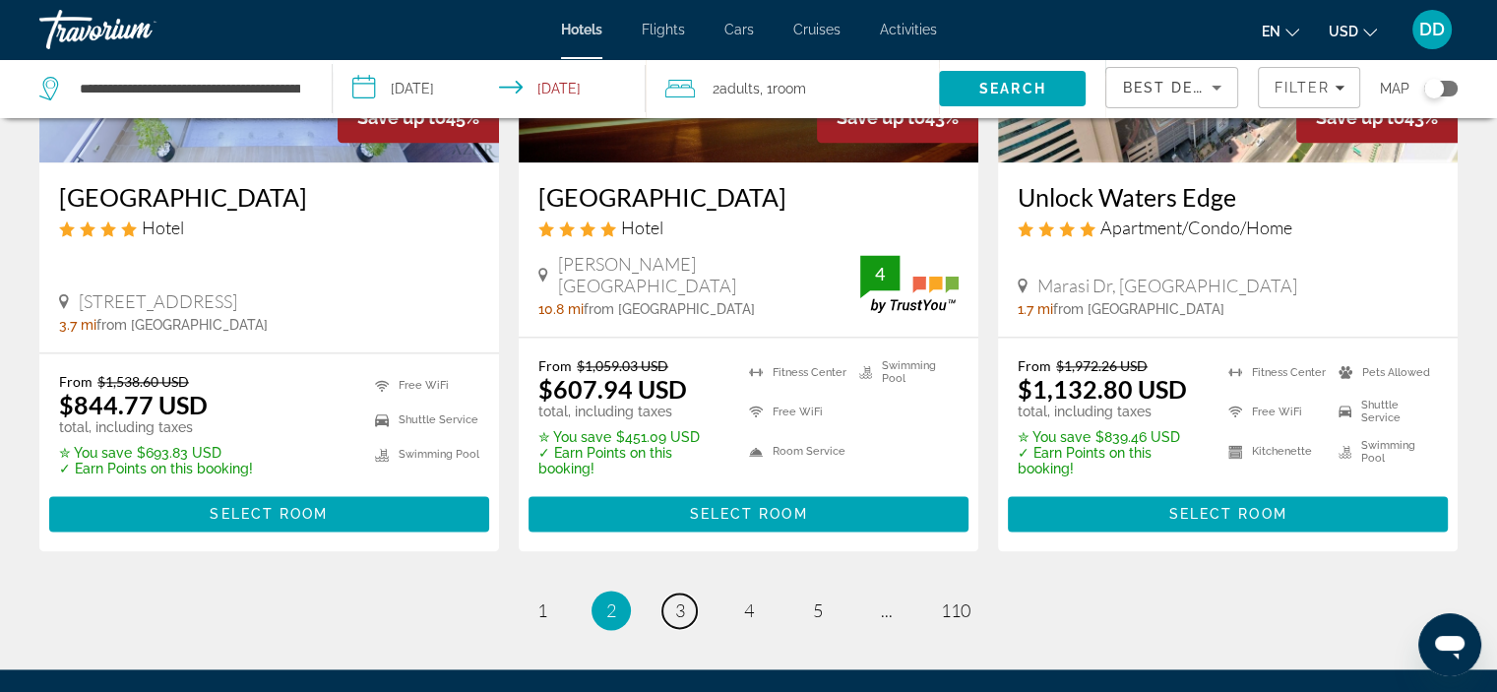
click at [683, 600] on span "3" at bounding box center [680, 611] width 10 height 22
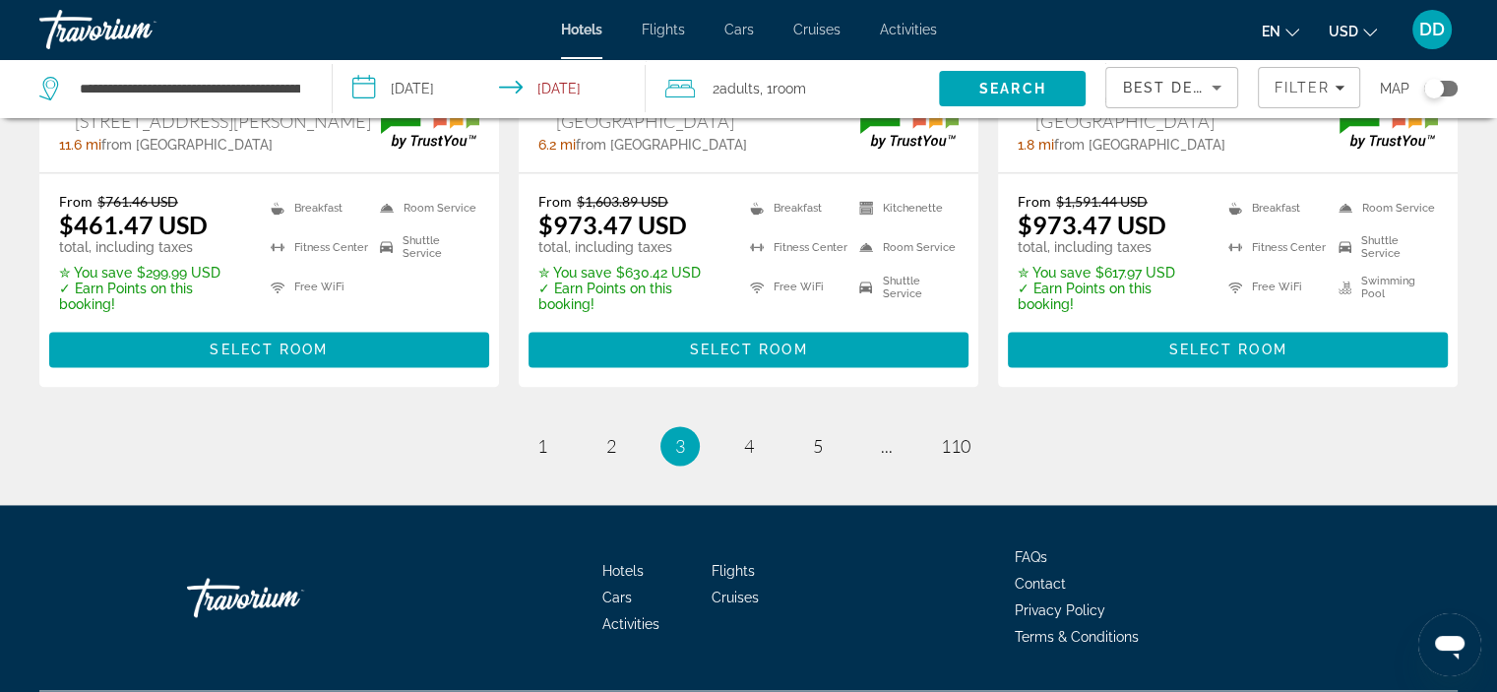
scroll to position [2846, 0]
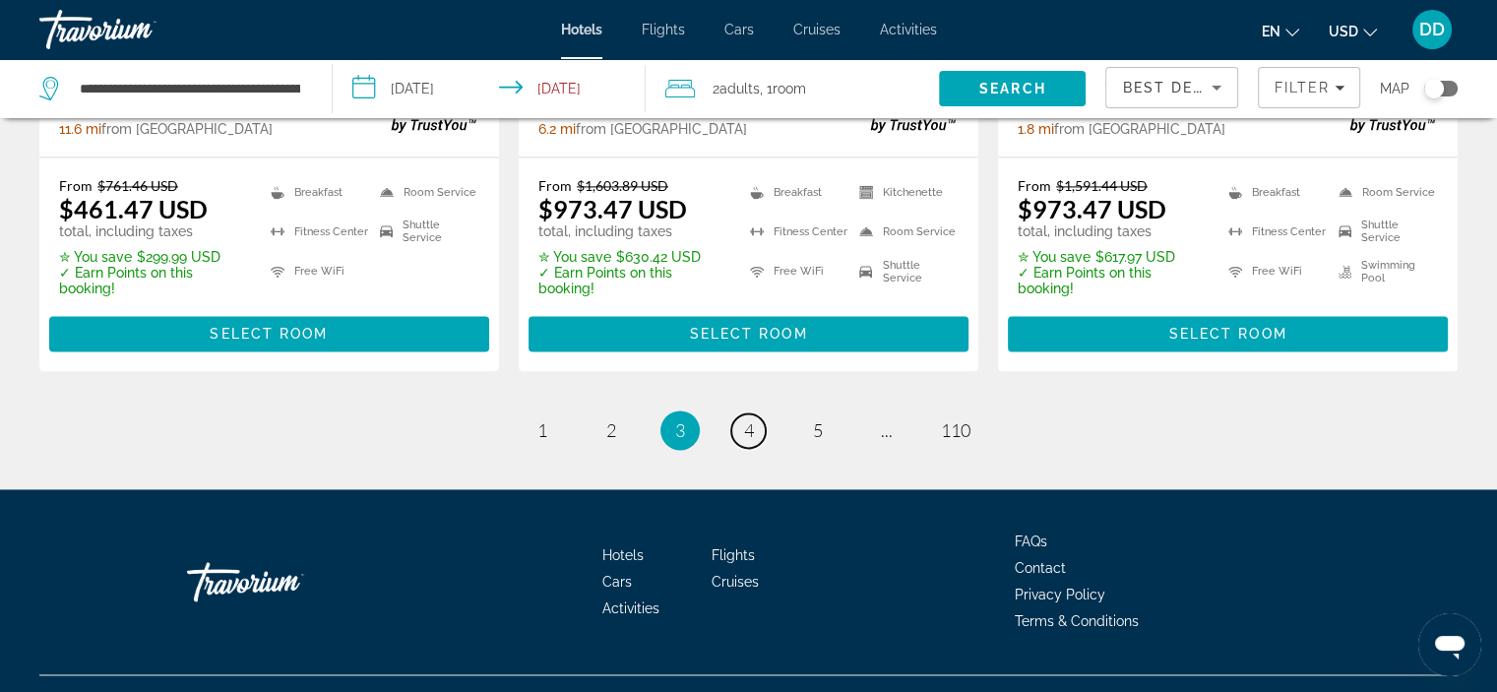
click at [759, 413] on link "page 4" at bounding box center [748, 430] width 34 height 34
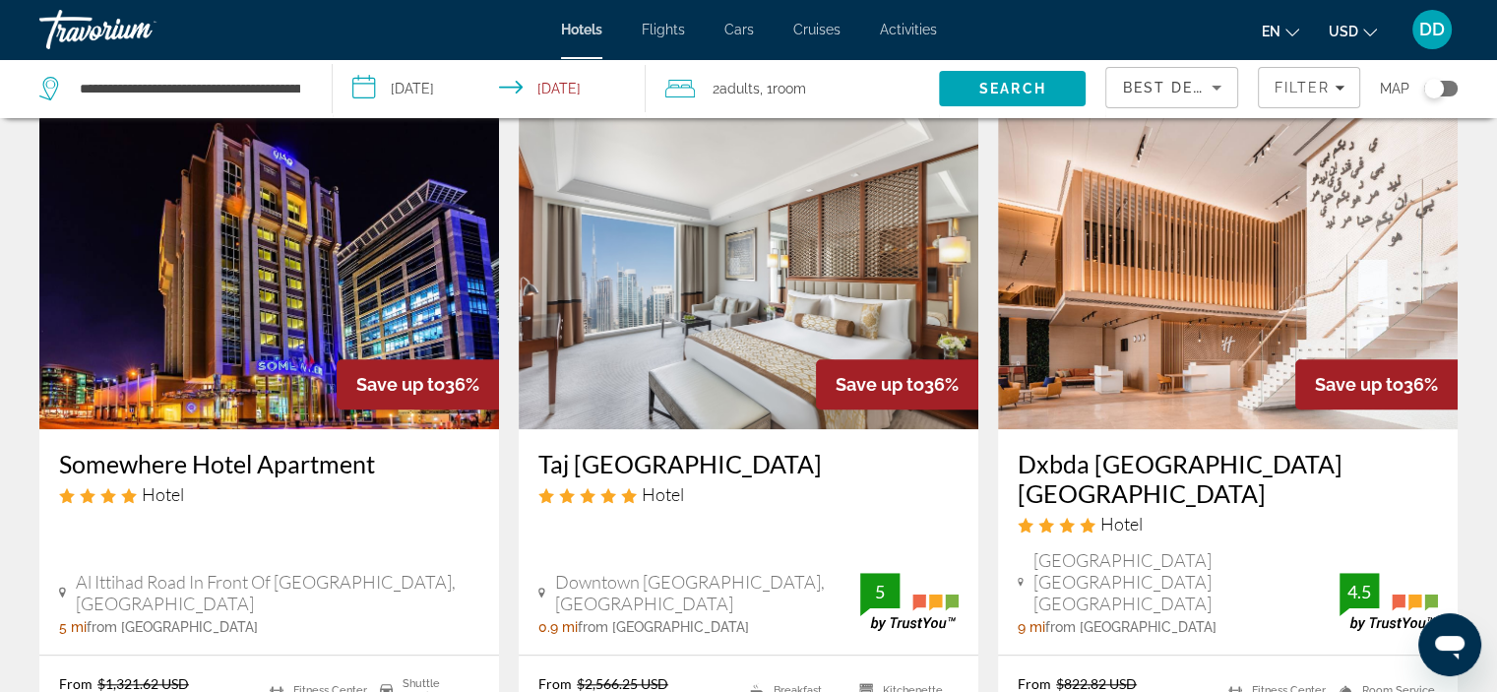
scroll to position [1628, 0]
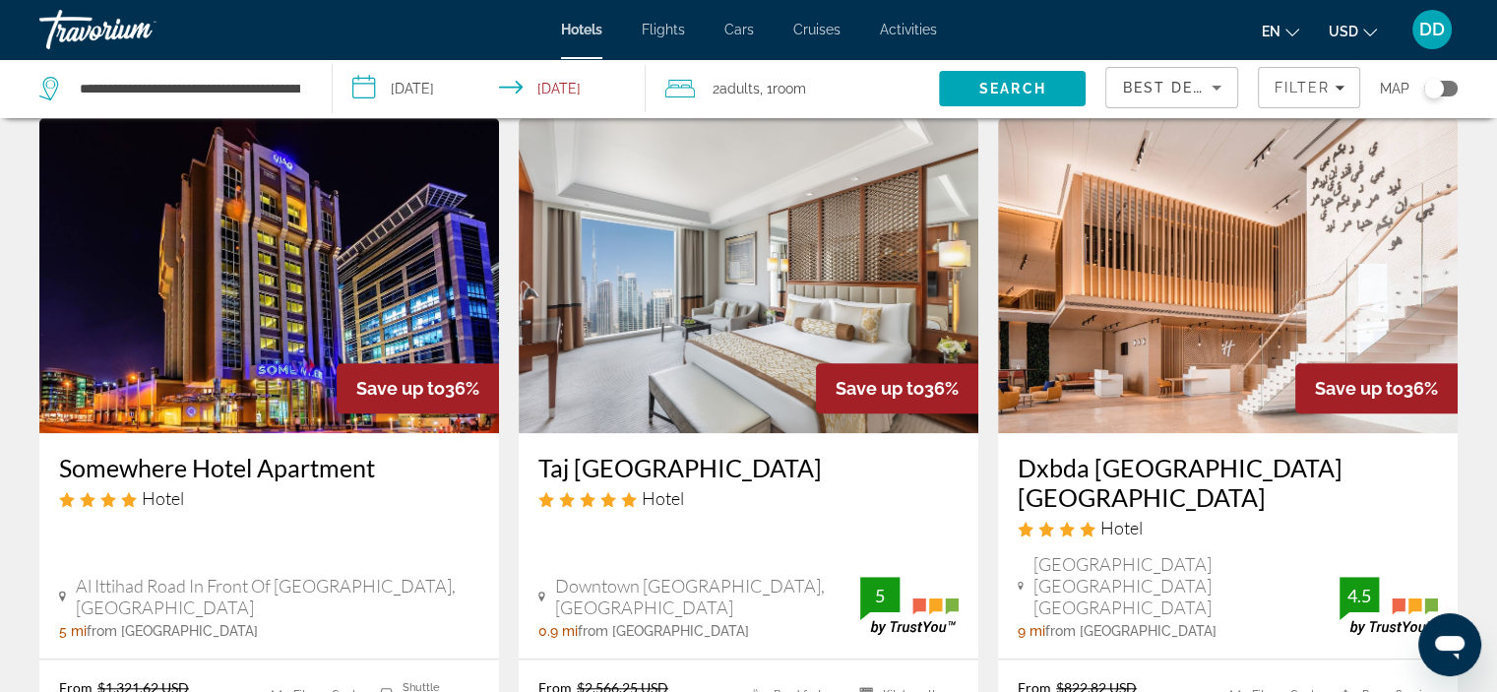
click at [748, 308] on img "Main content" at bounding box center [749, 275] width 460 height 315
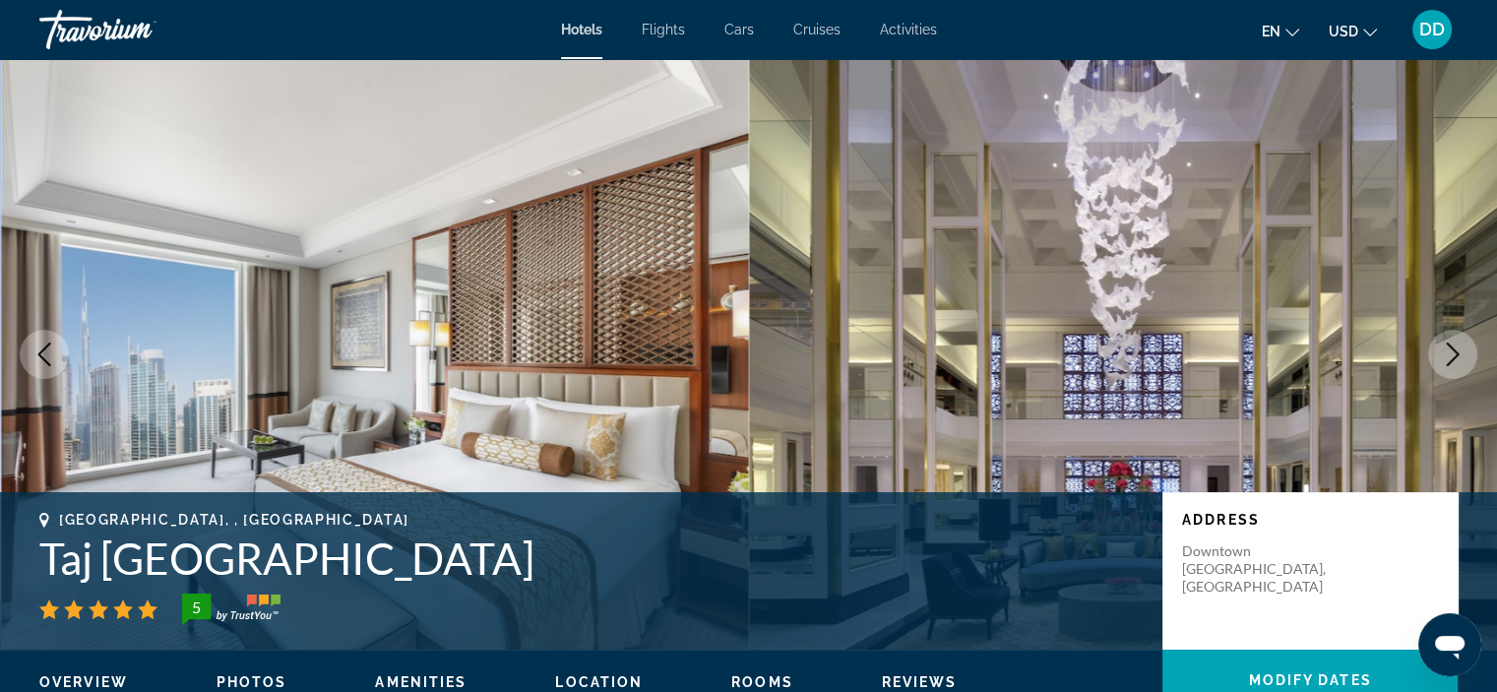
click at [1452, 346] on icon "Next image" at bounding box center [1453, 355] width 24 height 24
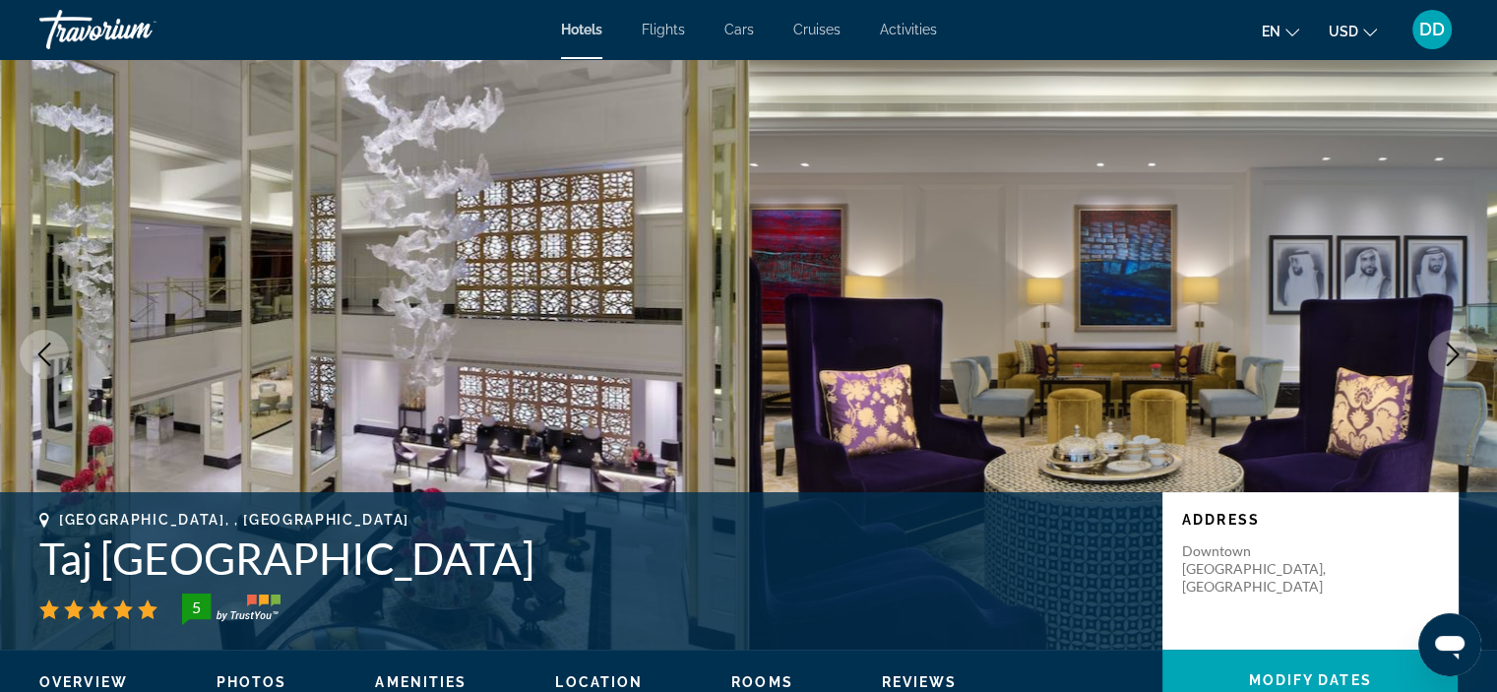
click at [1452, 346] on icon "Next image" at bounding box center [1453, 355] width 24 height 24
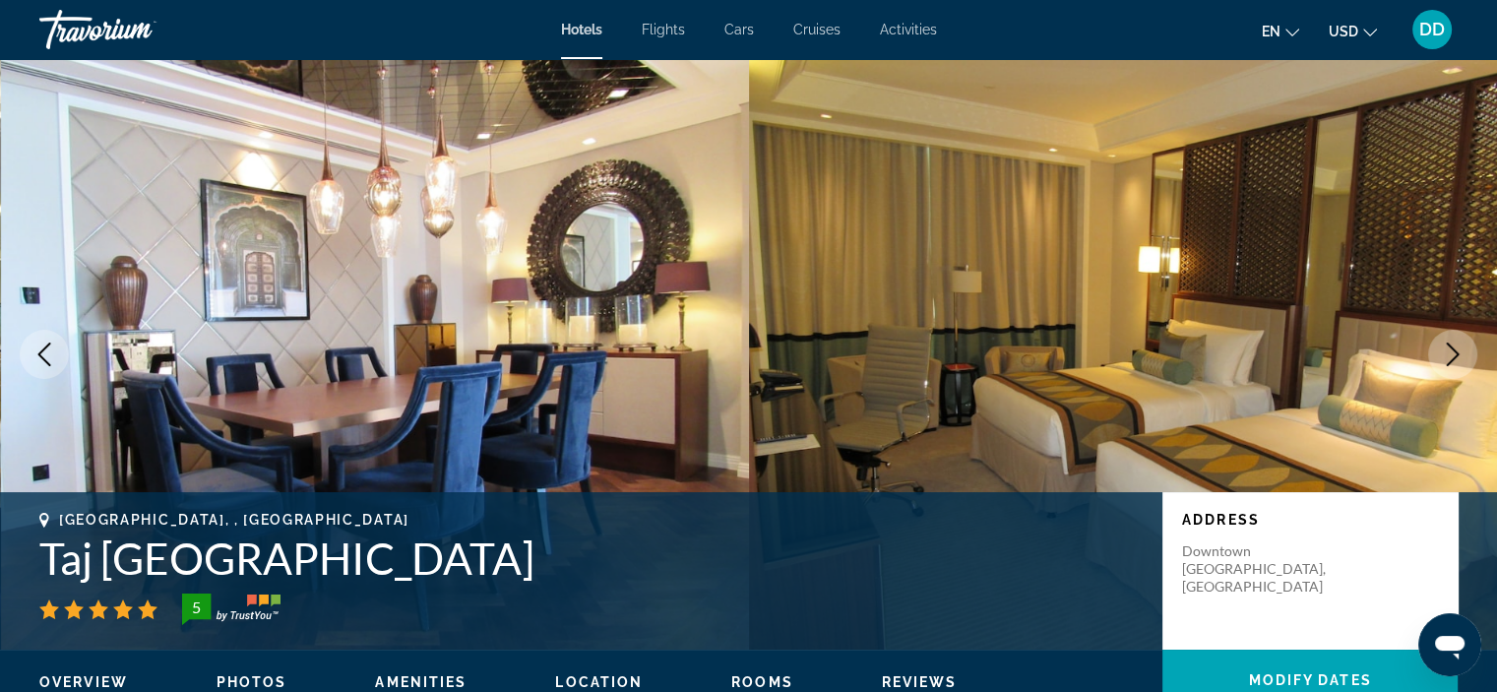
click at [1453, 346] on icon "Next image" at bounding box center [1453, 355] width 24 height 24
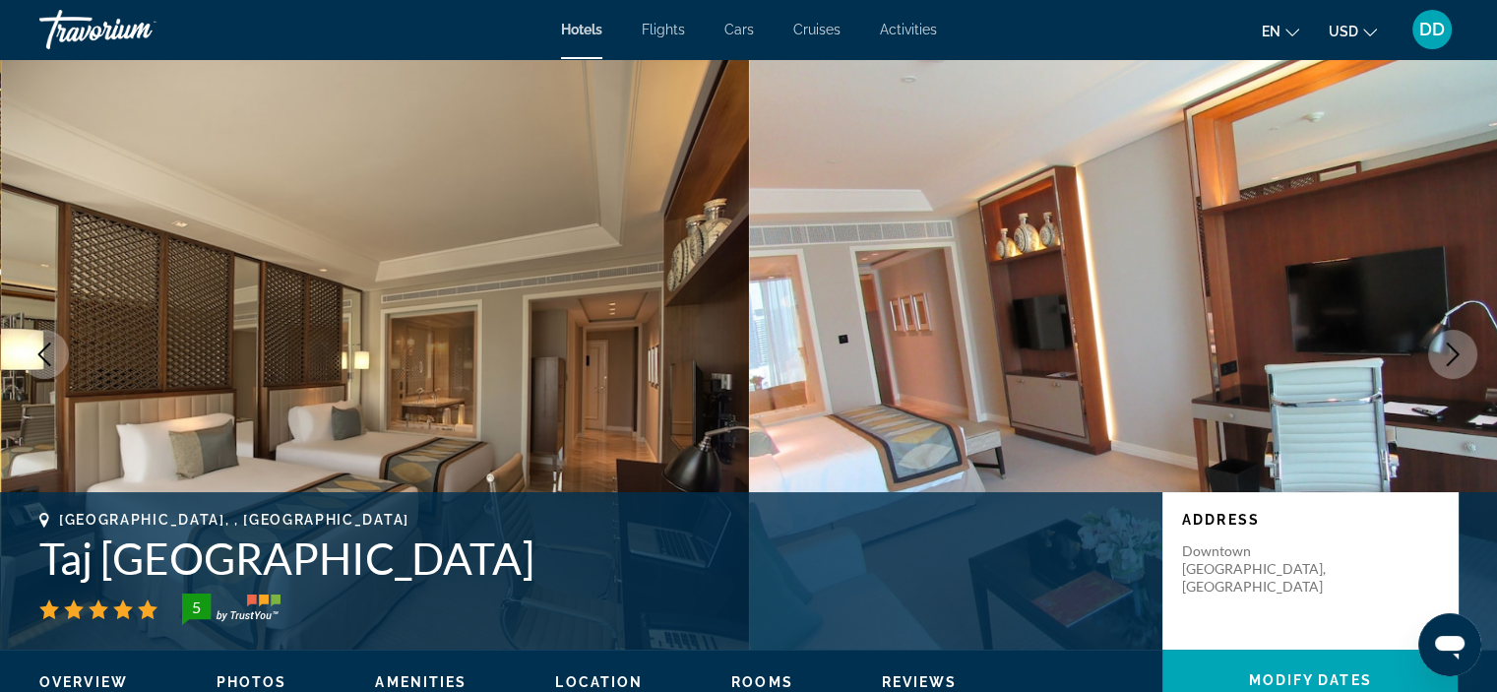
click at [1458, 353] on icon "Next image" at bounding box center [1453, 355] width 24 height 24
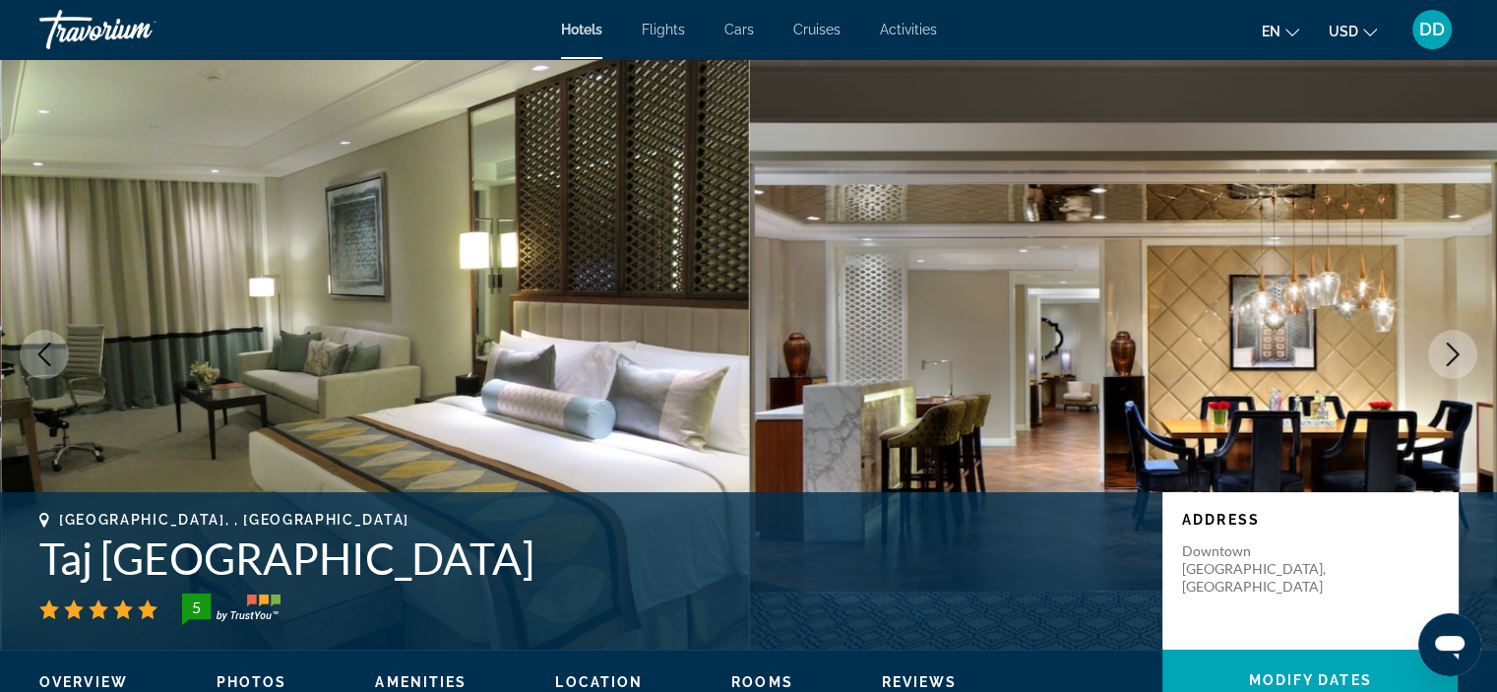
click at [1458, 353] on icon "Next image" at bounding box center [1453, 355] width 13 height 24
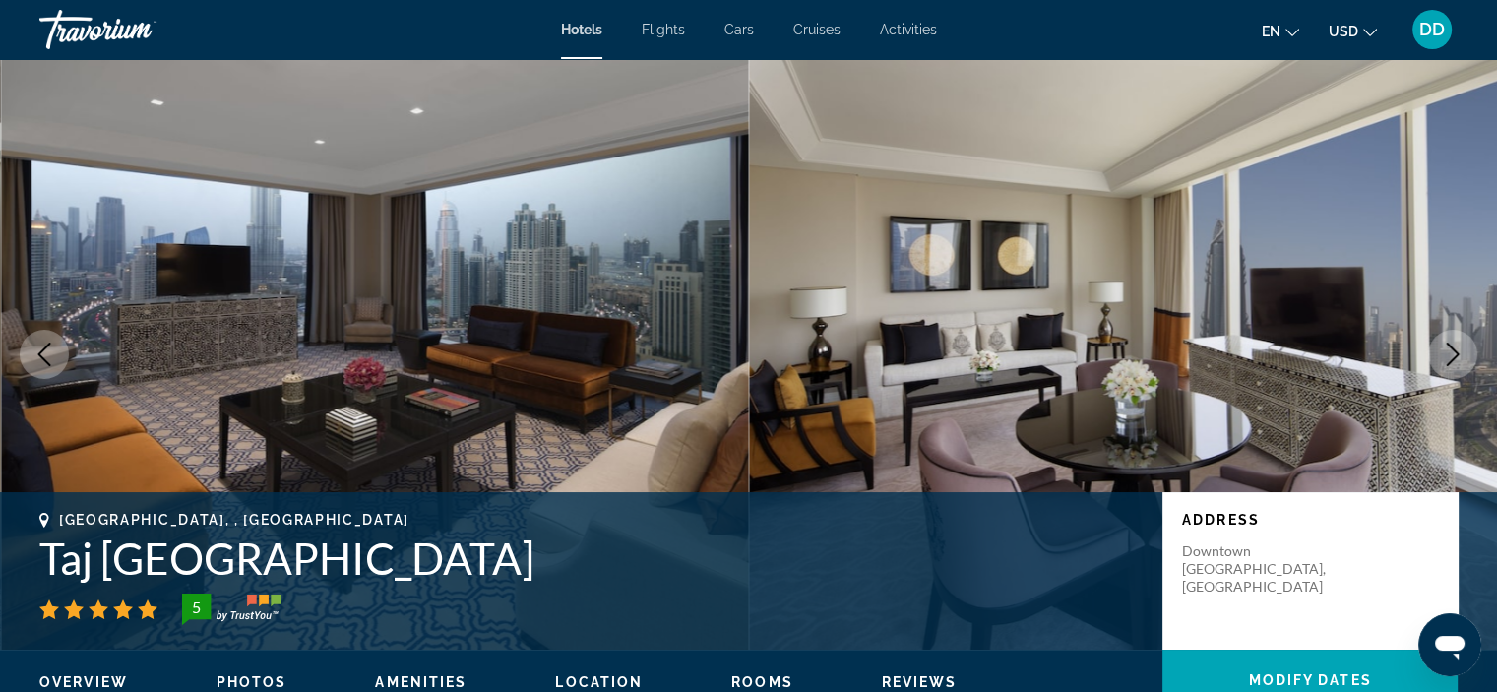
click at [1458, 353] on icon "Next image" at bounding box center [1453, 355] width 13 height 24
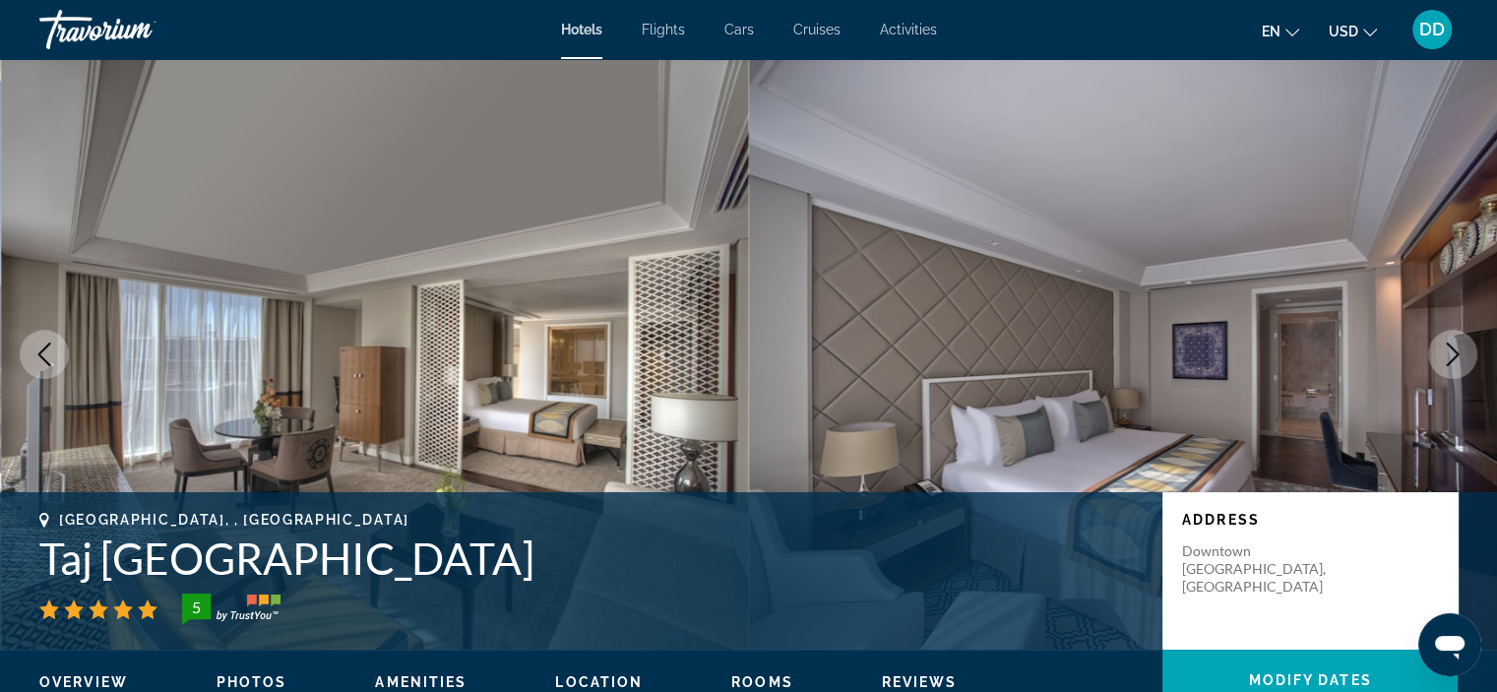
click at [1458, 353] on icon "Next image" at bounding box center [1453, 355] width 13 height 24
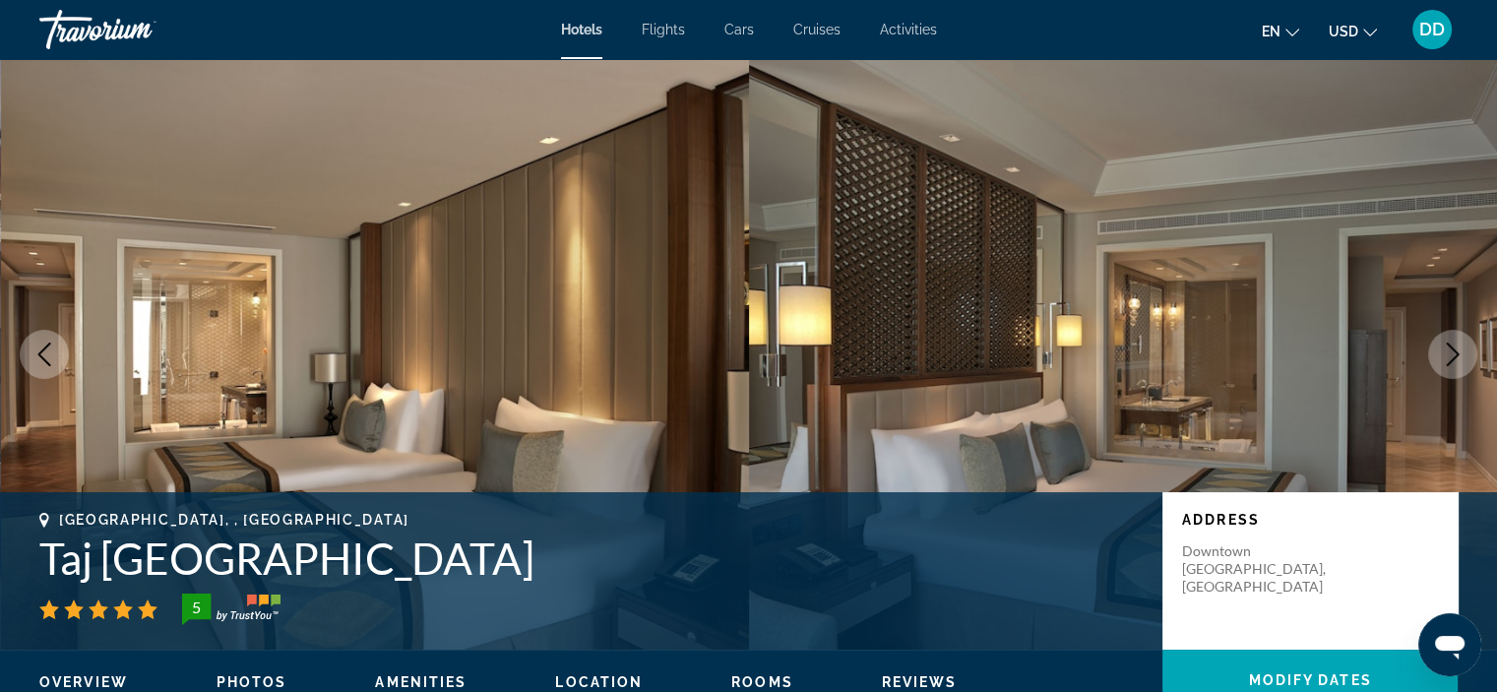
click at [1458, 353] on icon "Next image" at bounding box center [1453, 355] width 13 height 24
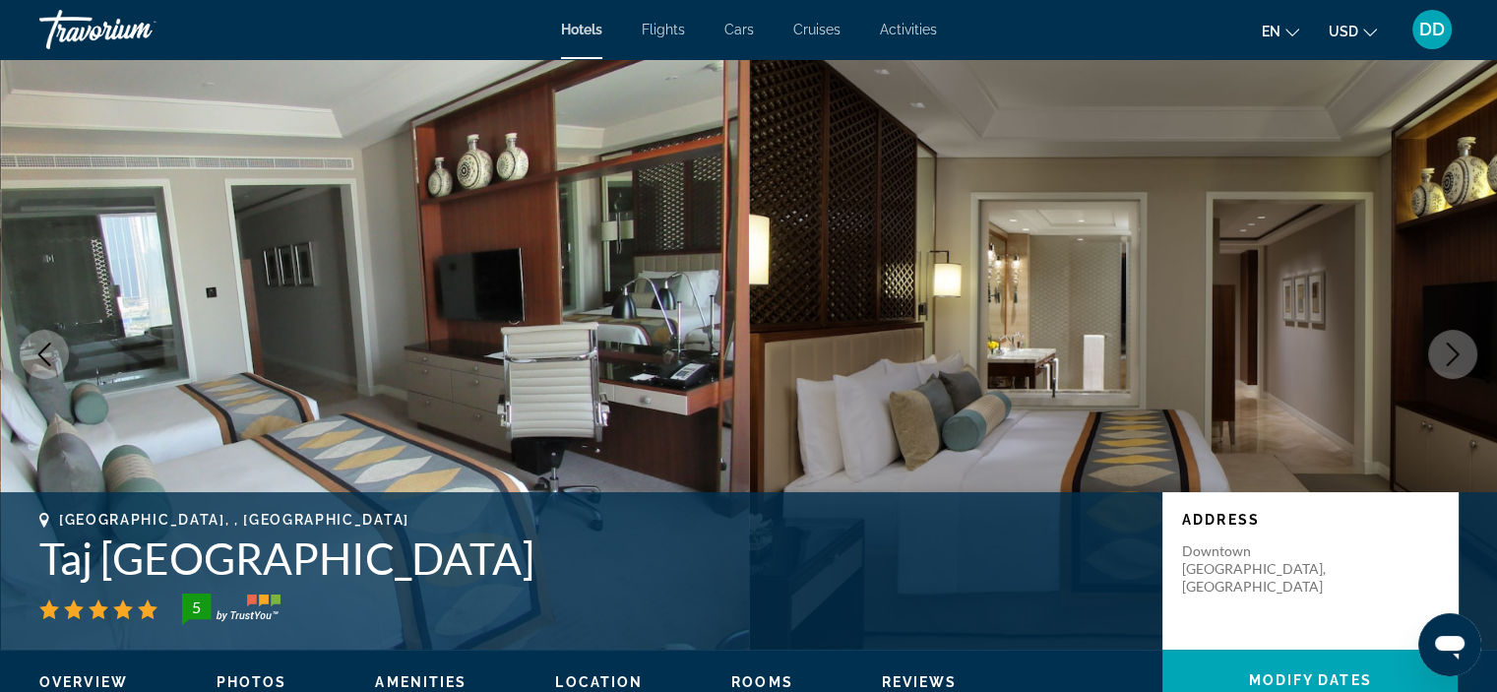
click at [1458, 353] on icon "Next image" at bounding box center [1453, 355] width 13 height 24
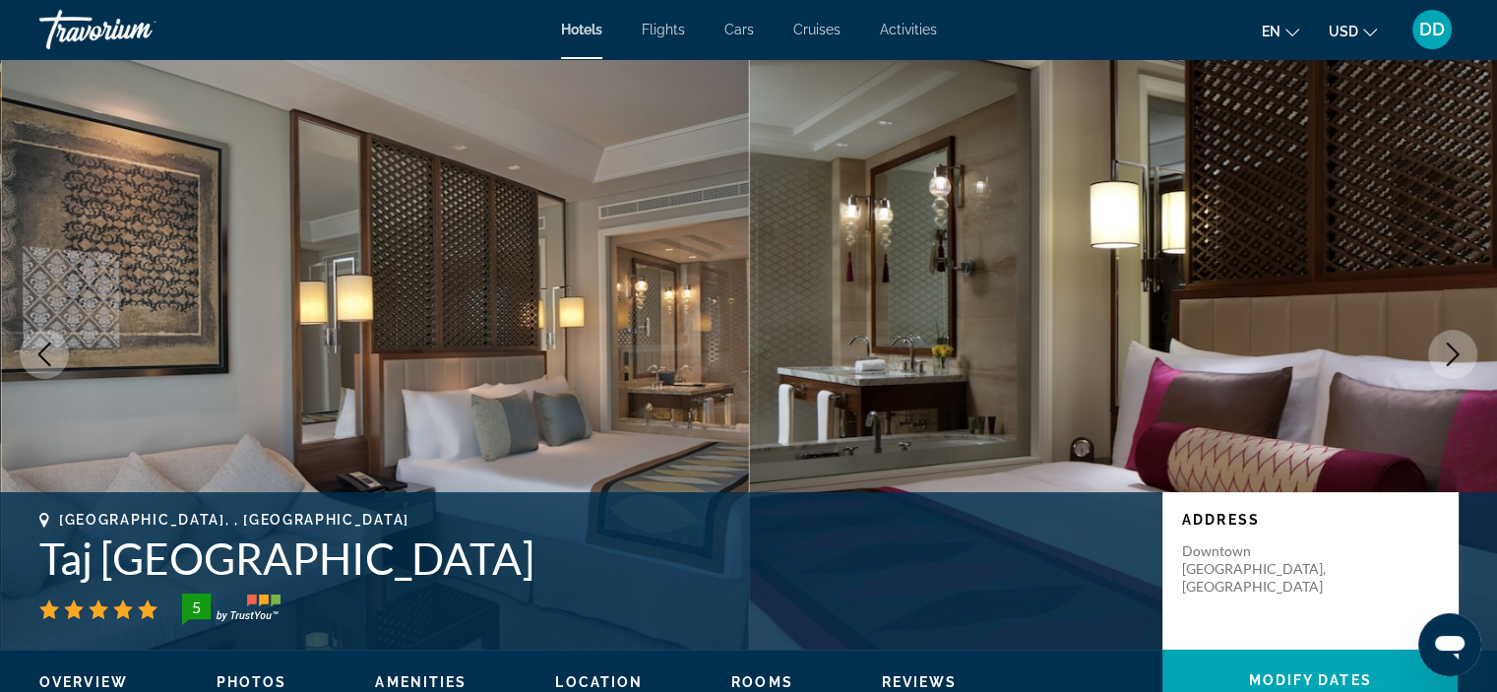
click at [1458, 353] on icon "Next image" at bounding box center [1453, 355] width 13 height 24
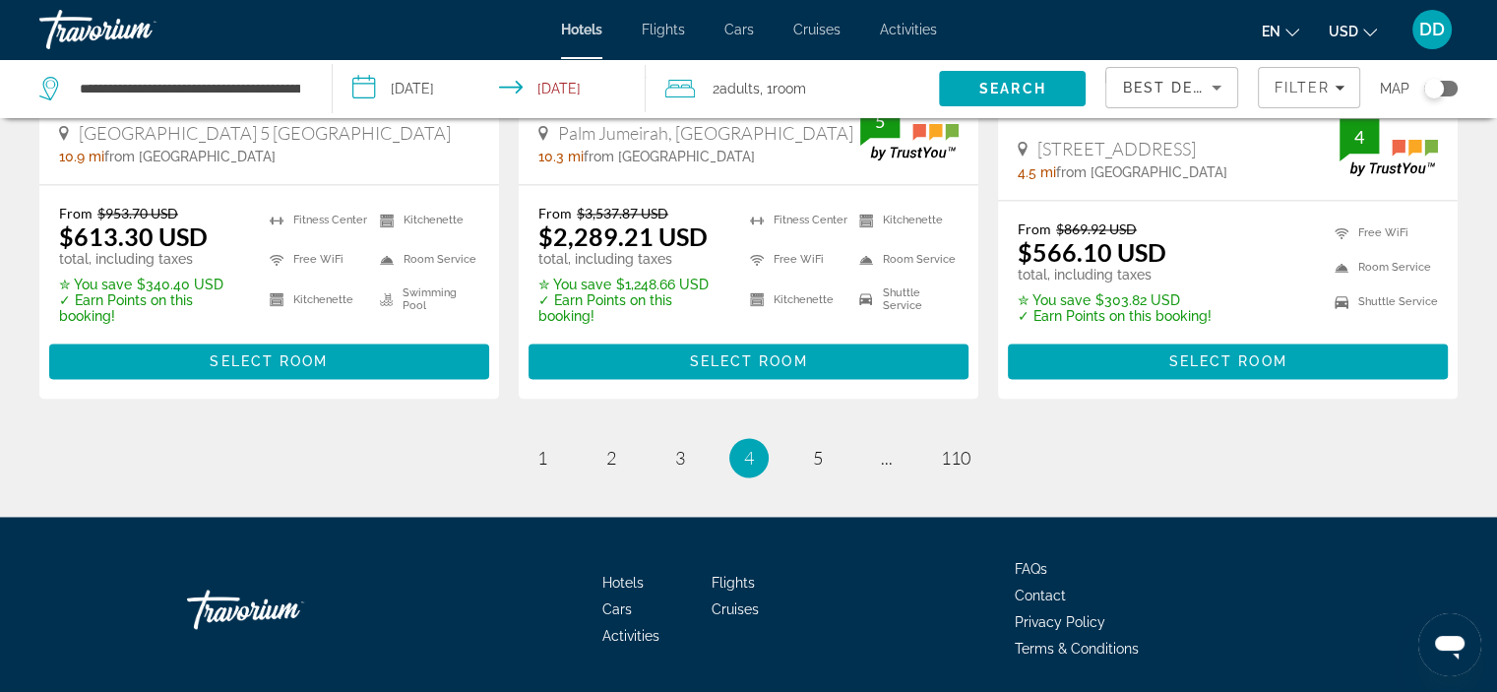
scroll to position [2885, 0]
